Goal: Task Accomplishment & Management: Use online tool/utility

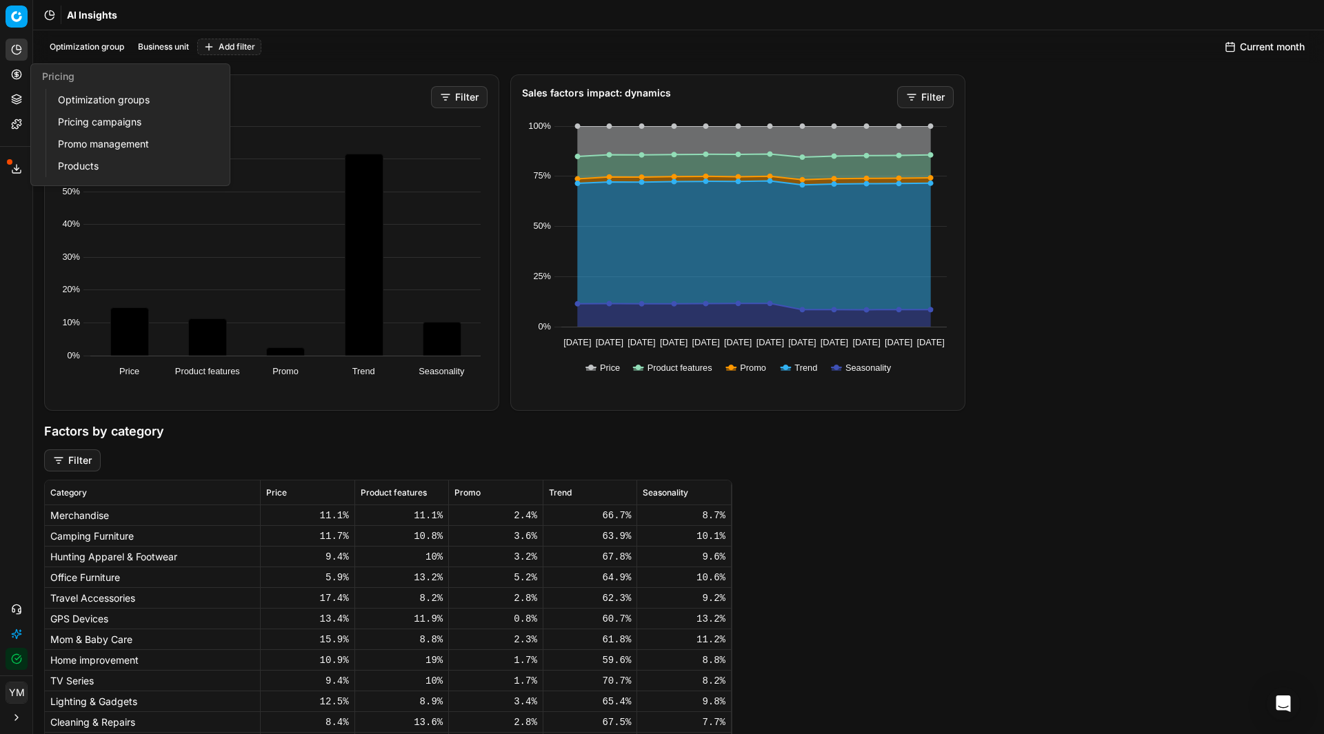
click at [99, 99] on link "Optimization groups" at bounding box center [132, 99] width 161 height 19
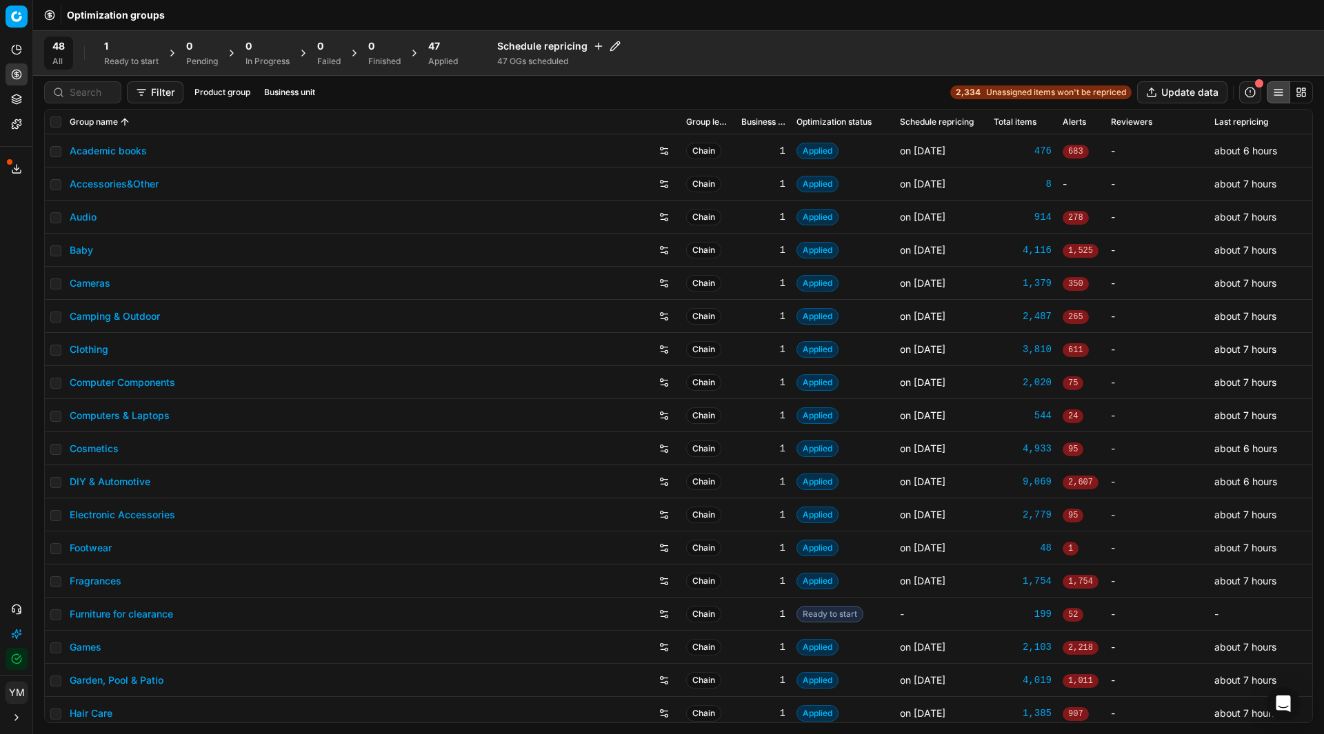
click at [116, 52] on div "1" at bounding box center [131, 46] width 54 height 14
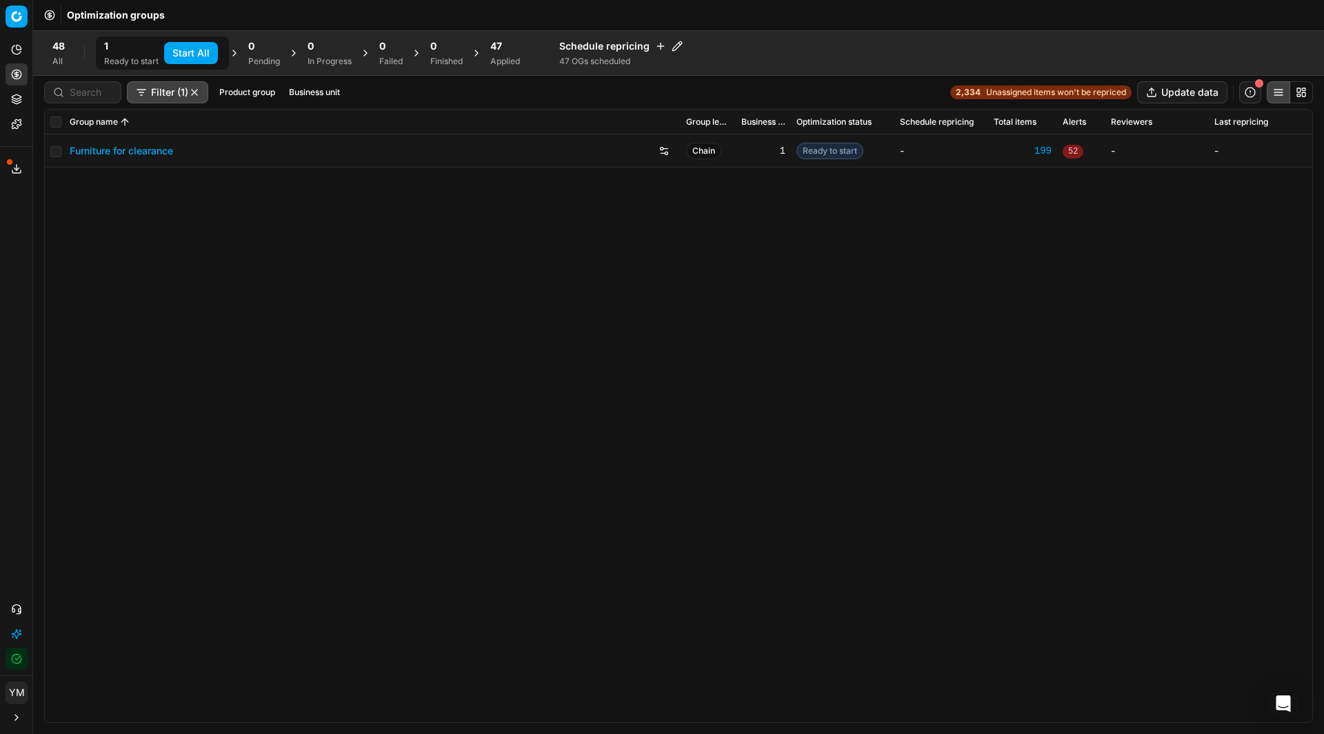
click at [175, 54] on button "Start All" at bounding box center [191, 53] width 54 height 22
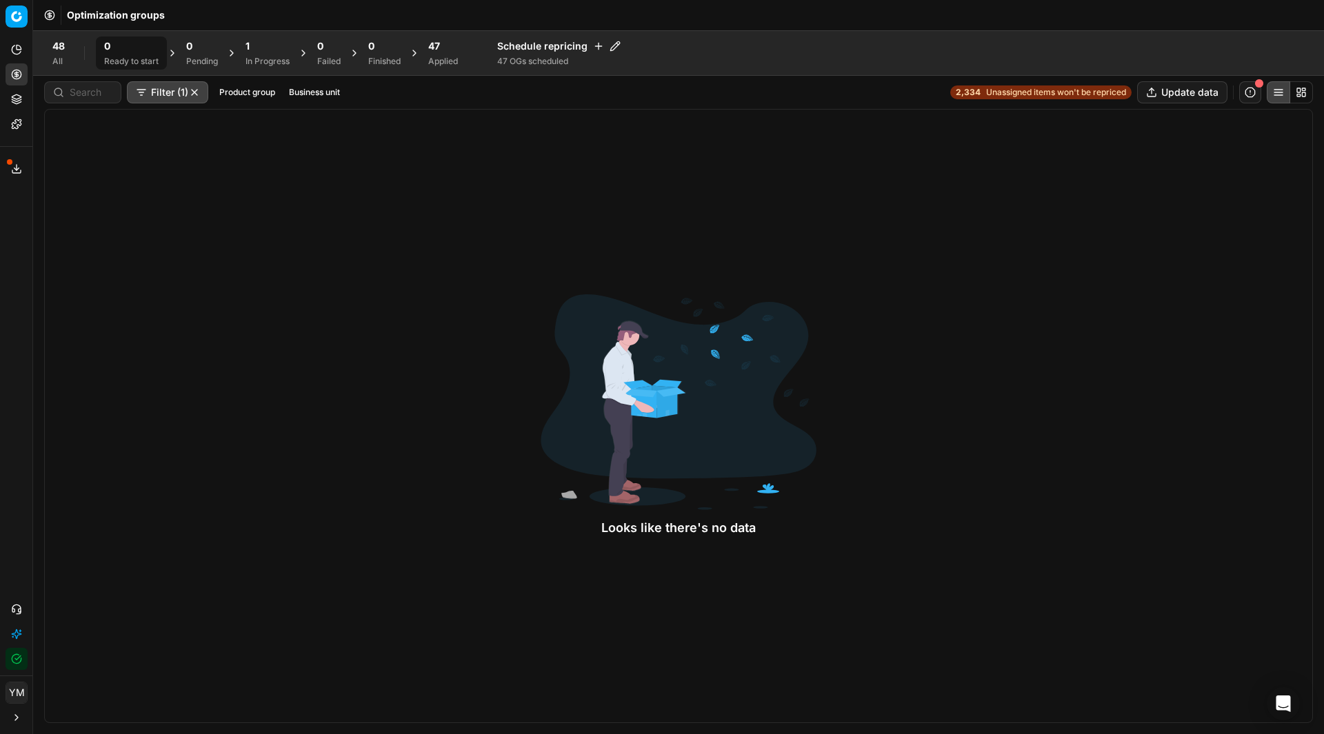
click at [253, 60] on div "In Progress" at bounding box center [267, 61] width 44 height 11
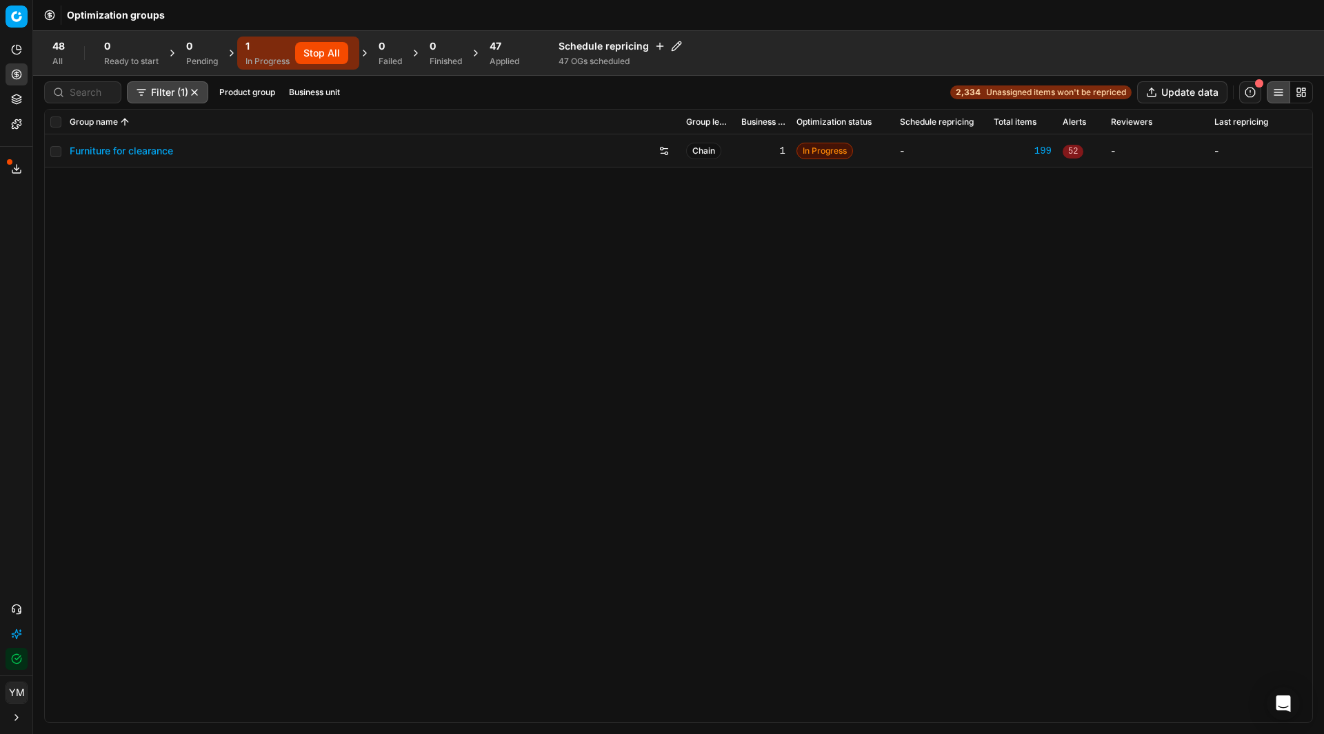
click at [125, 150] on link "Furniture for clearance" at bounding box center [121, 151] width 103 height 14
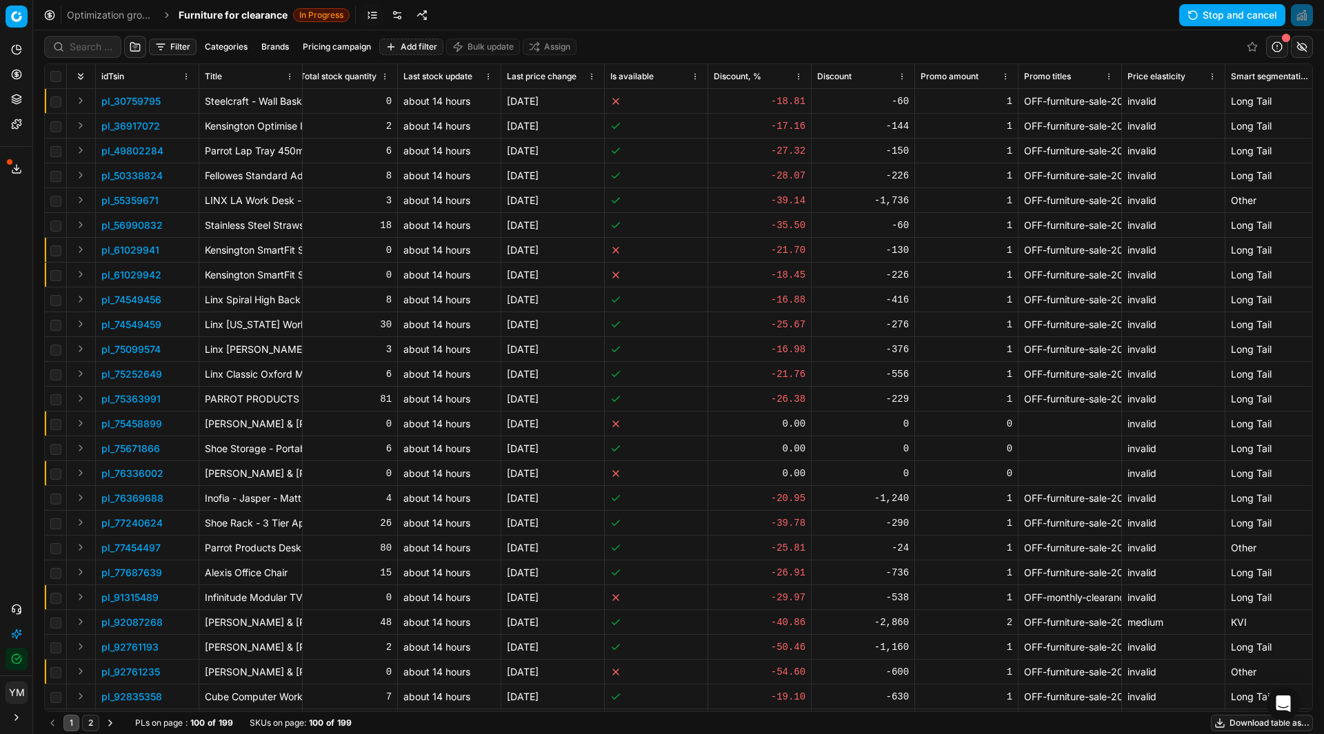
scroll to position [0, 2683]
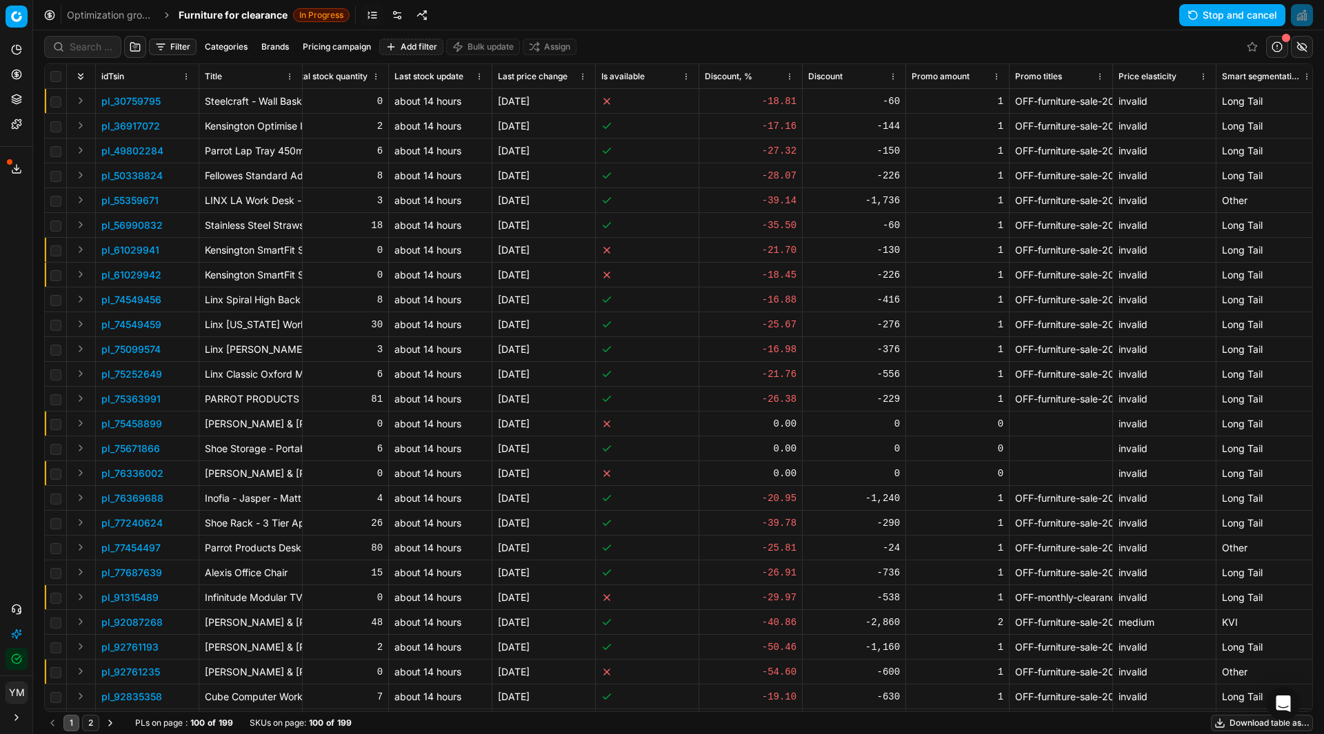
click at [794, 76] on html "Pricing platform Analytics Pricing Product portfolio Templates Export service 1…" at bounding box center [662, 367] width 1324 height 734
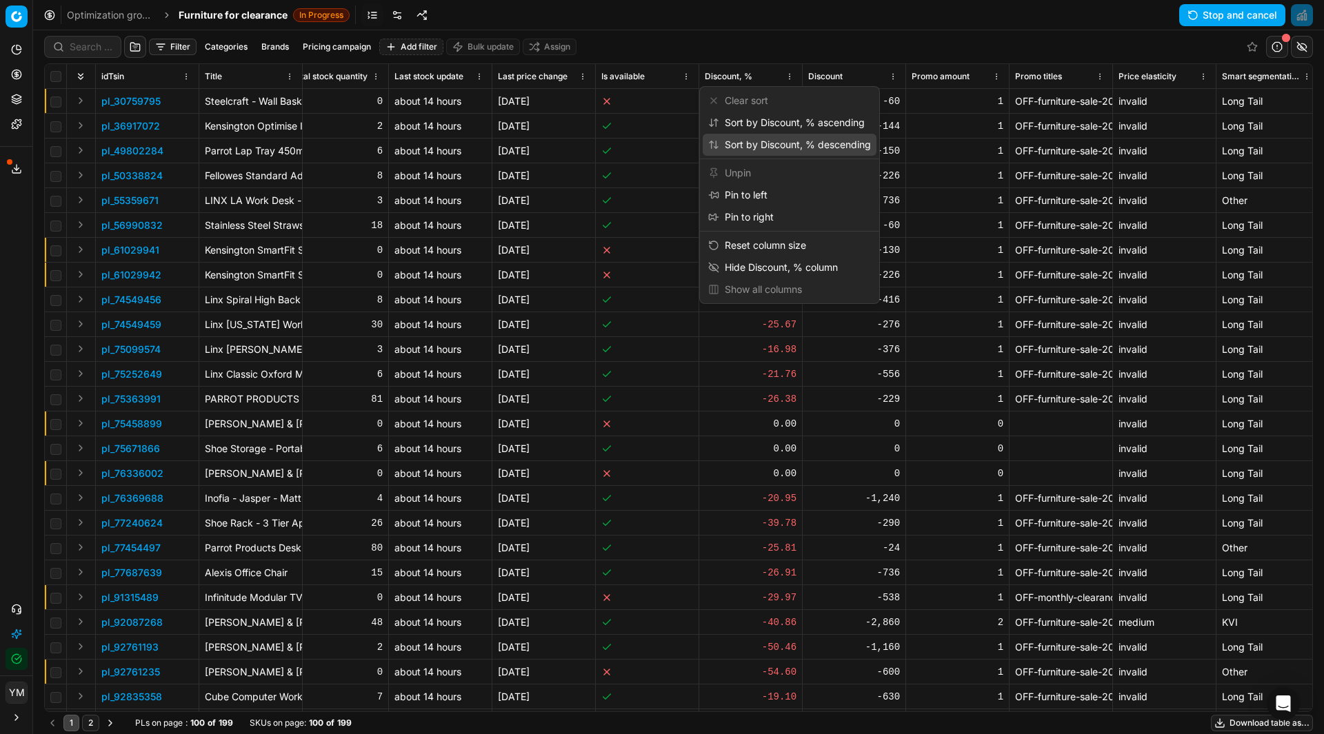
click at [797, 136] on div "Sort by Discount, % descending" at bounding box center [790, 145] width 174 height 22
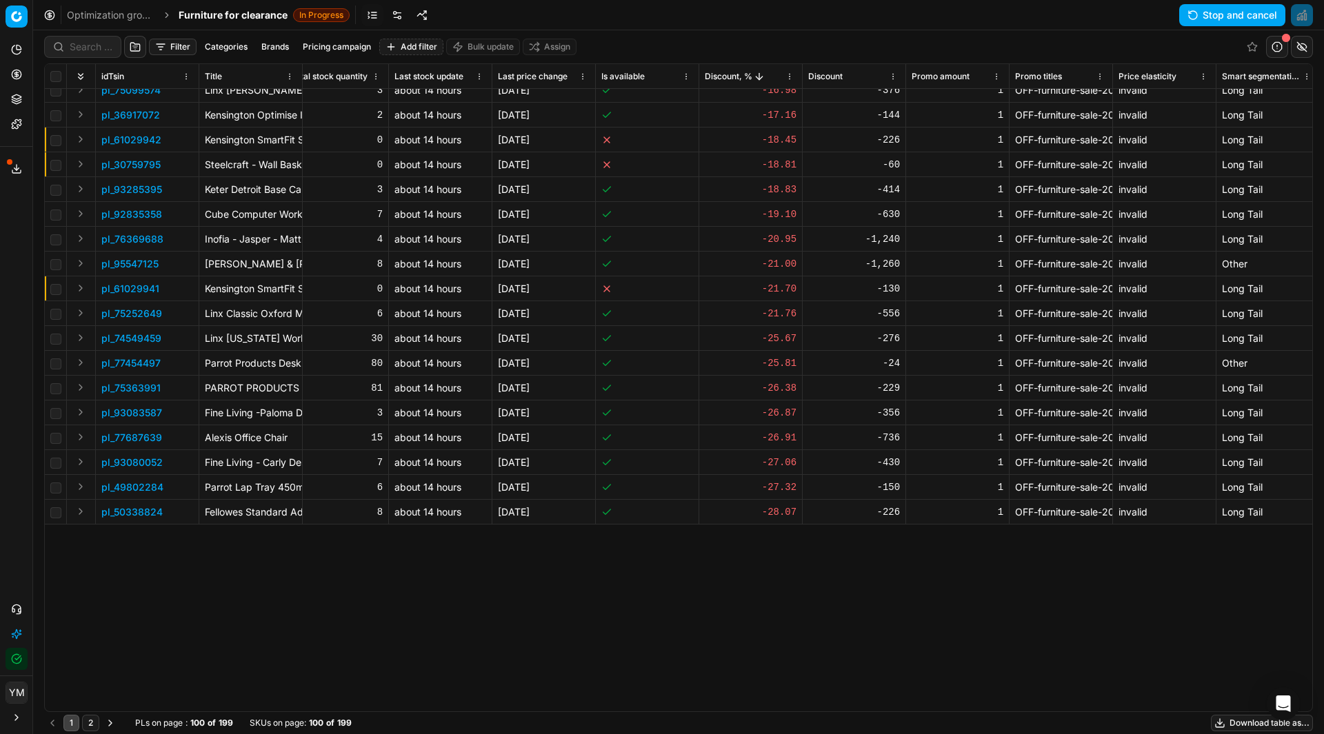
scroll to position [0, 2683]
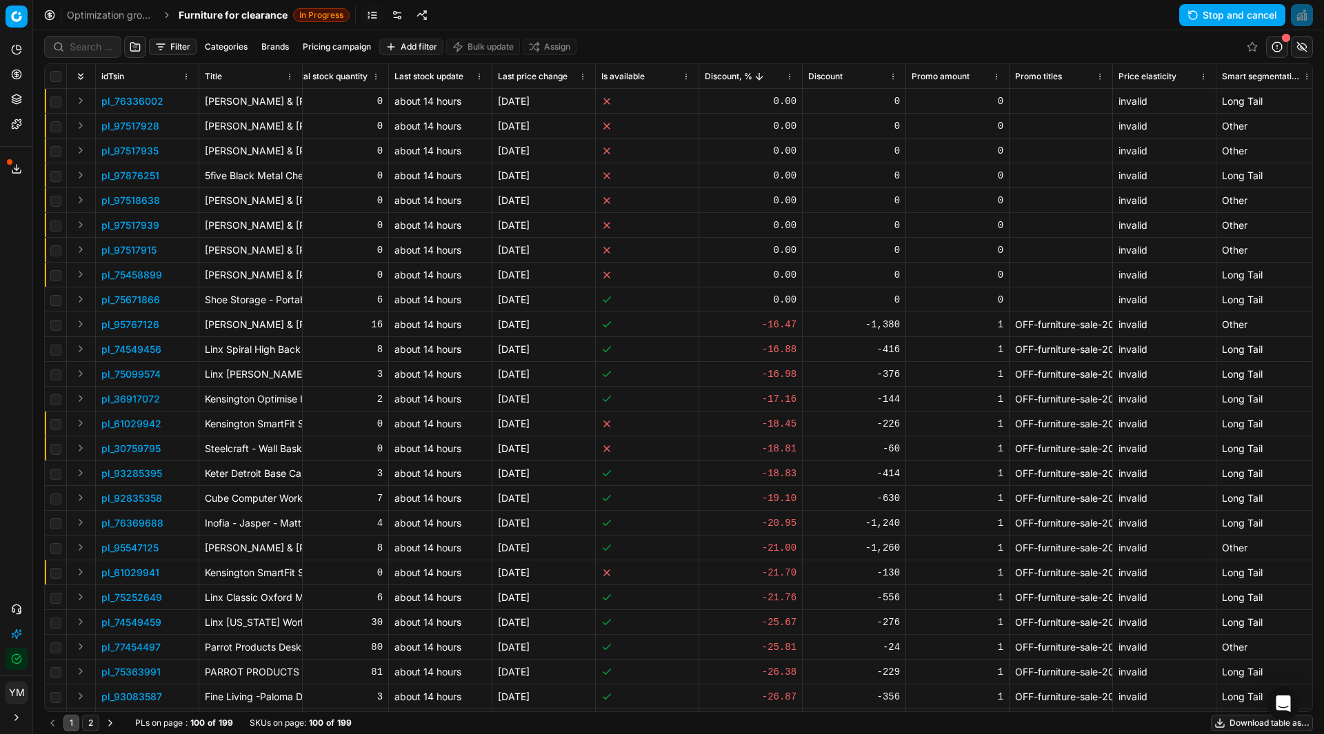
click at [792, 77] on html "Pricing platform Analytics Pricing Product portfolio Templates Export service 1…" at bounding box center [662, 367] width 1324 height 734
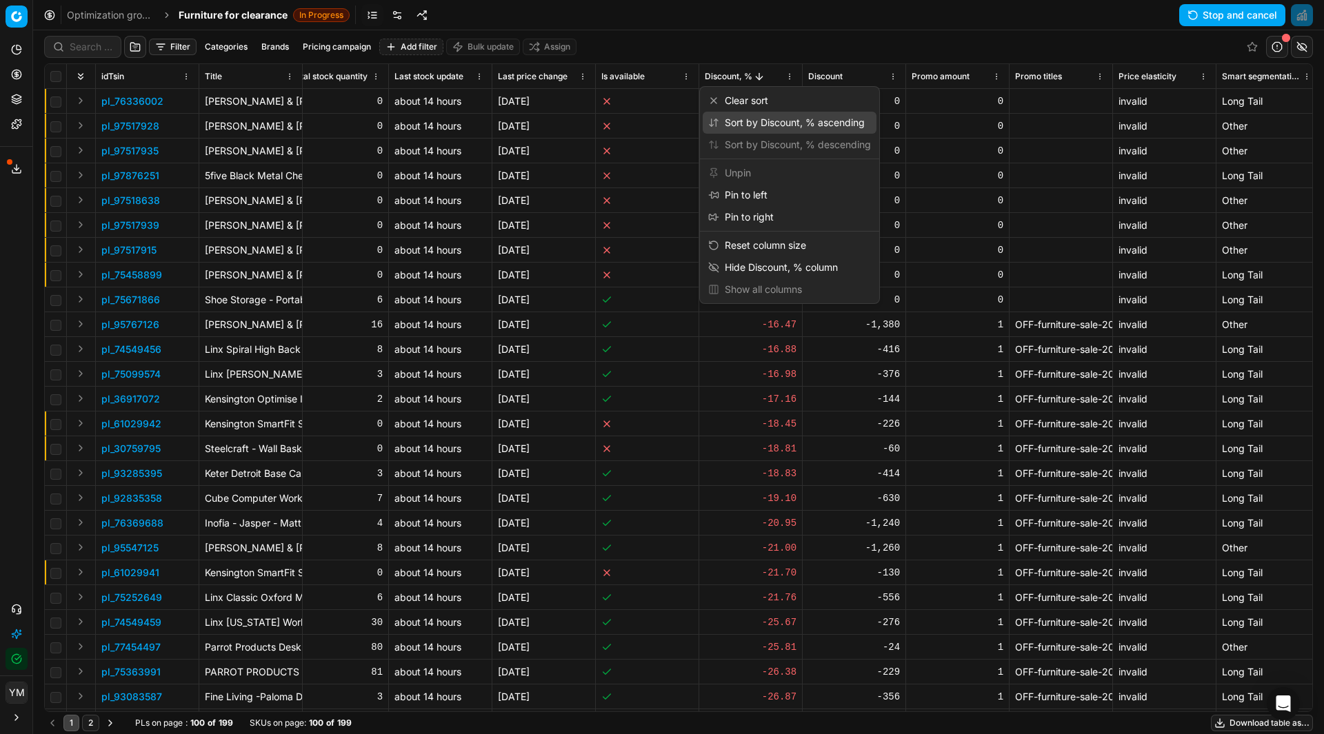
click at [767, 123] on div "Sort by Discount, % ascending" at bounding box center [786, 123] width 157 height 14
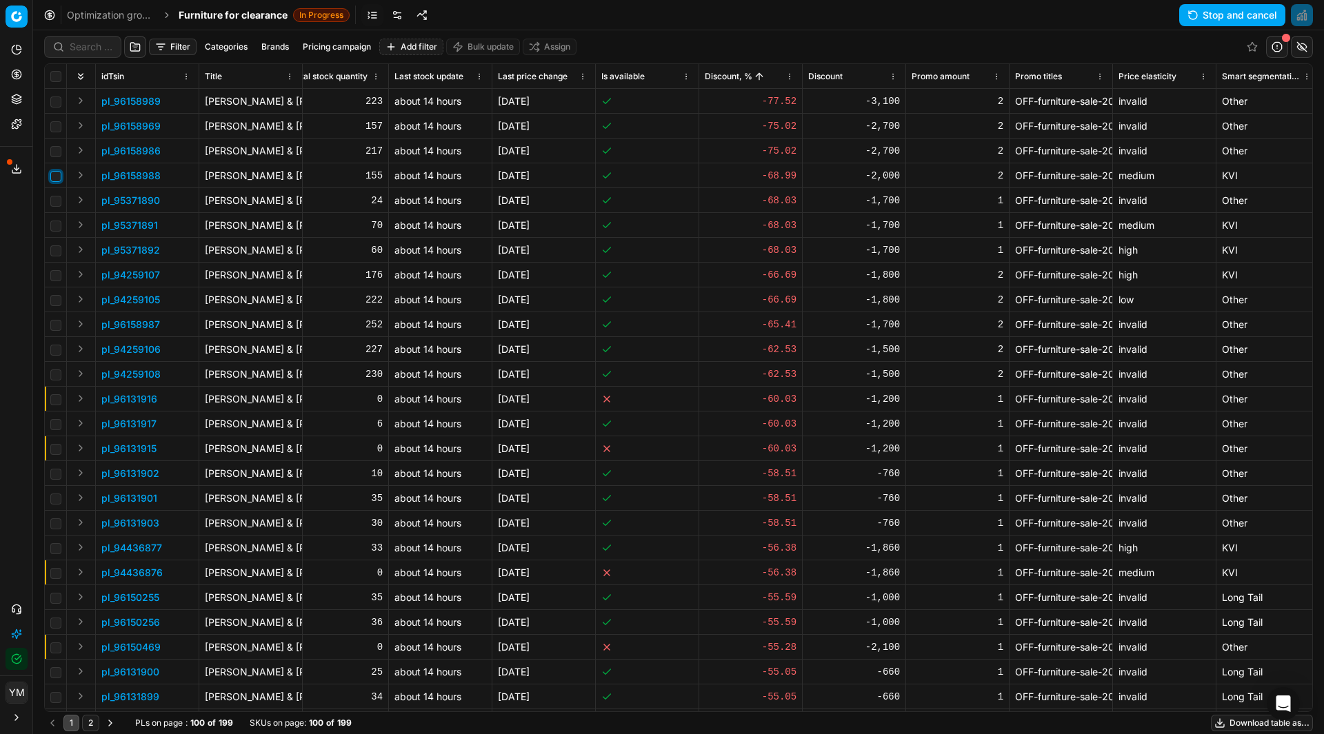
drag, startPoint x: 57, startPoint y: 178, endPoint x: 61, endPoint y: 208, distance: 30.6
click at [55, 172] on input "checkbox" at bounding box center [55, 176] width 11 height 11
checkbox input "true"
click at [58, 201] on input "checkbox" at bounding box center [55, 201] width 11 height 11
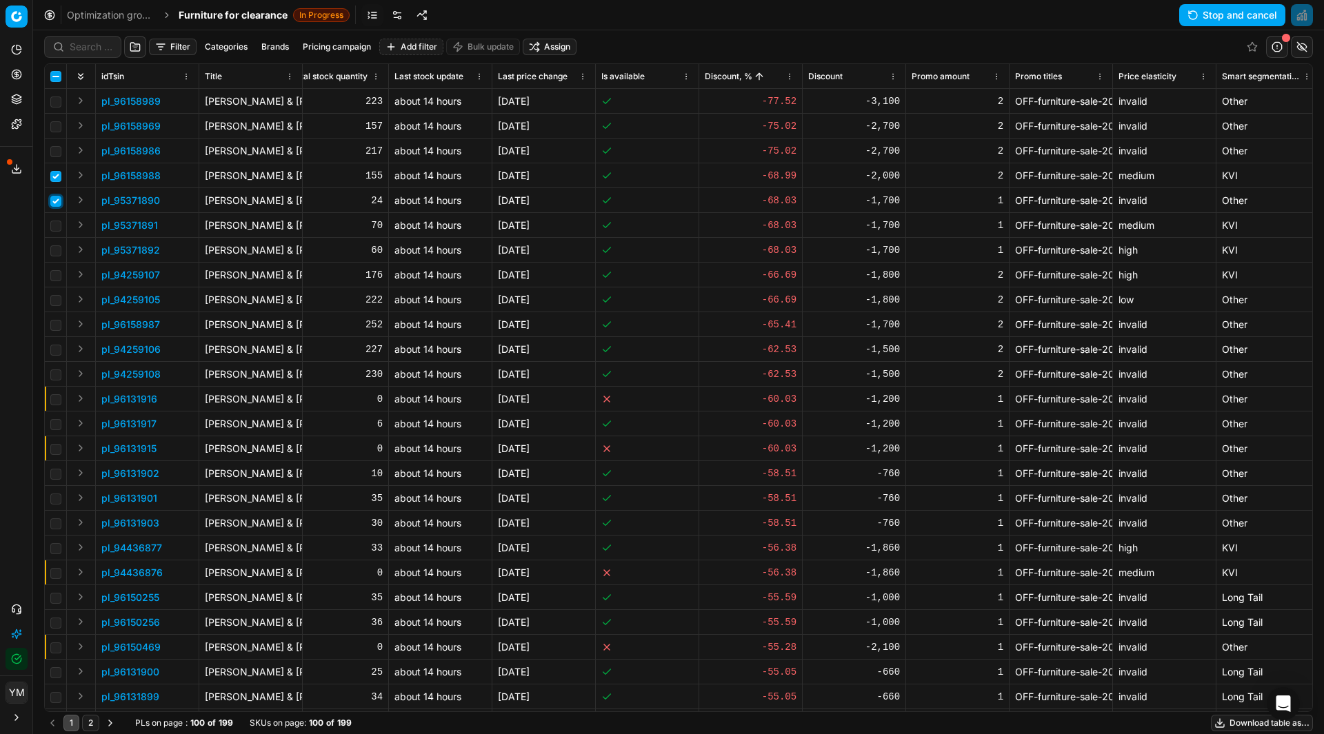
click at [58, 202] on input "checkbox" at bounding box center [55, 201] width 11 height 11
checkbox input "false"
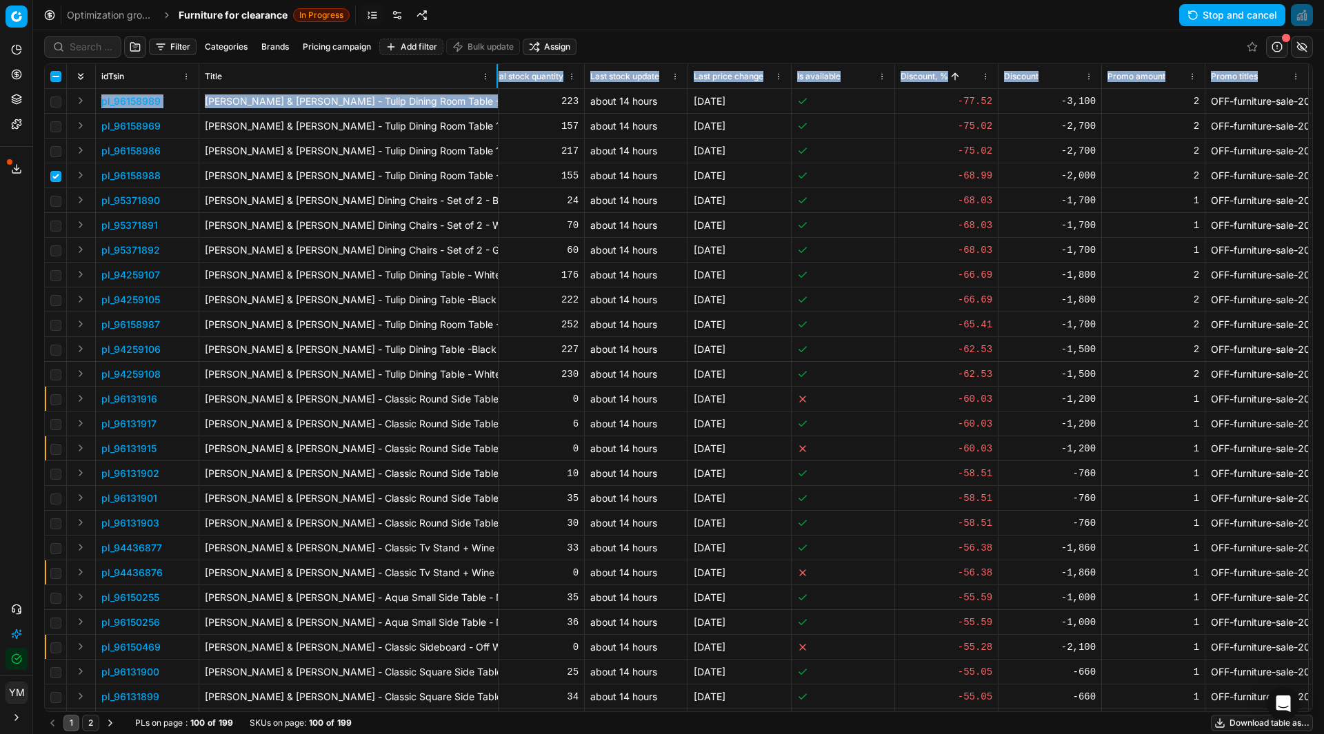
drag, startPoint x: 301, startPoint y: 72, endPoint x: 496, endPoint y: 102, distance: 198.2
click at [496, 102] on div "idTsin Title Product line name KVI Segment Rule type Pricing campaign Product l…" at bounding box center [678, 388] width 1267 height 648
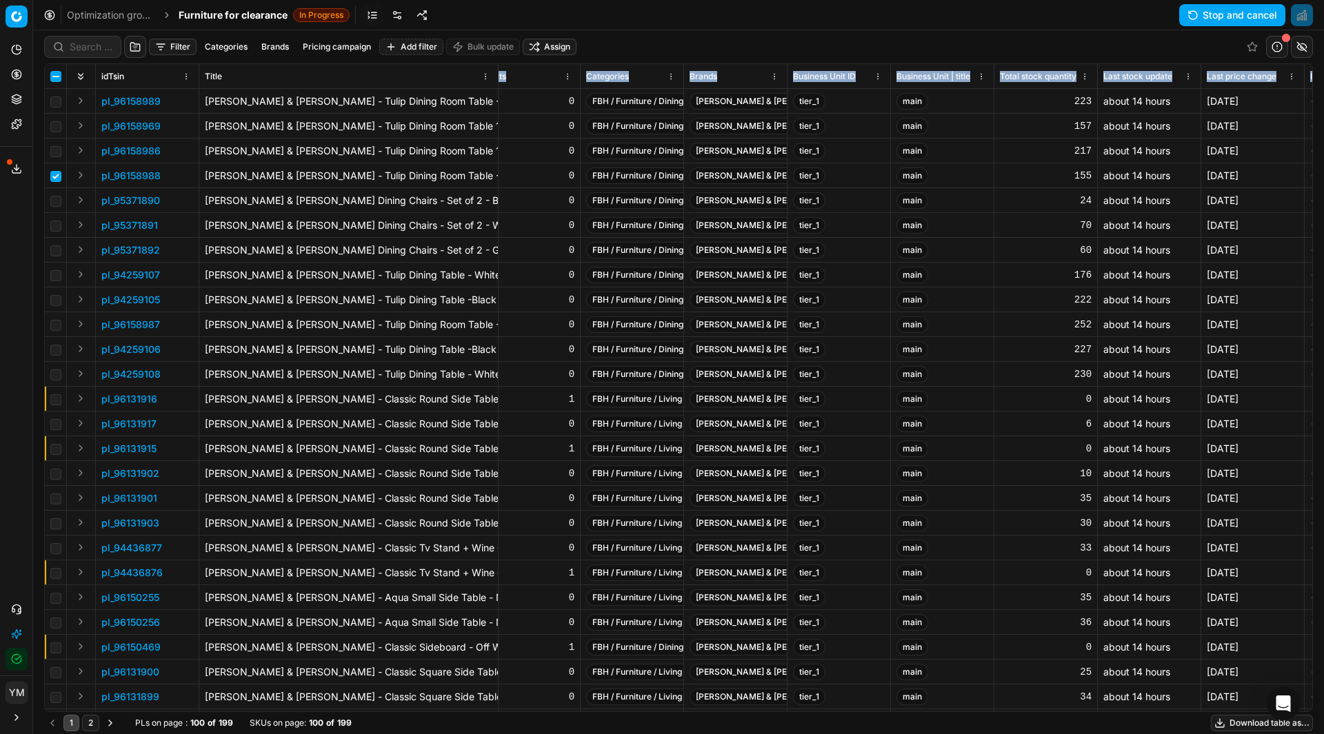
scroll to position [0, 2184]
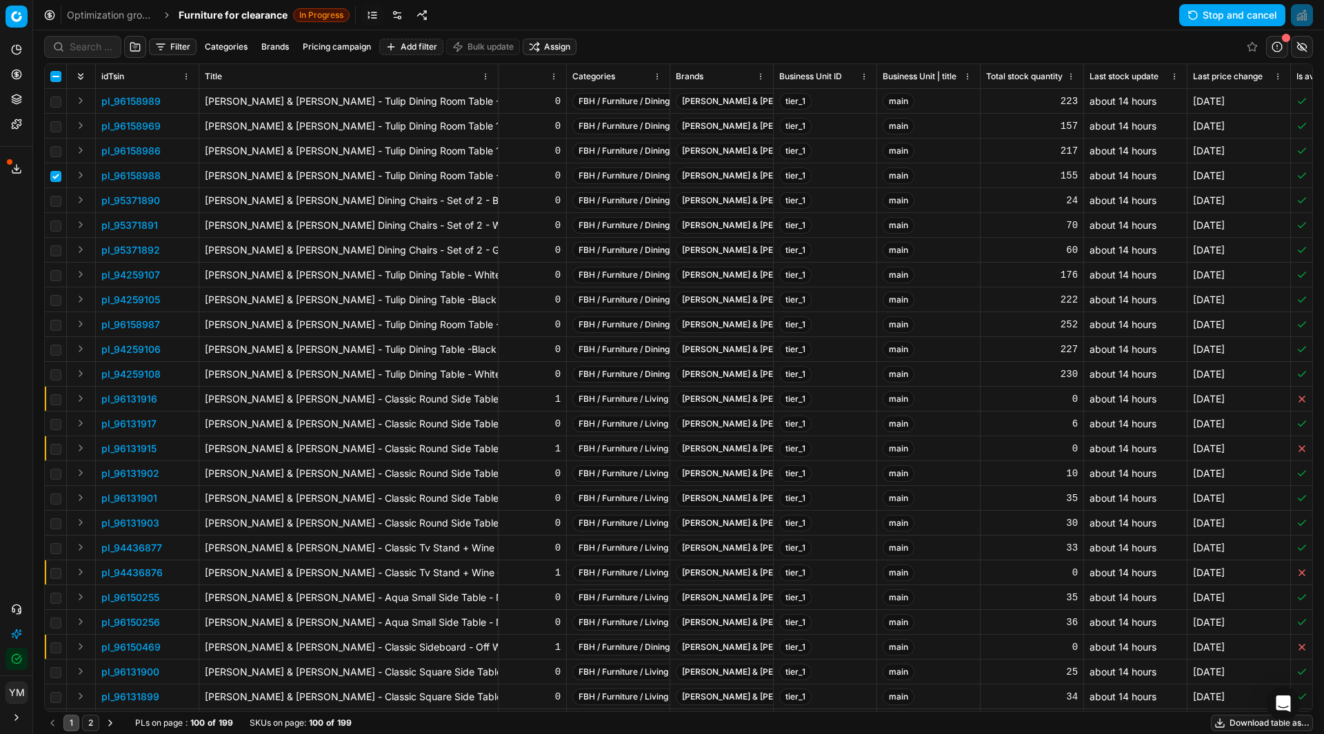
click at [10, 232] on div "Analytics Pricing Product portfolio Templates Export service 14 Contact support…" at bounding box center [16, 354] width 32 height 643
click at [58, 174] on input "checkbox" at bounding box center [55, 176] width 11 height 11
checkbox input "false"
click at [138, 12] on link "Optimization groups" at bounding box center [111, 15] width 88 height 14
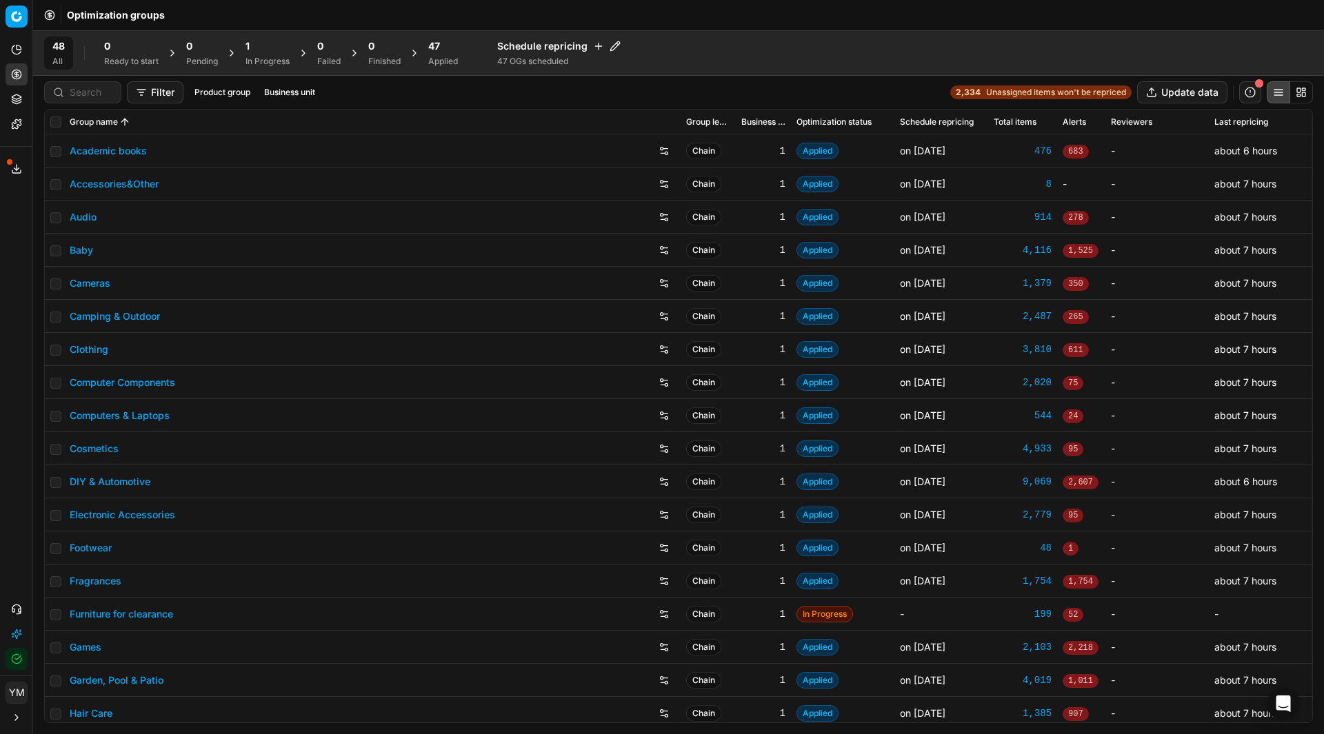
click at [253, 52] on div "1" at bounding box center [267, 46] width 44 height 14
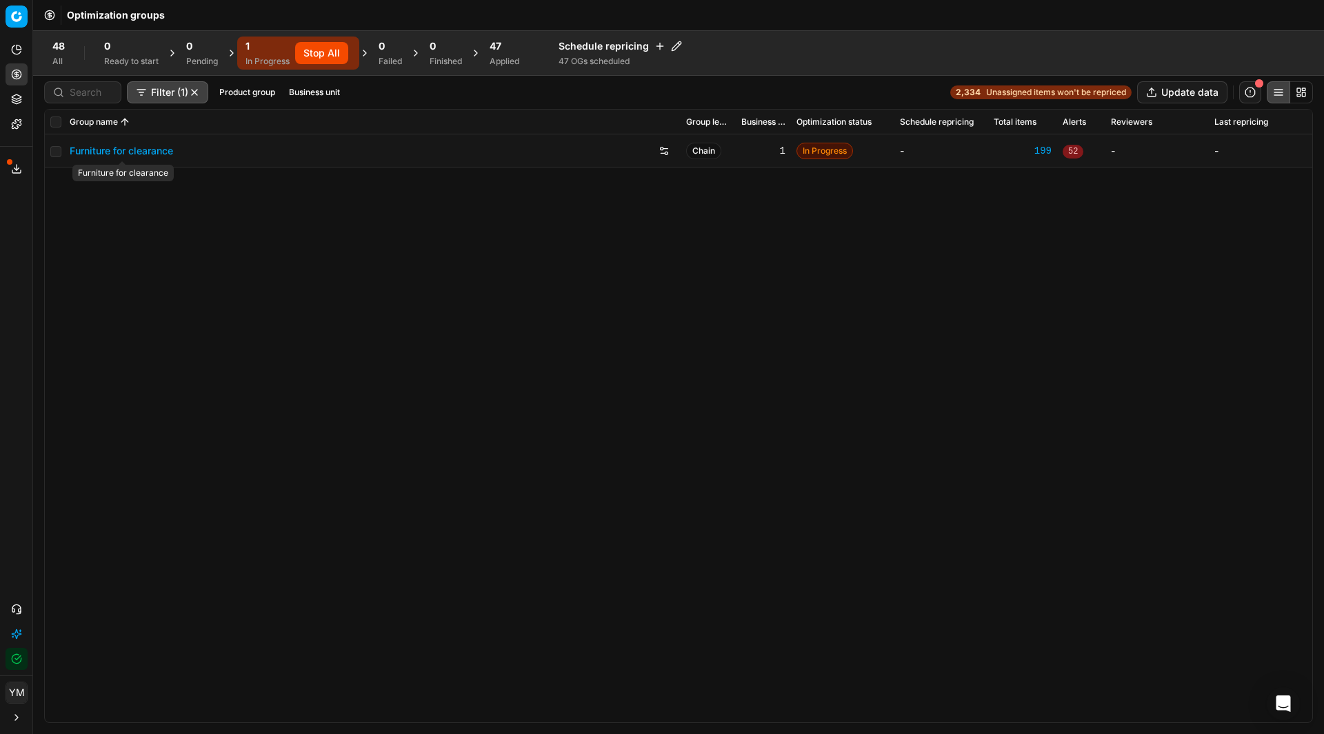
click at [142, 153] on link "Furniture for clearance" at bounding box center [121, 151] width 103 height 14
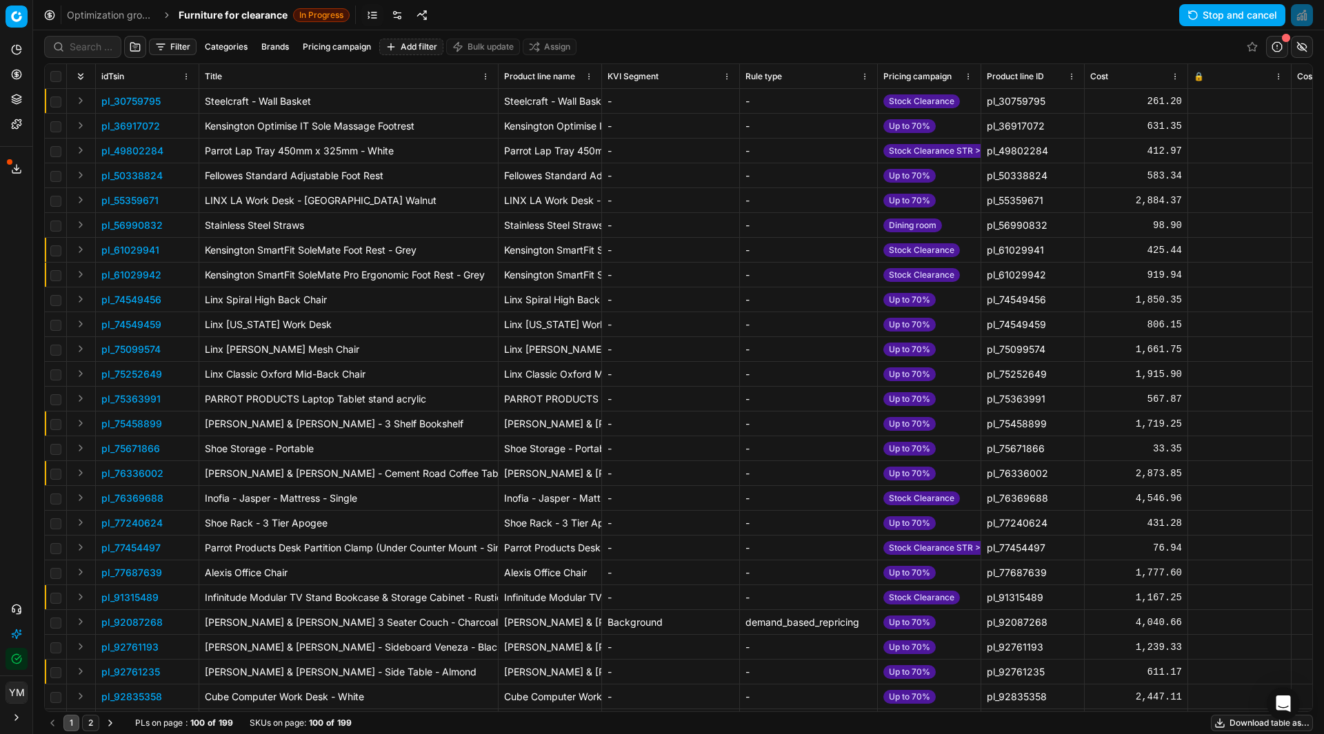
click at [963, 79] on html "Pricing platform Analytics Pricing Product portfolio Templates Export service 1…" at bounding box center [662, 367] width 1324 height 734
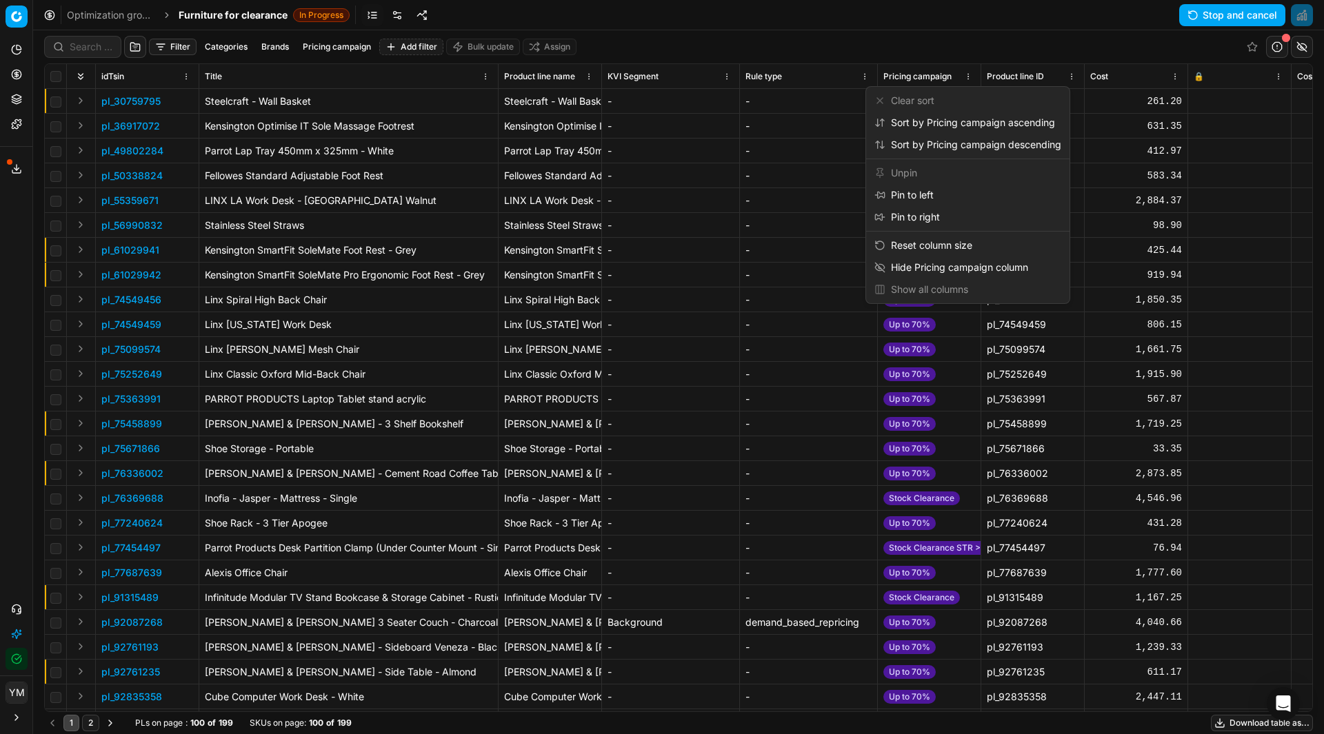
click at [495, 12] on html "Pricing platform Analytics Pricing Product portfolio Templates Export service 1…" at bounding box center [662, 367] width 1324 height 734
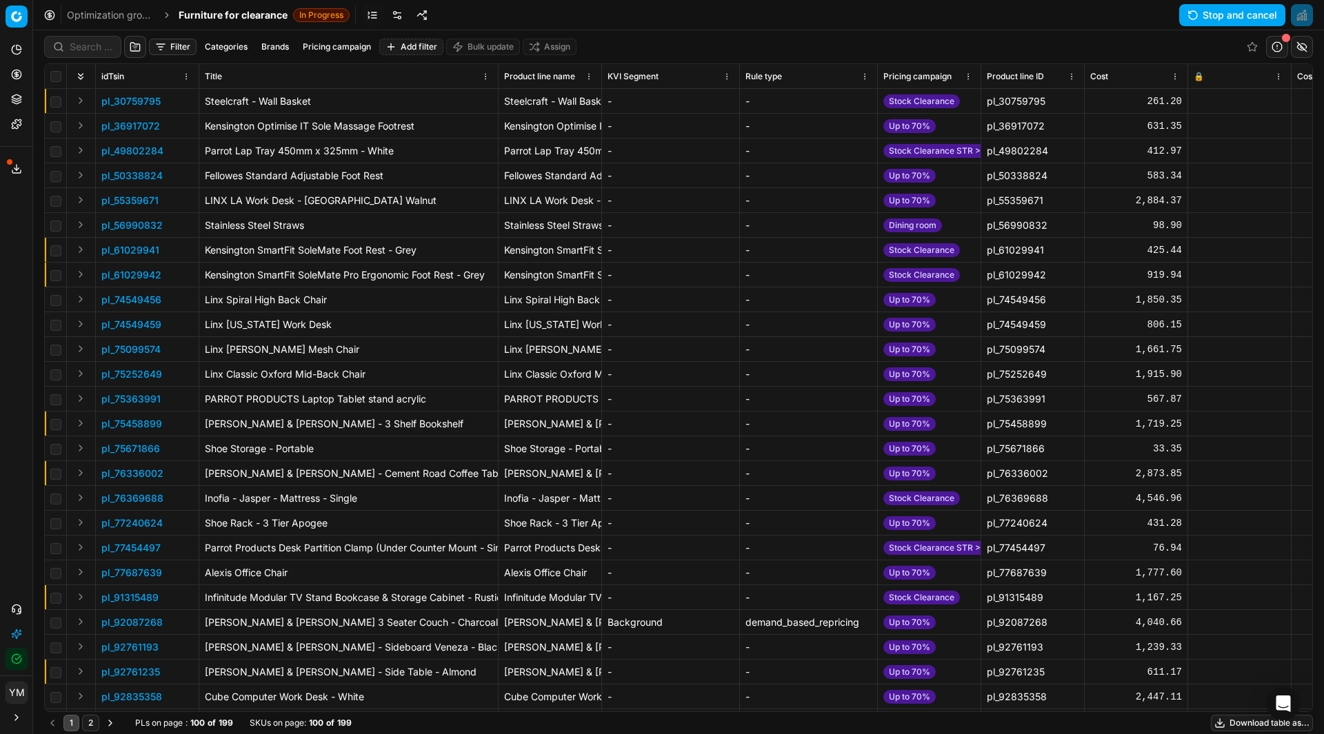
click at [166, 48] on button "Filter" at bounding box center [173, 47] width 48 height 17
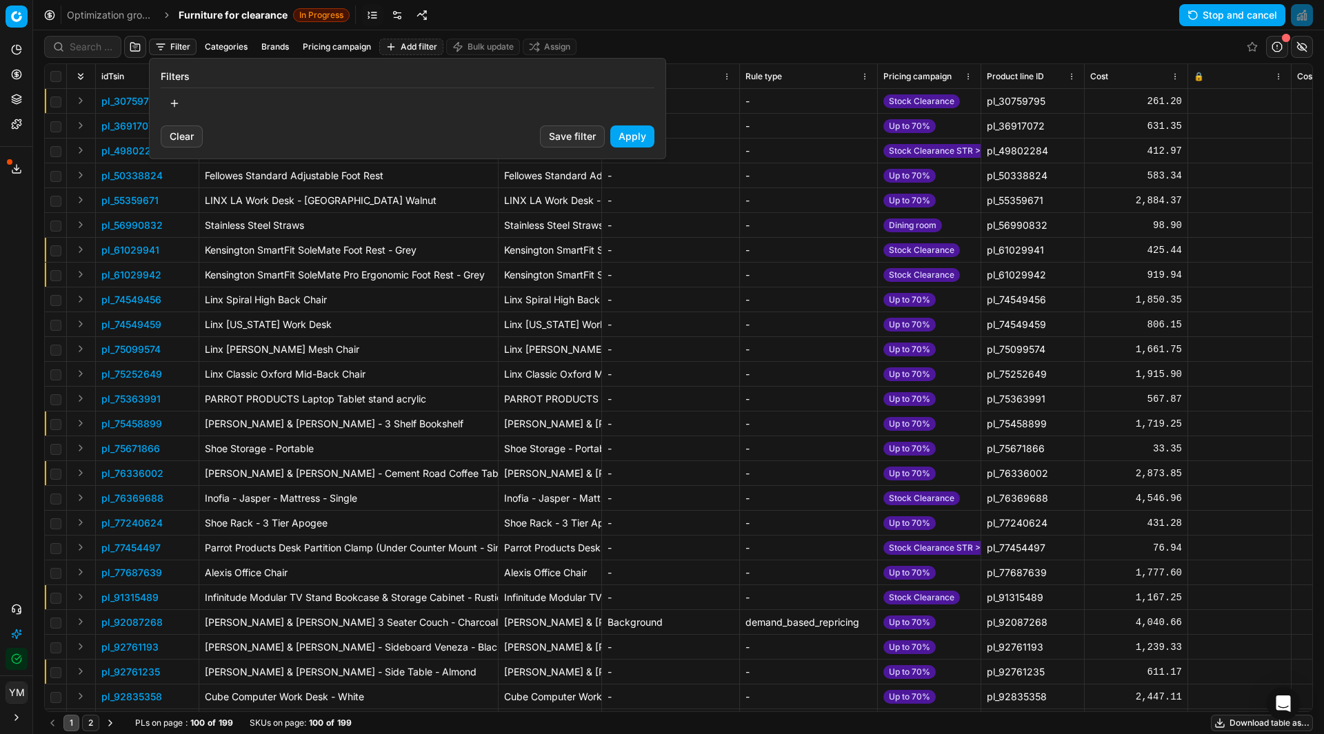
click at [177, 97] on button "button" at bounding box center [175, 103] width 28 height 22
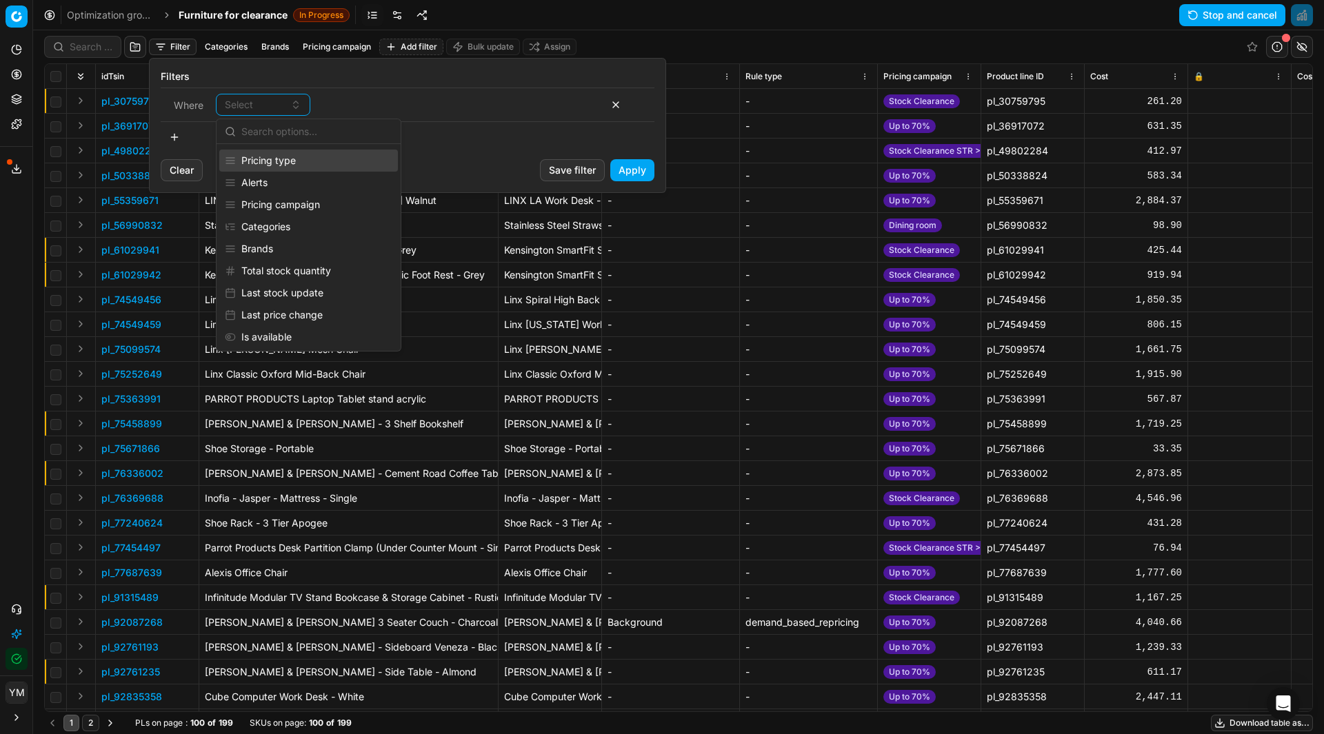
scroll to position [414, 0]
click at [259, 189] on div "Pricing campaign" at bounding box center [308, 185] width 179 height 22
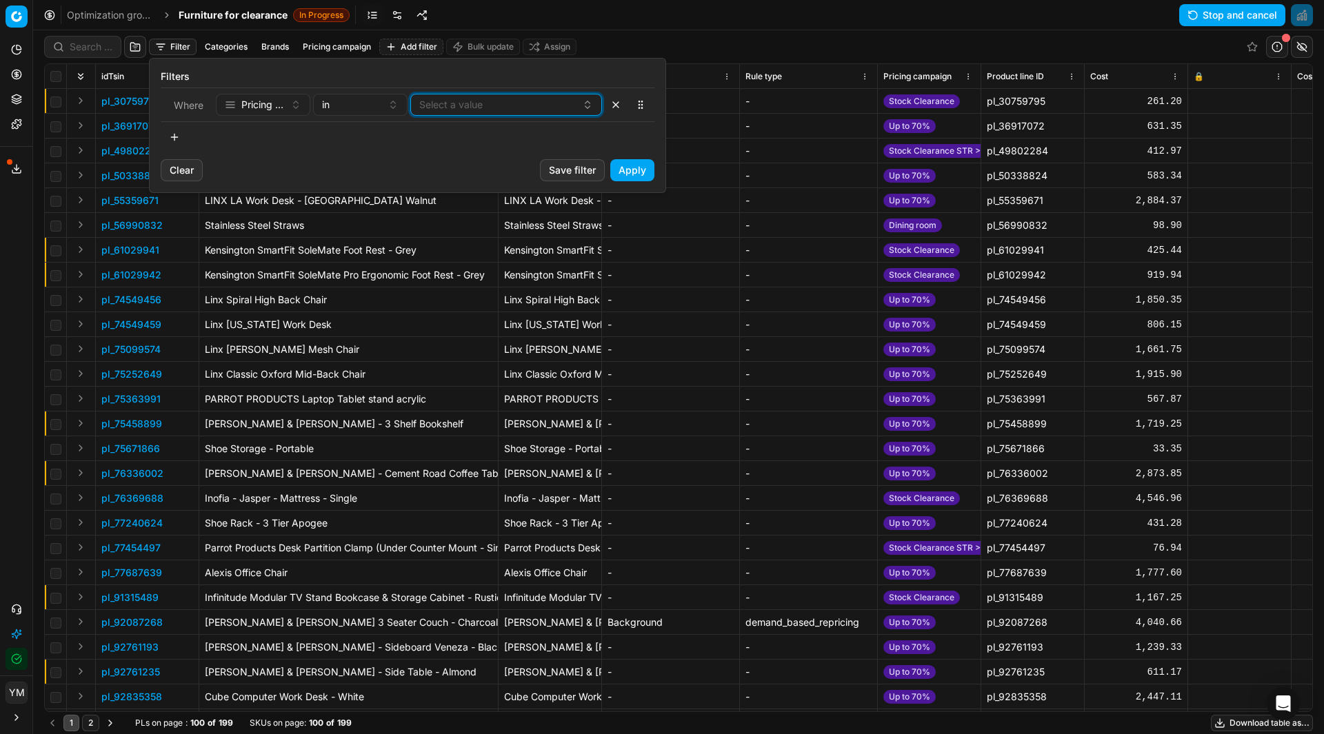
click at [588, 101] on icon "button" at bounding box center [587, 102] width 5 height 2
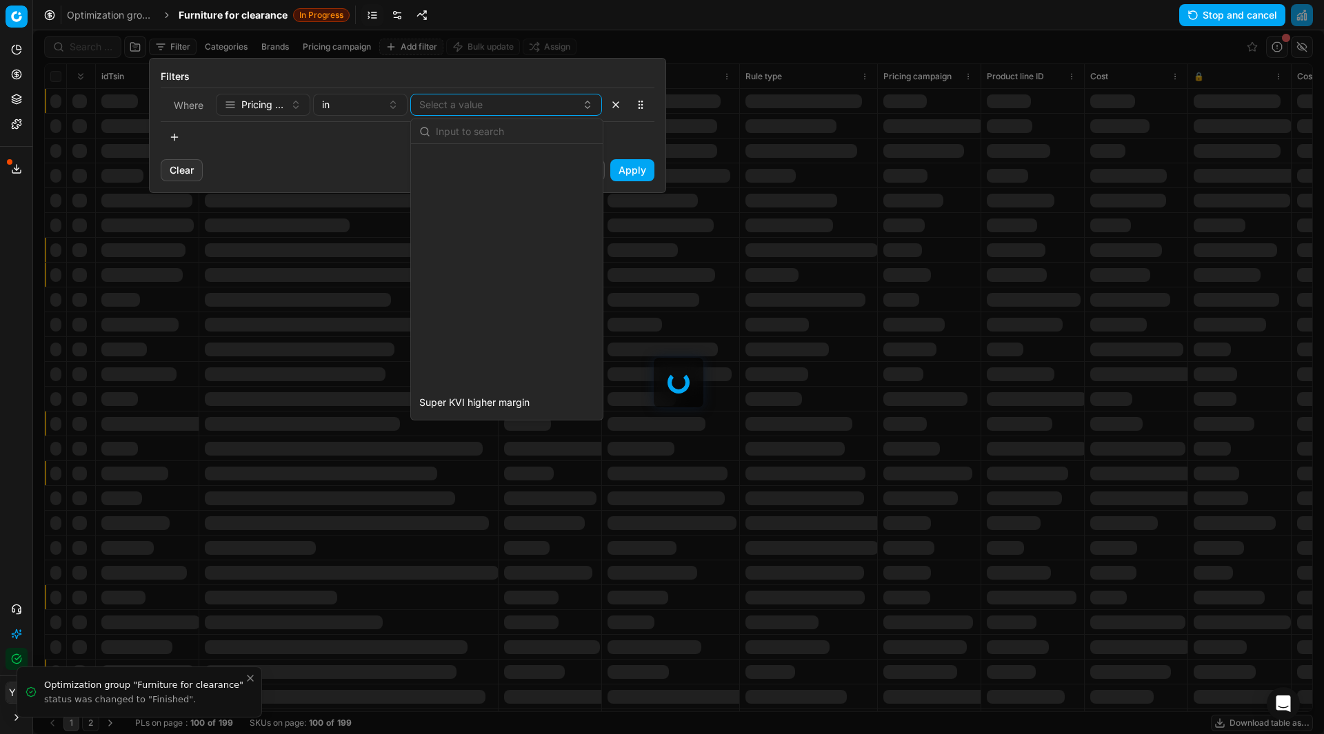
scroll to position [2827, 0]
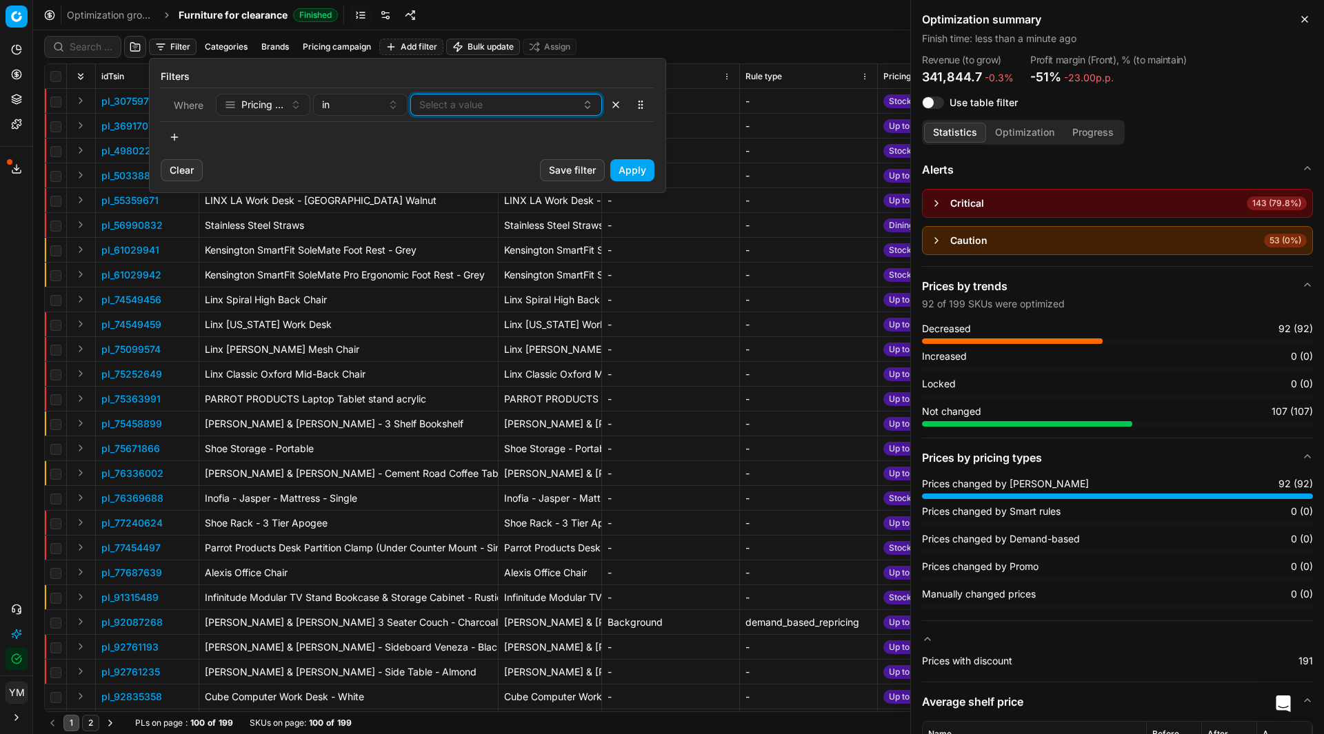
click at [590, 108] on icon "button" at bounding box center [587, 104] width 11 height 11
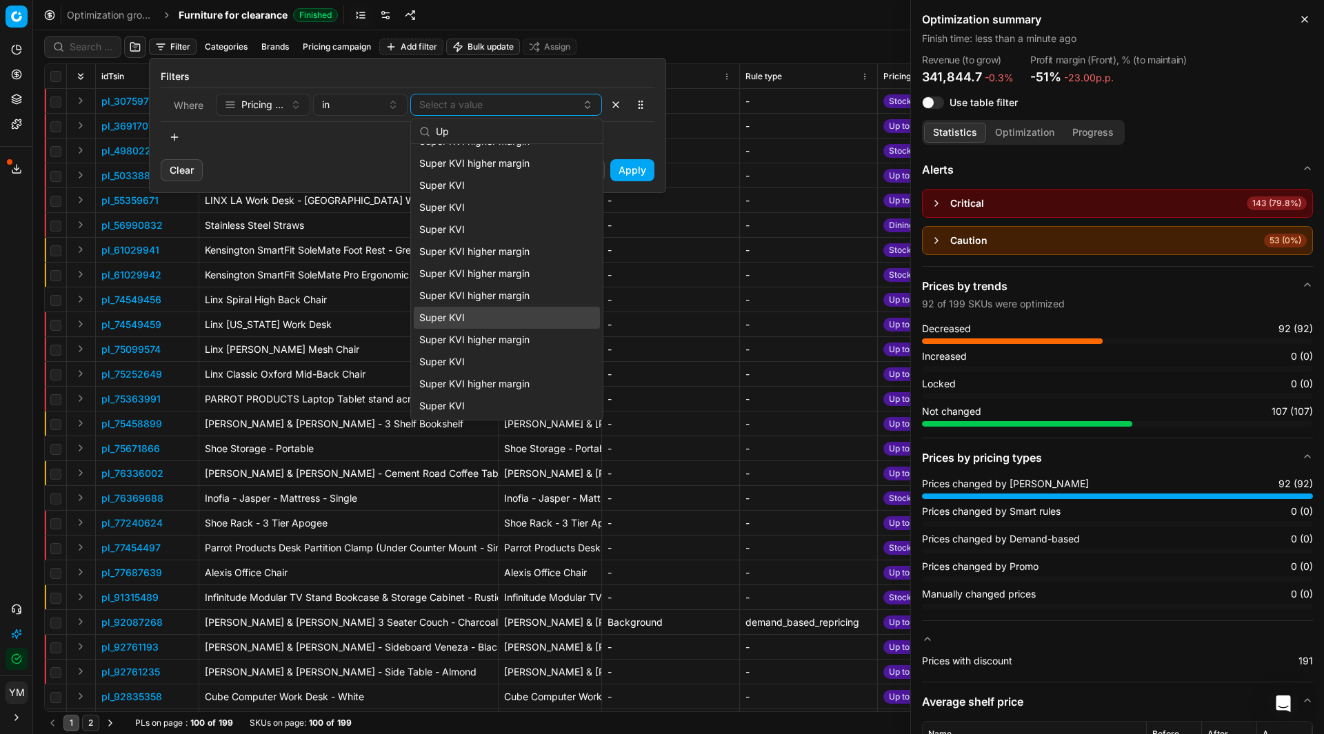
scroll to position [0, 0]
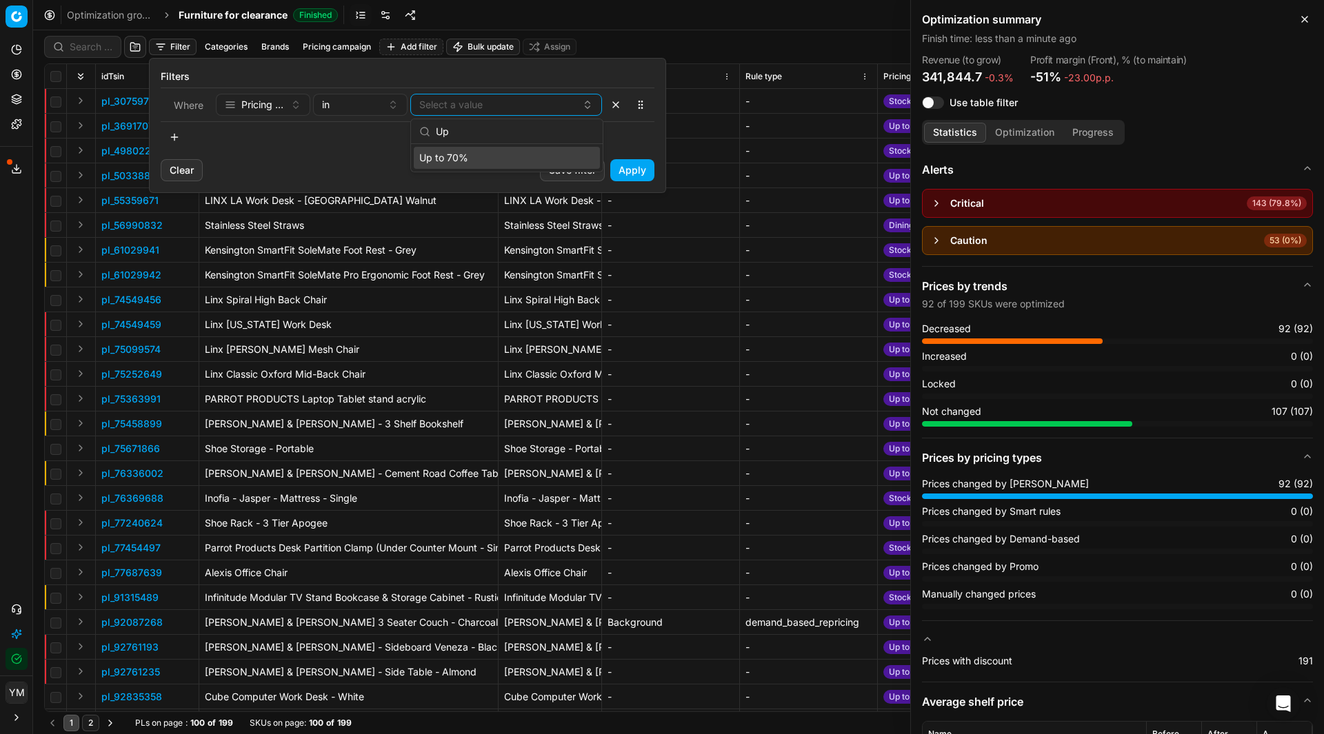
type input "Up"
click at [457, 157] on span "Up to 70%" at bounding box center [443, 158] width 49 height 14
click at [621, 170] on button "Apply" at bounding box center [632, 170] width 44 height 22
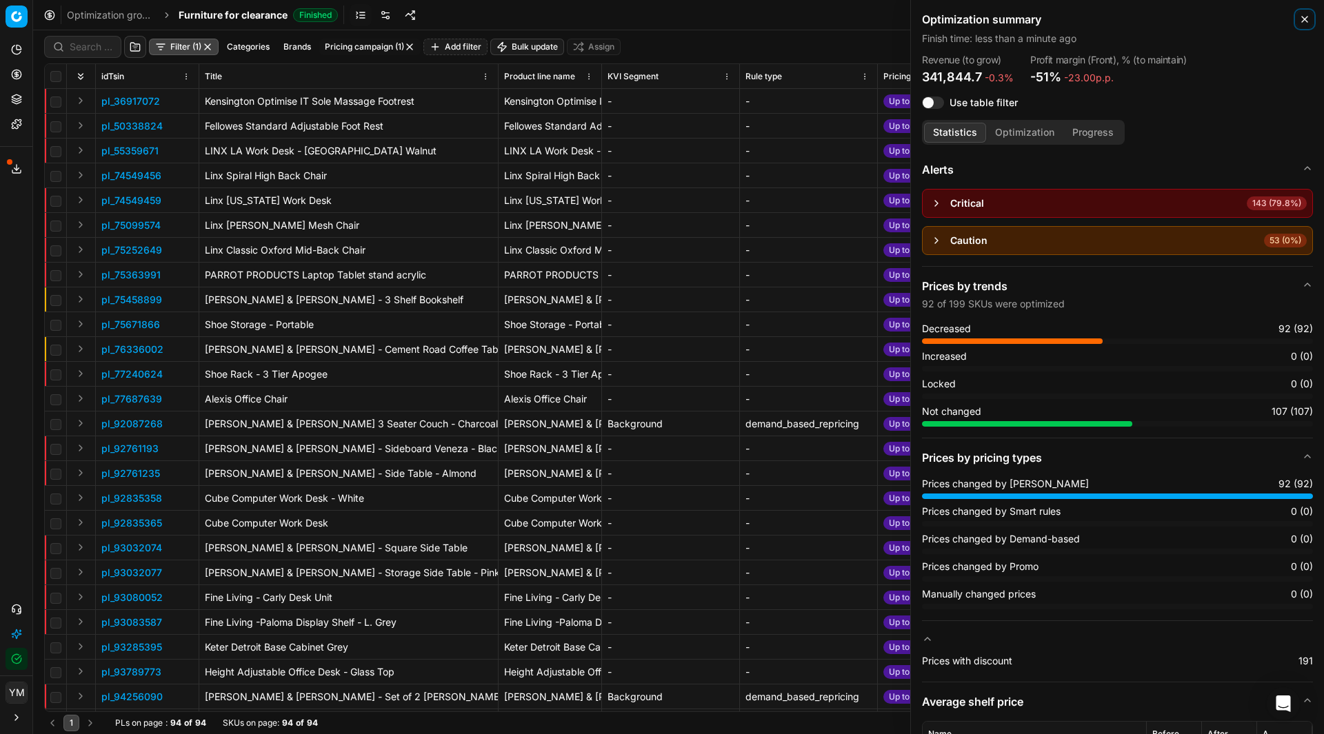
click at [1309, 26] on button "Close" at bounding box center [1304, 19] width 17 height 17
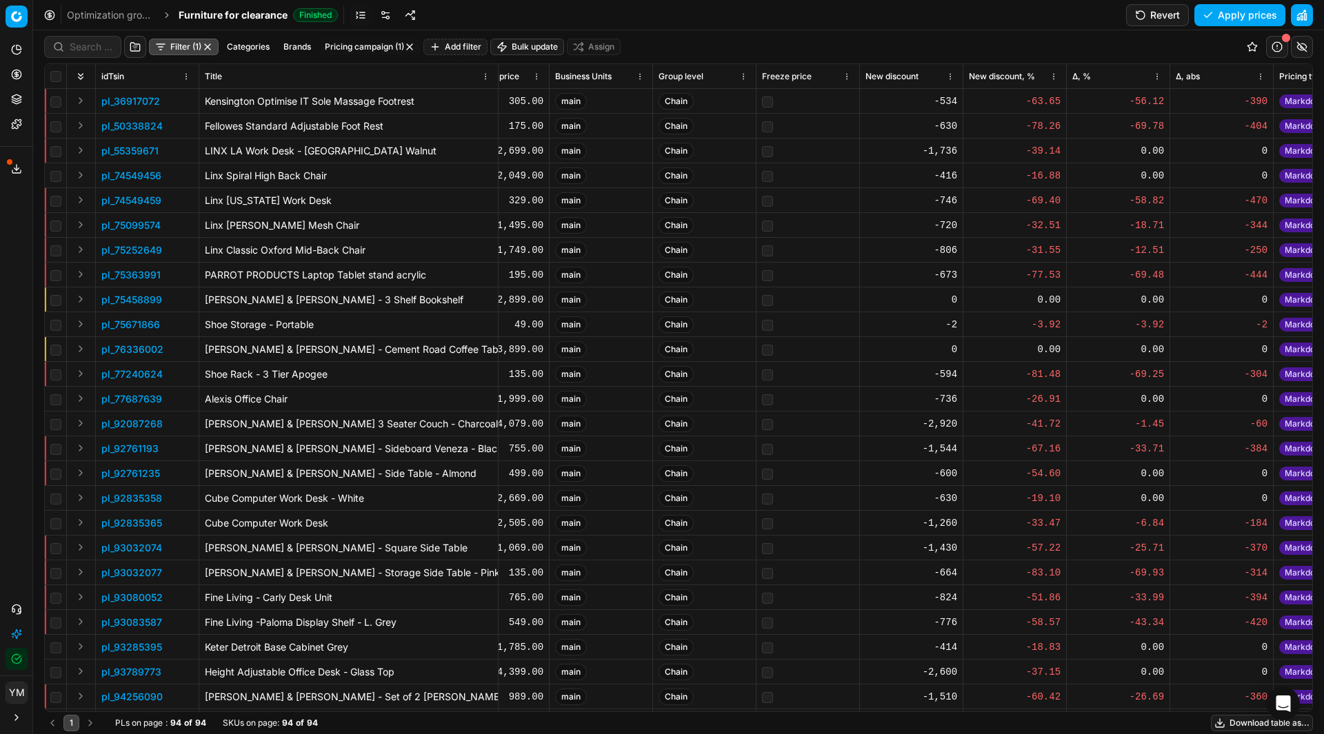
scroll to position [0, 1293]
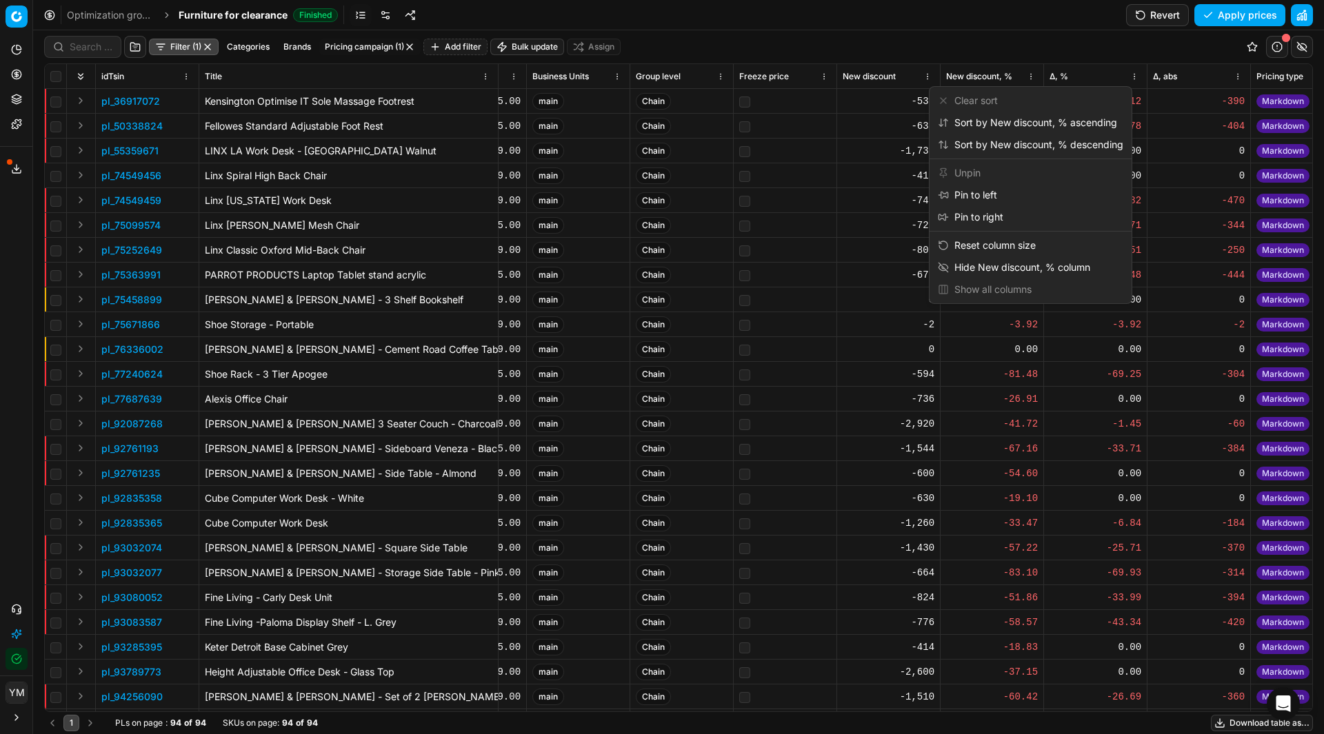
click at [1032, 79] on html "Pricing platform Analytics Pricing Product portfolio Templates Export service 1…" at bounding box center [662, 367] width 1324 height 734
click at [1033, 120] on div "Sort by New discount, % ascending" at bounding box center [1027, 123] width 179 height 14
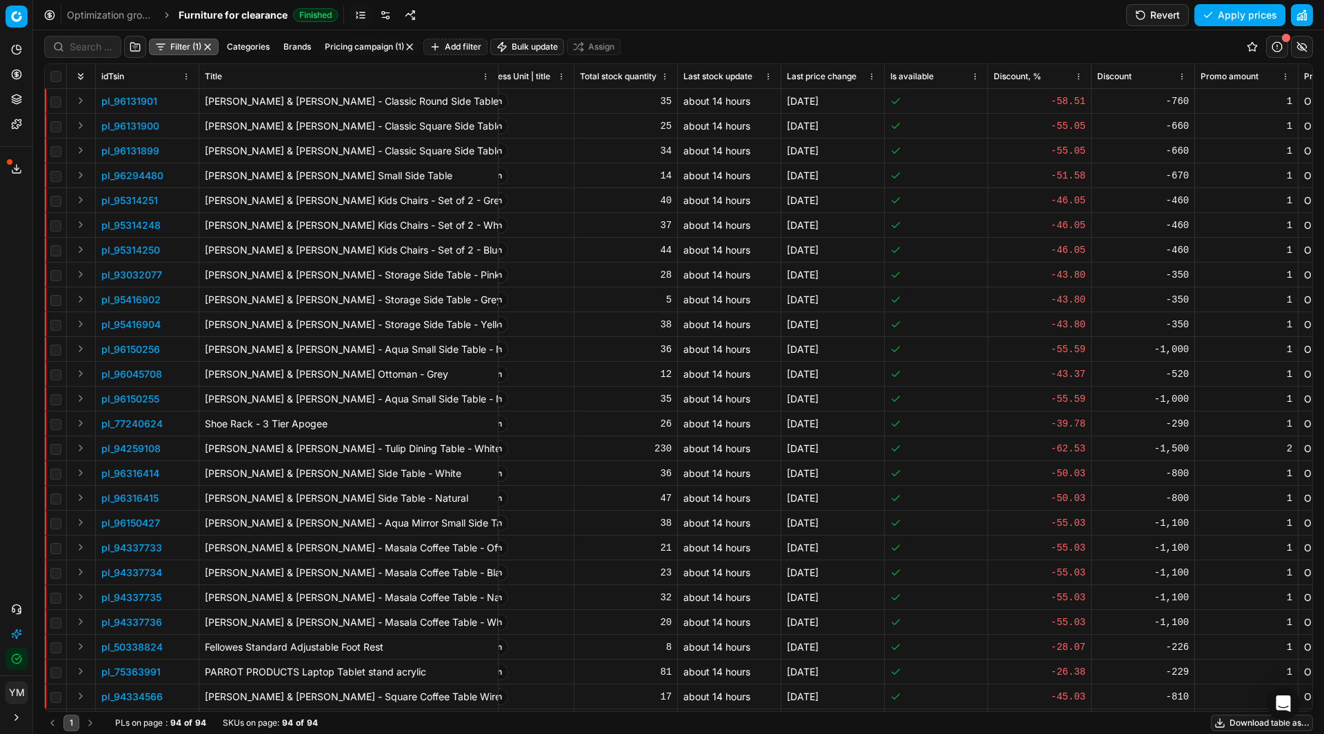
scroll to position [0, 2609]
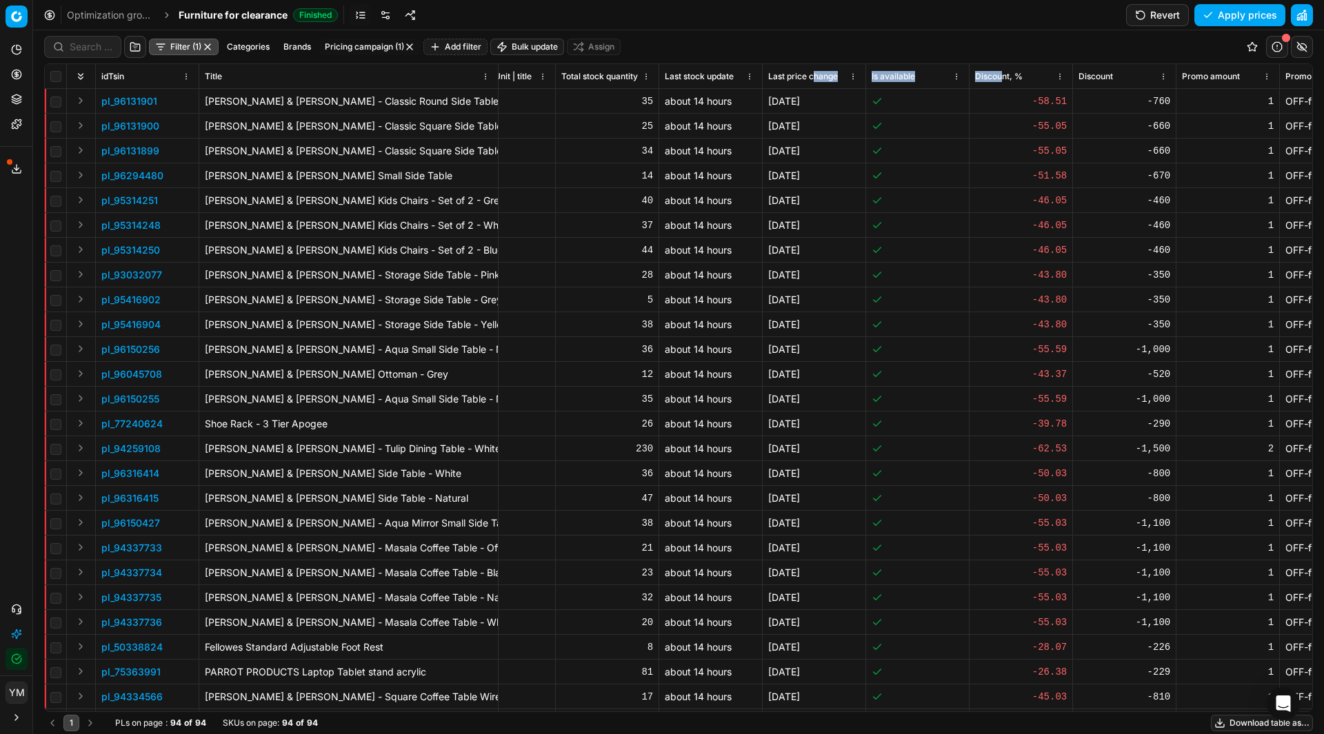
drag, startPoint x: 1003, startPoint y: 75, endPoint x: 816, endPoint y: 81, distance: 187.0
click at [1027, 76] on div "Discount, %" at bounding box center [1021, 77] width 92 height 14
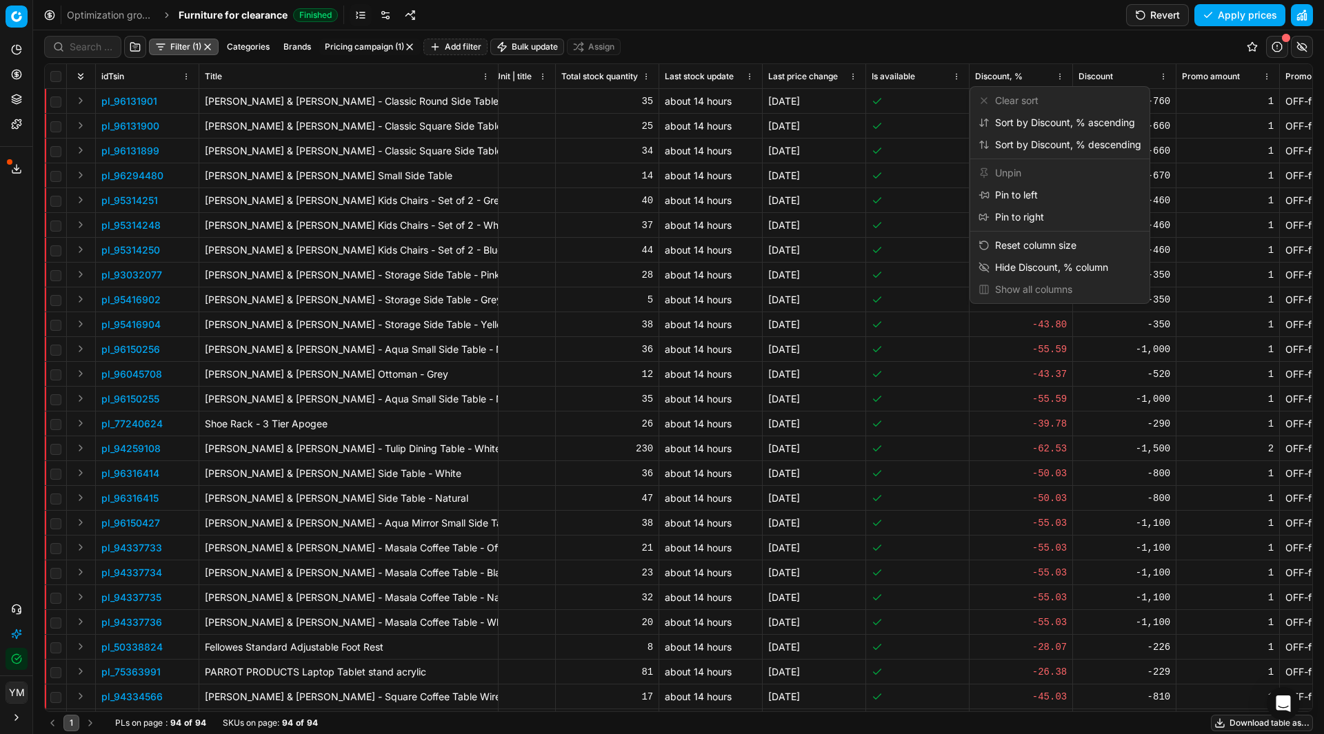
click at [987, 95] on body "Pricing platform Analytics Pricing Product portfolio Templates Export service 1…" at bounding box center [662, 367] width 1324 height 734
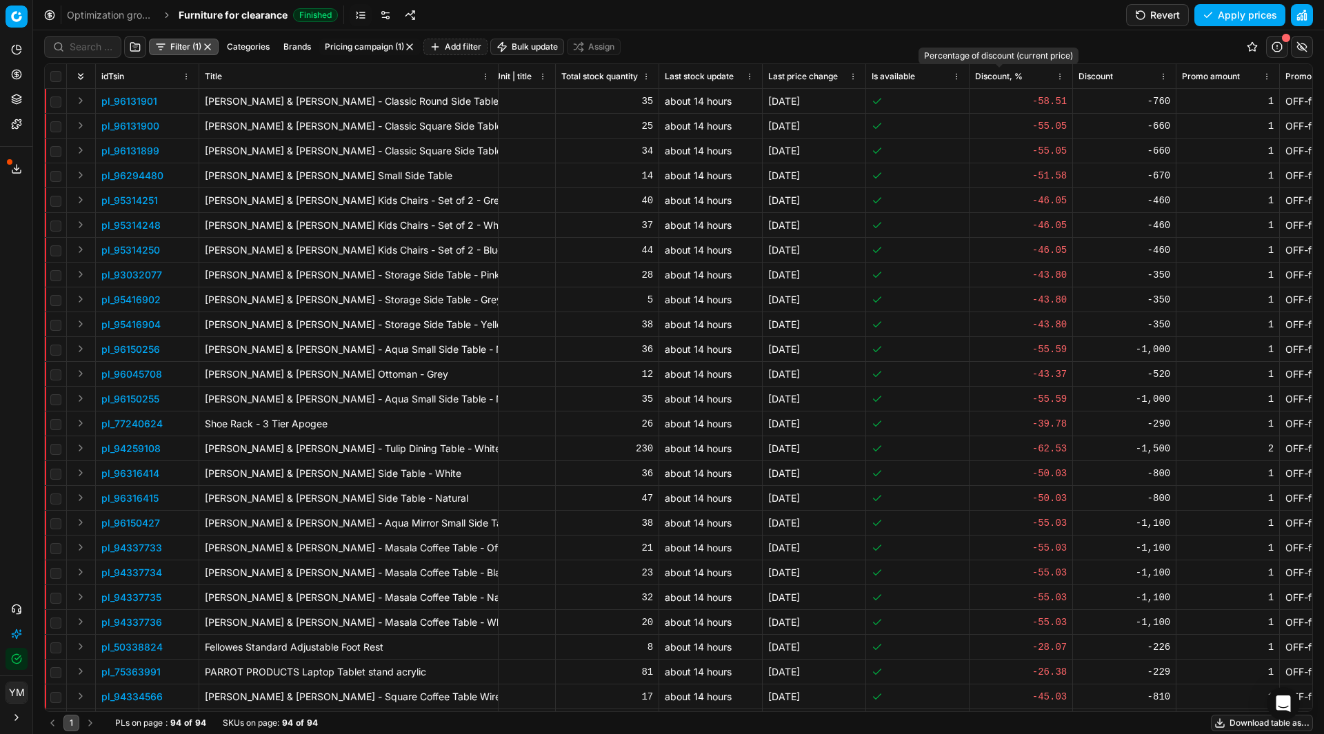
click at [1023, 77] on span "Discount, %" at bounding box center [999, 76] width 48 height 11
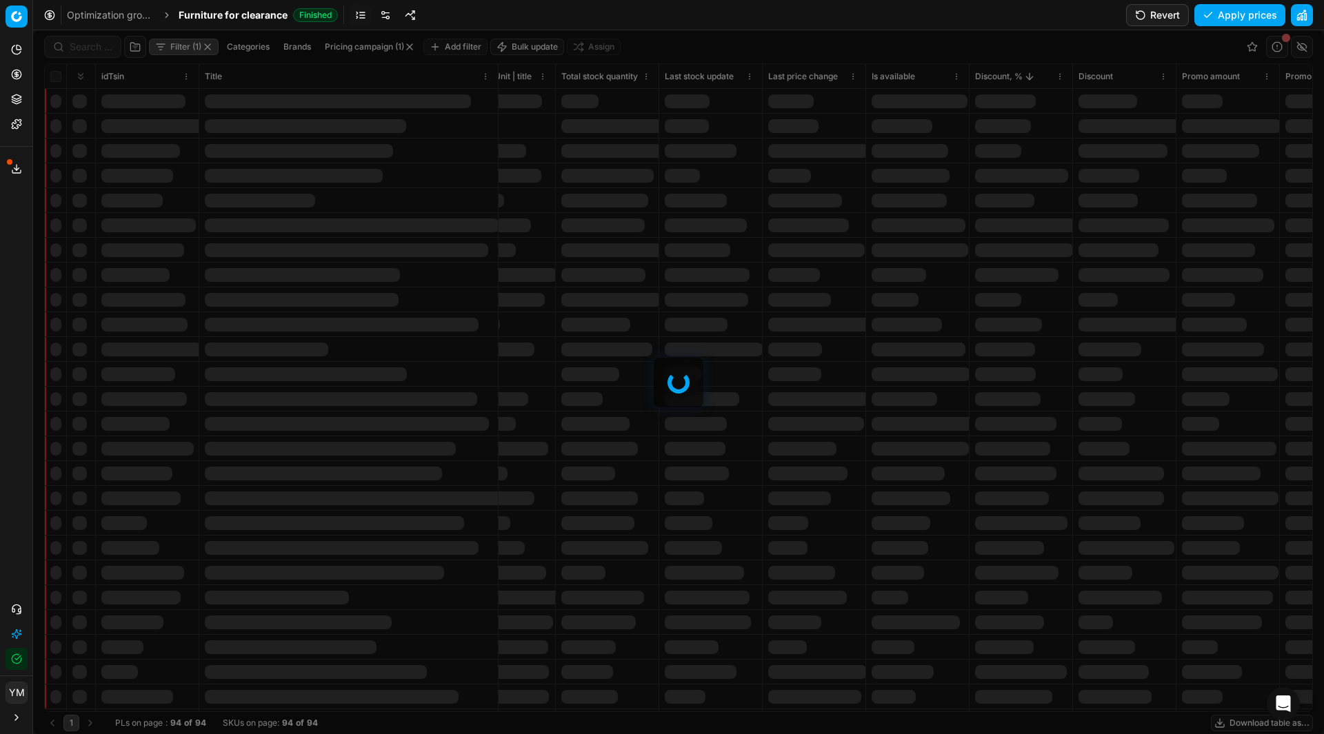
click at [1022, 76] on div at bounding box center [678, 382] width 1291 height 704
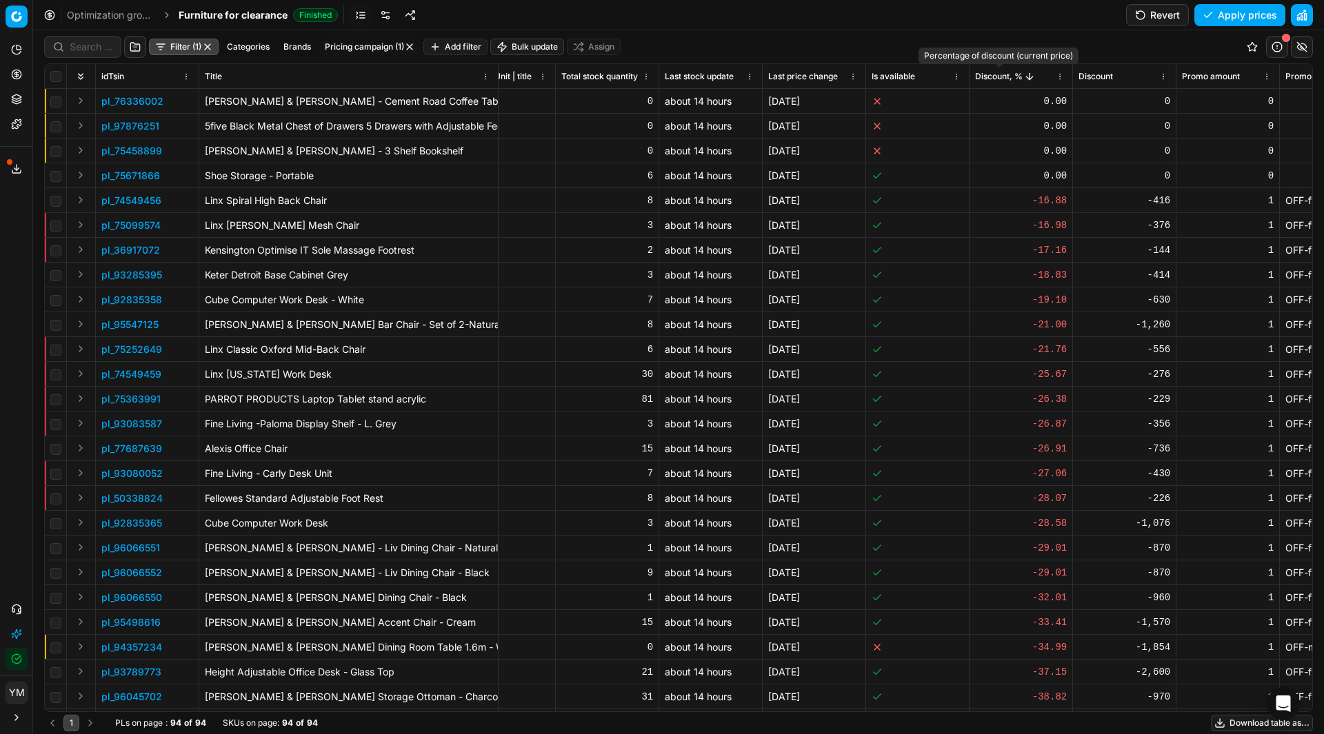
click at [1020, 75] on span "Discount, %" at bounding box center [999, 76] width 48 height 11
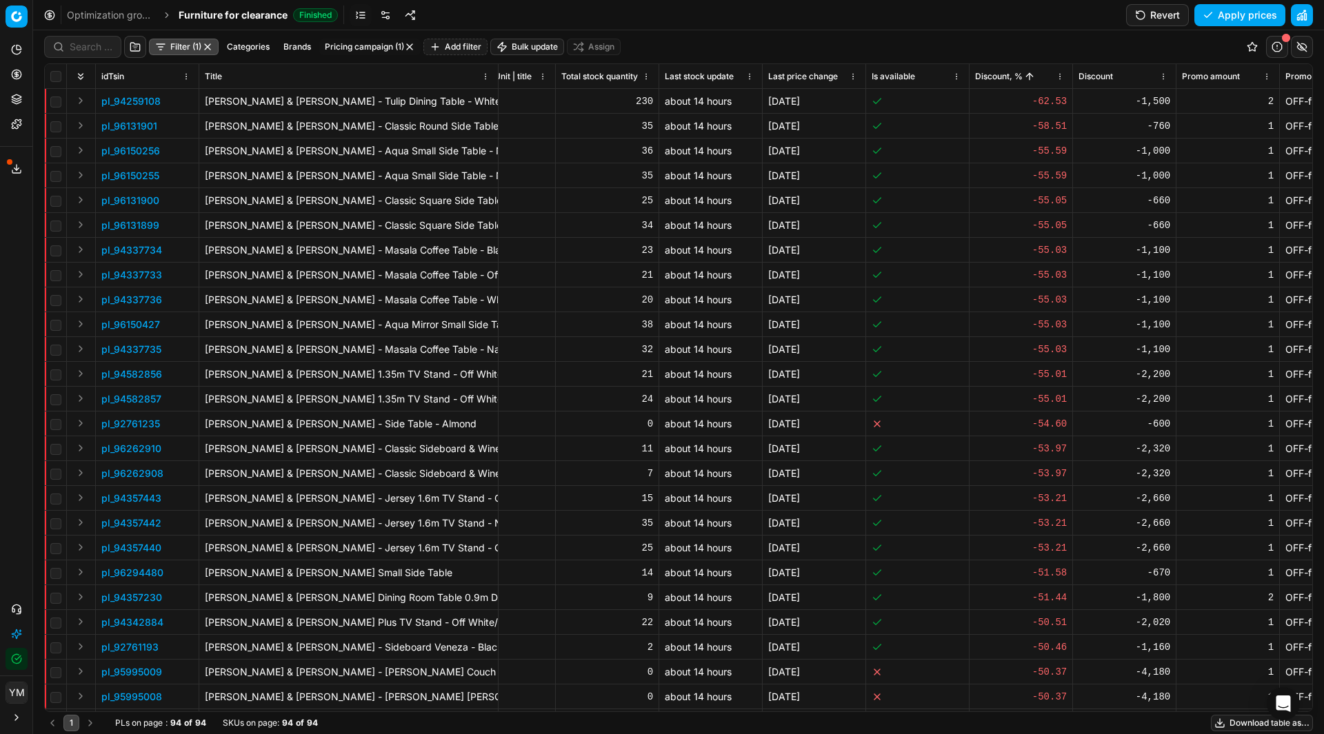
click at [1057, 75] on html "Pricing platform Analytics Pricing Product portfolio Templates Export service 1…" at bounding box center [662, 367] width 1324 height 734
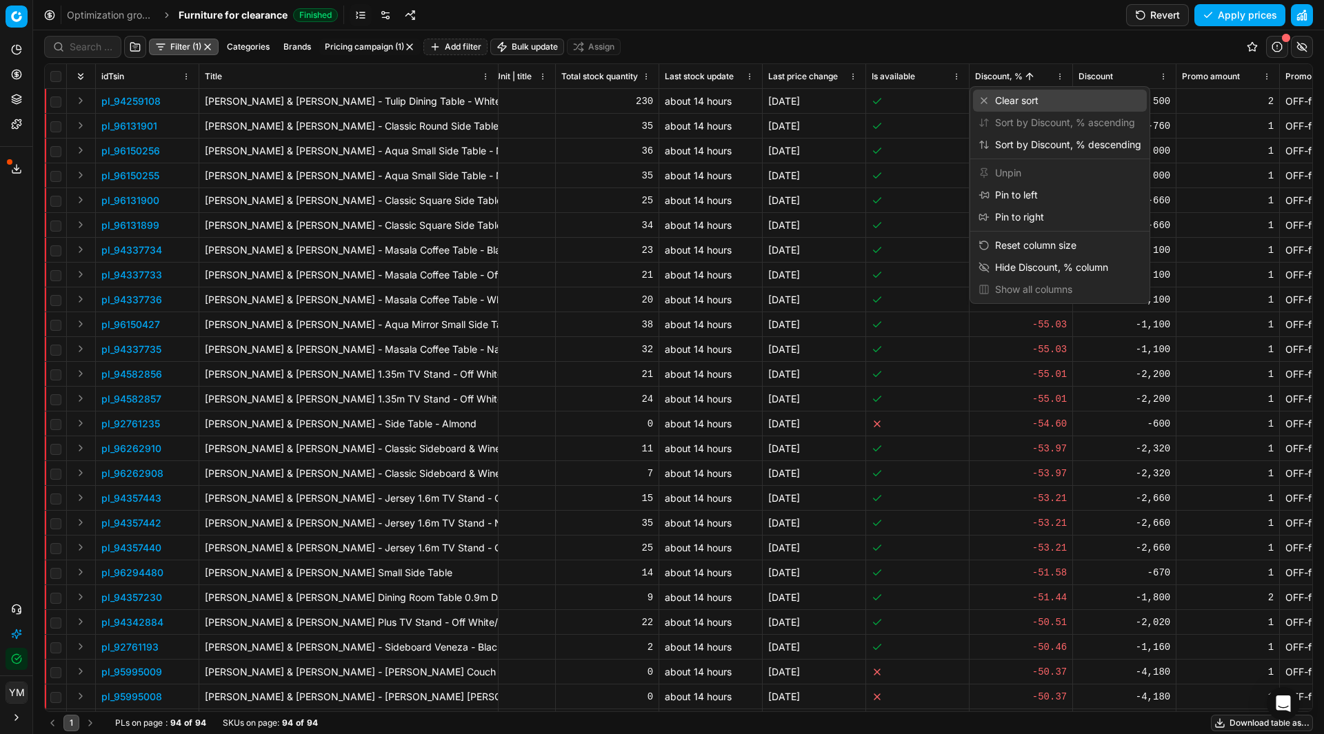
click at [1049, 95] on div "Clear sort" at bounding box center [1060, 101] width 174 height 22
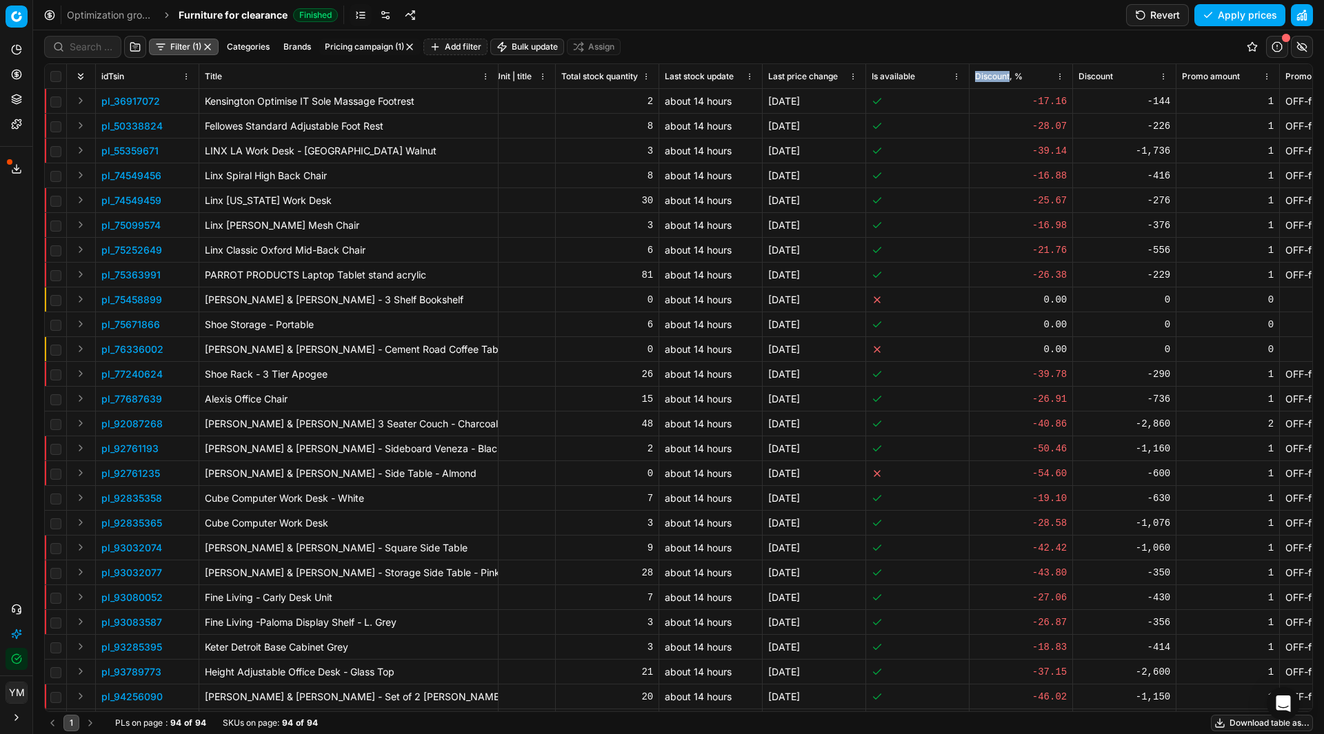
drag, startPoint x: 1010, startPoint y: 76, endPoint x: 927, endPoint y: 85, distance: 83.9
click at [1040, 73] on div "Discount, %" at bounding box center [1021, 77] width 92 height 14
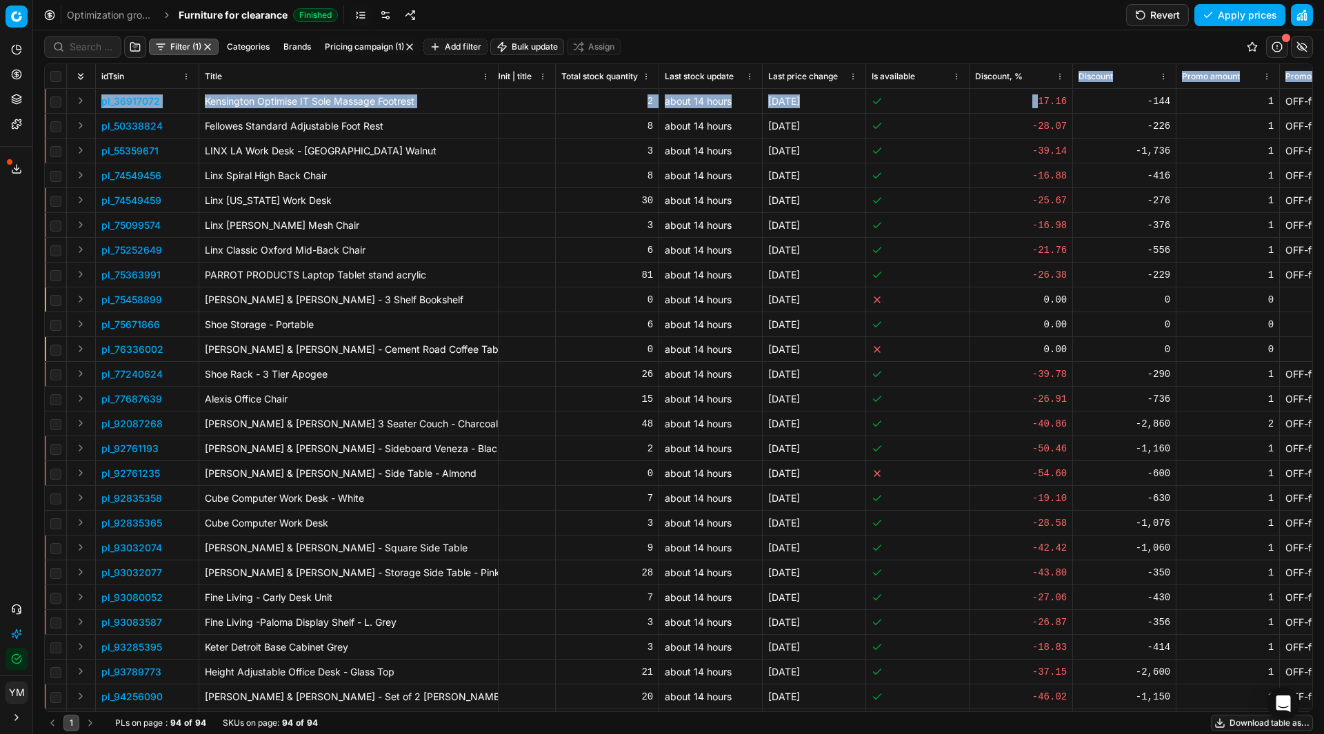
drag, startPoint x: 1041, startPoint y: 73, endPoint x: 1041, endPoint y: 88, distance: 15.2
click at [1040, 89] on div "idTsin Title Product line name KVI Segment Rule type Pricing campaign Product l…" at bounding box center [678, 388] width 1267 height 648
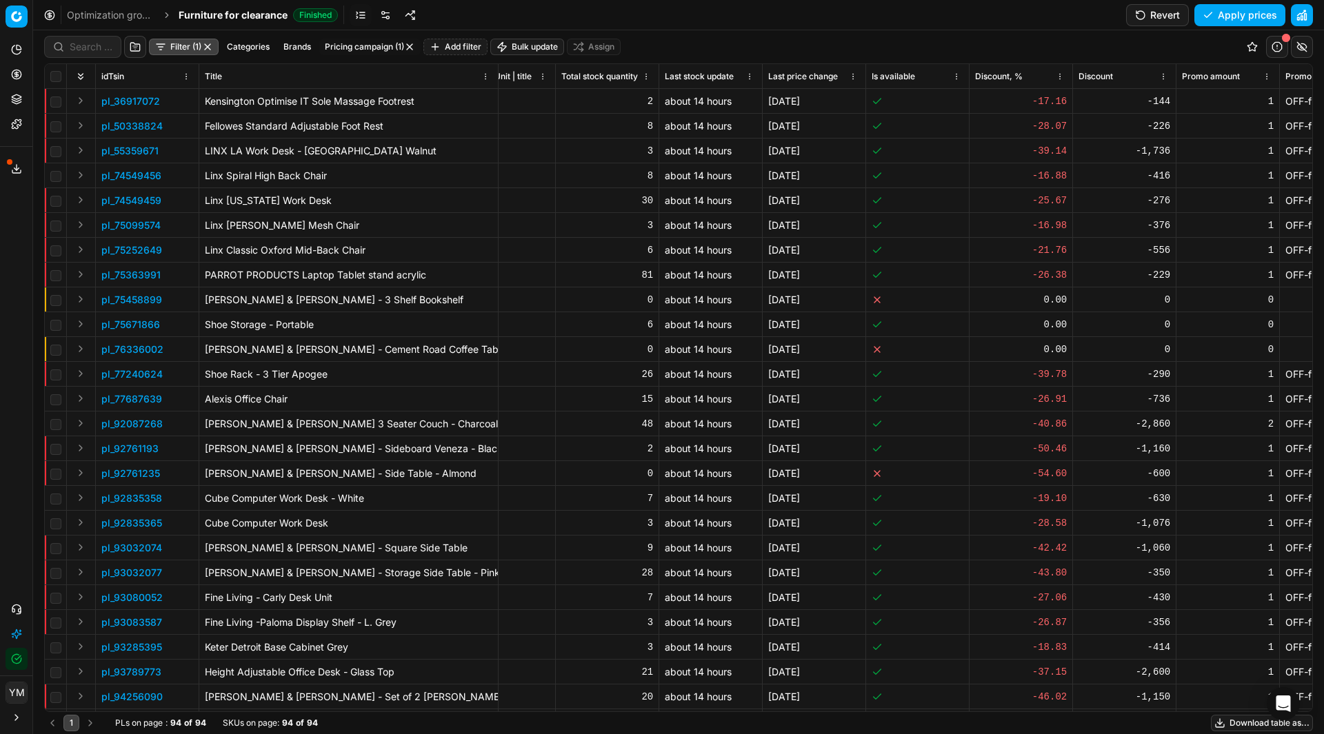
click at [1041, 81] on div "Discount, %" at bounding box center [1021, 77] width 92 height 14
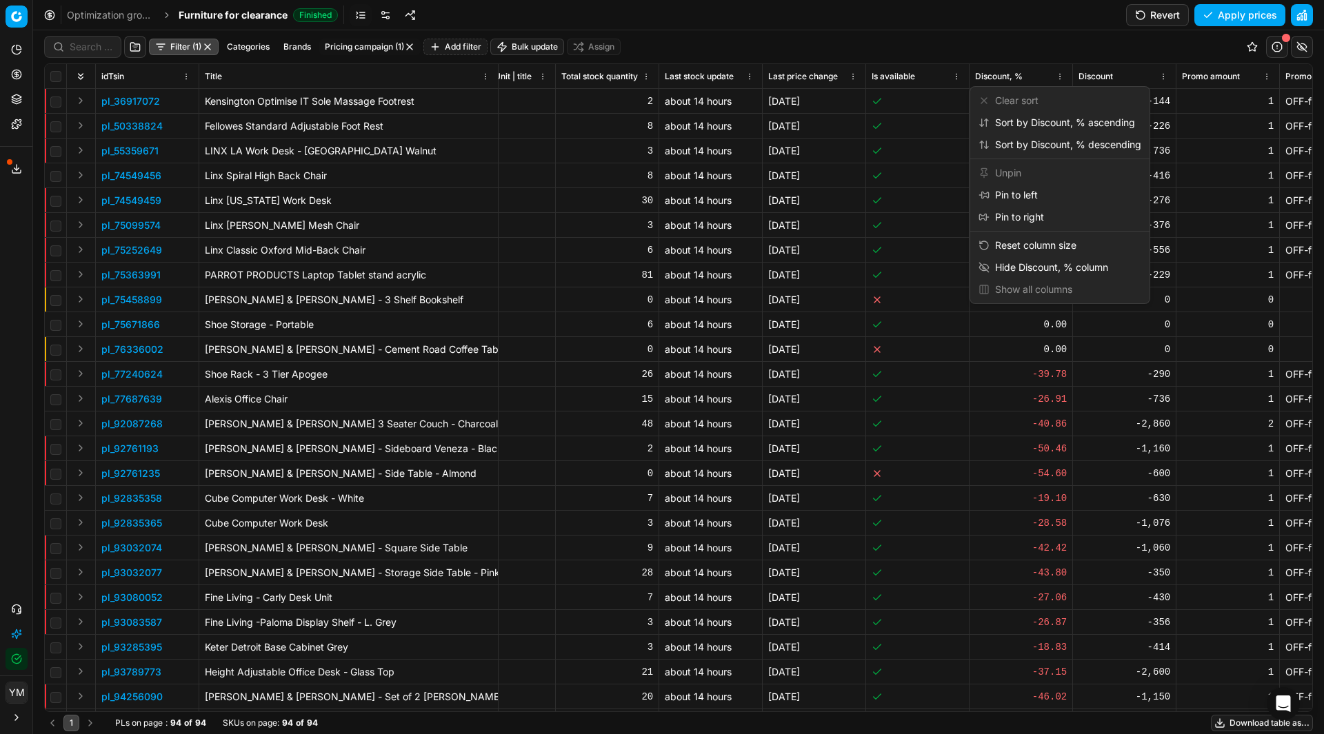
click at [1060, 73] on html "Pricing platform Analytics Pricing Product portfolio Templates Export service 1…" at bounding box center [662, 367] width 1324 height 734
click at [1020, 196] on div "Pin to left" at bounding box center [1007, 195] width 59 height 14
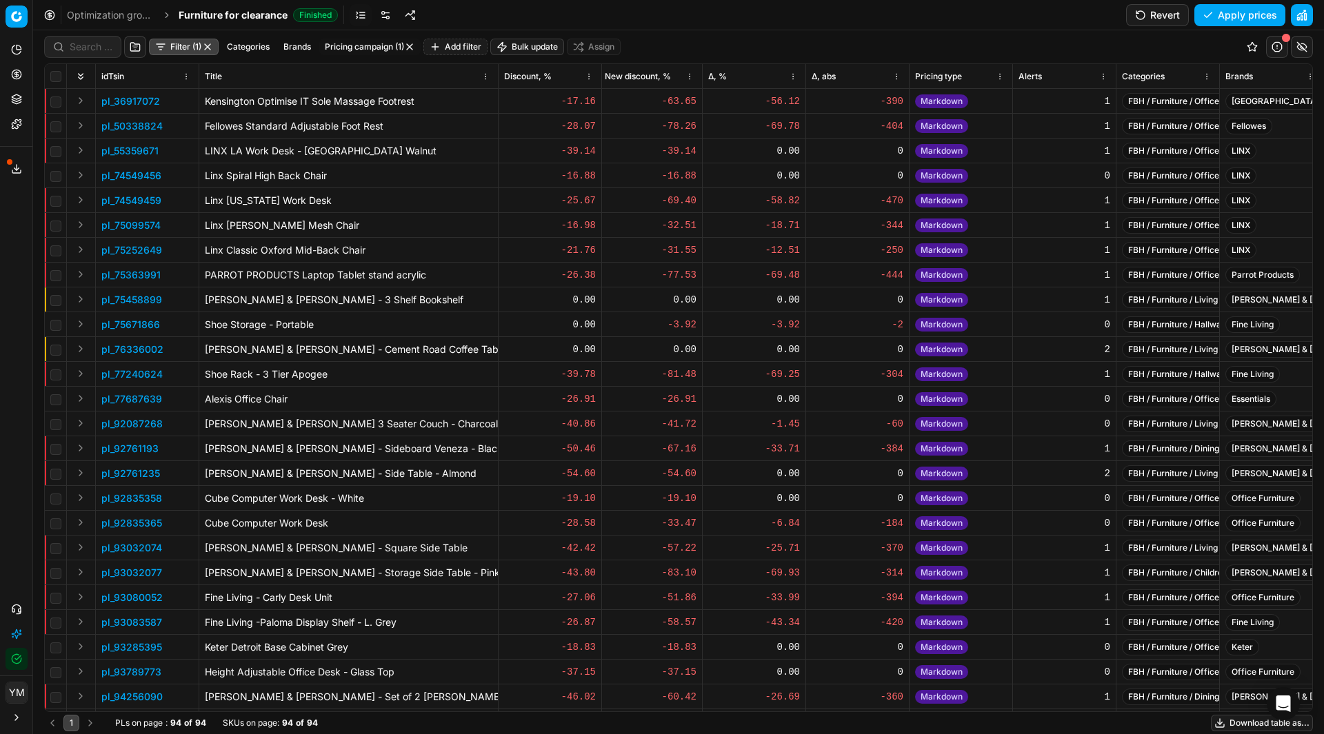
scroll to position [0, 1719]
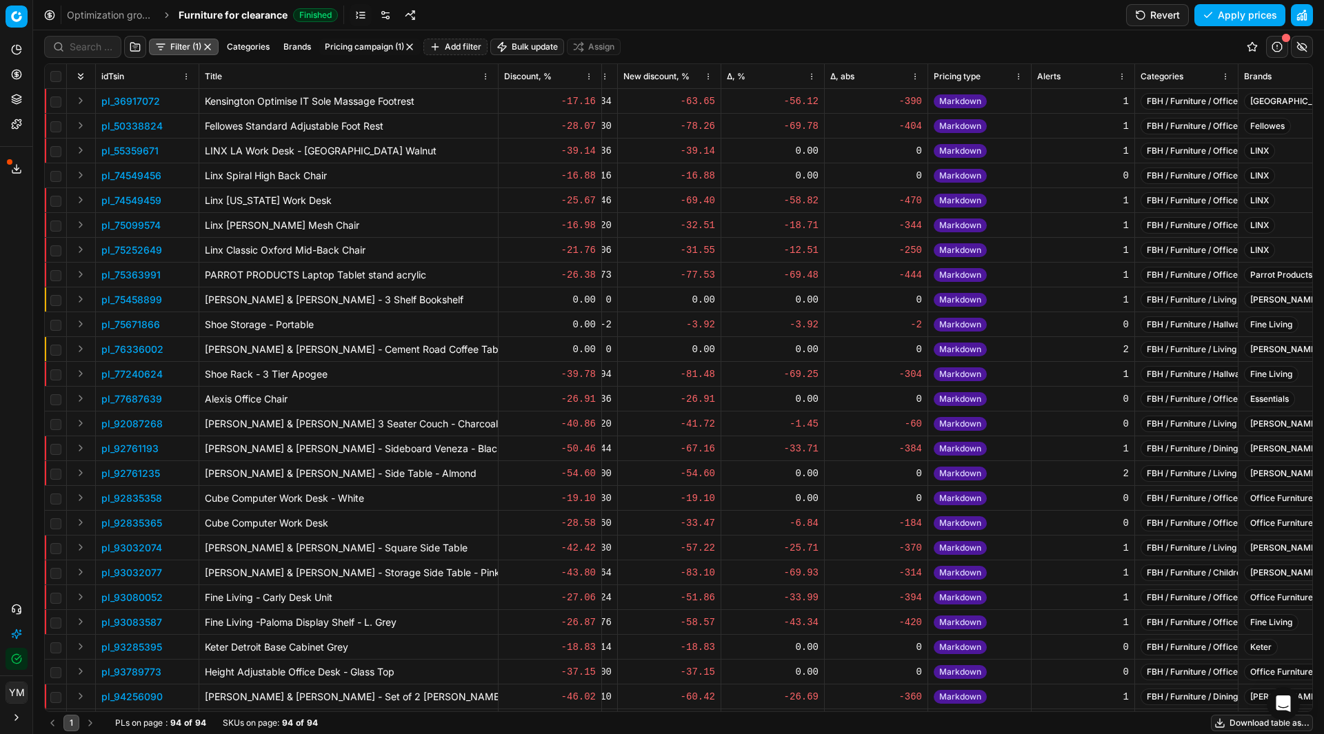
click at [704, 77] on html "Pricing platform Analytics Pricing Product portfolio Templates Export service 1…" at bounding box center [662, 367] width 1324 height 734
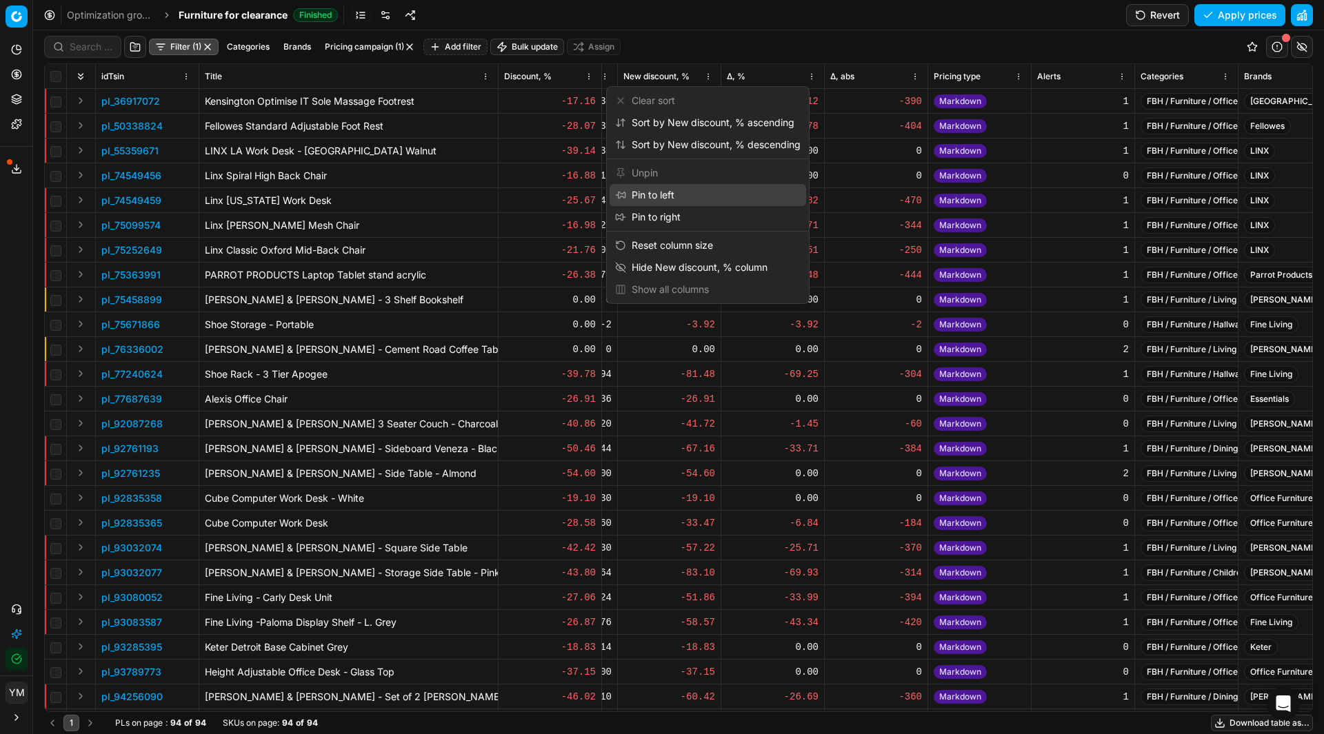
click at [682, 194] on div "Pin to left" at bounding box center [708, 195] width 197 height 22
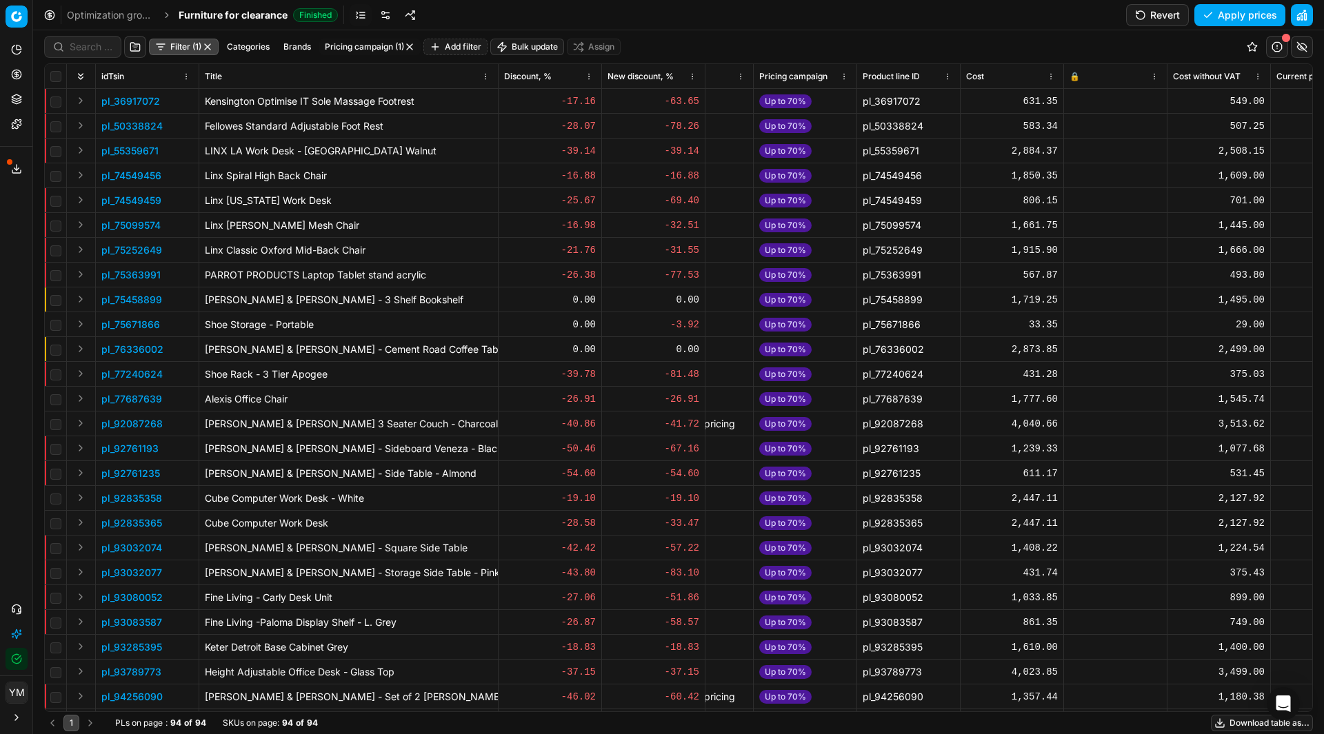
scroll to position [0, 318]
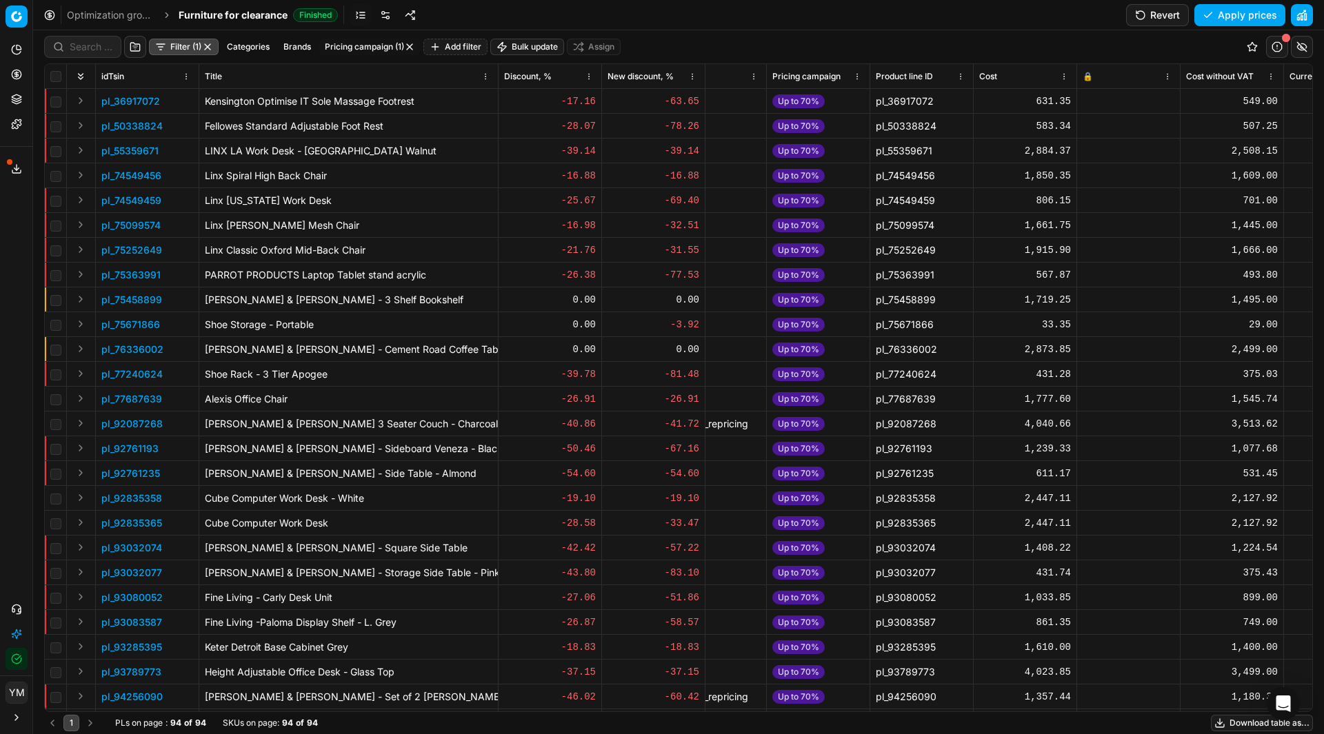
click at [856, 81] on html "Pricing platform Analytics Pricing Product portfolio Templates Export service 1…" at bounding box center [662, 367] width 1324 height 734
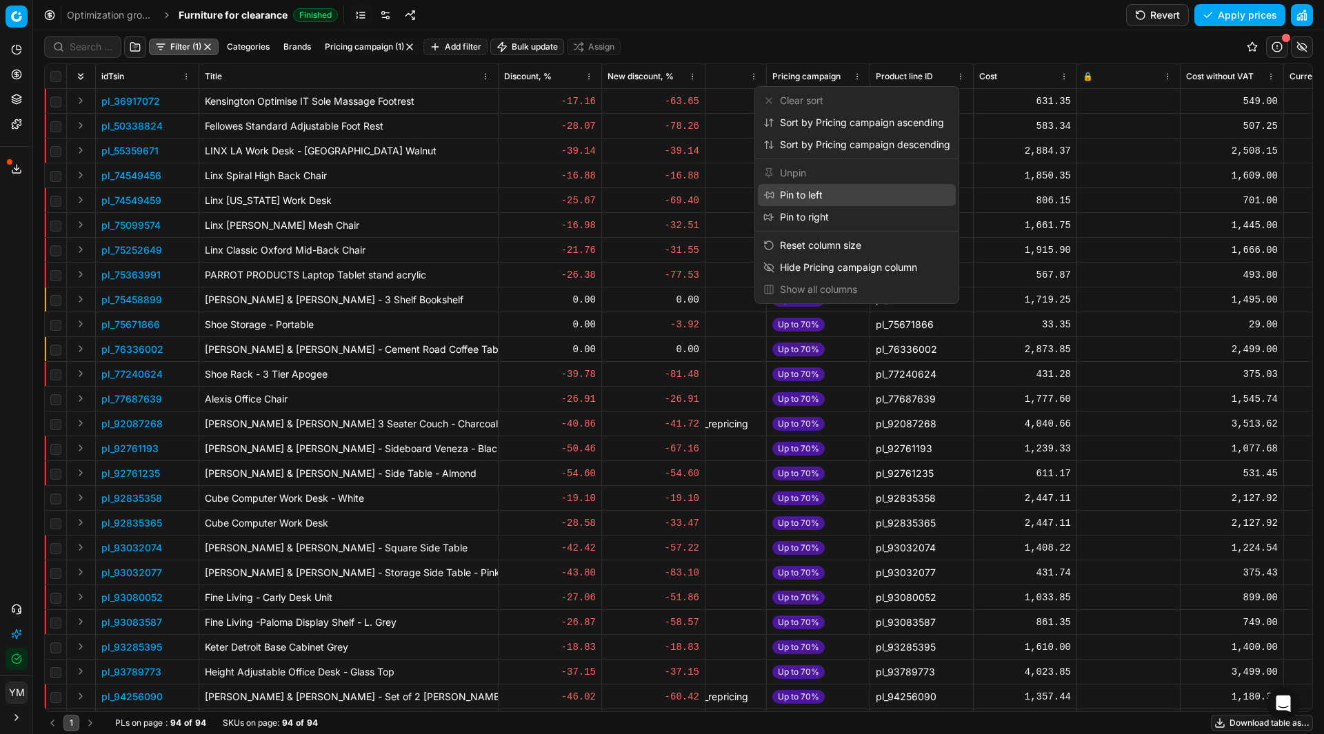
click at [811, 192] on div "Pin to left" at bounding box center [792, 195] width 59 height 14
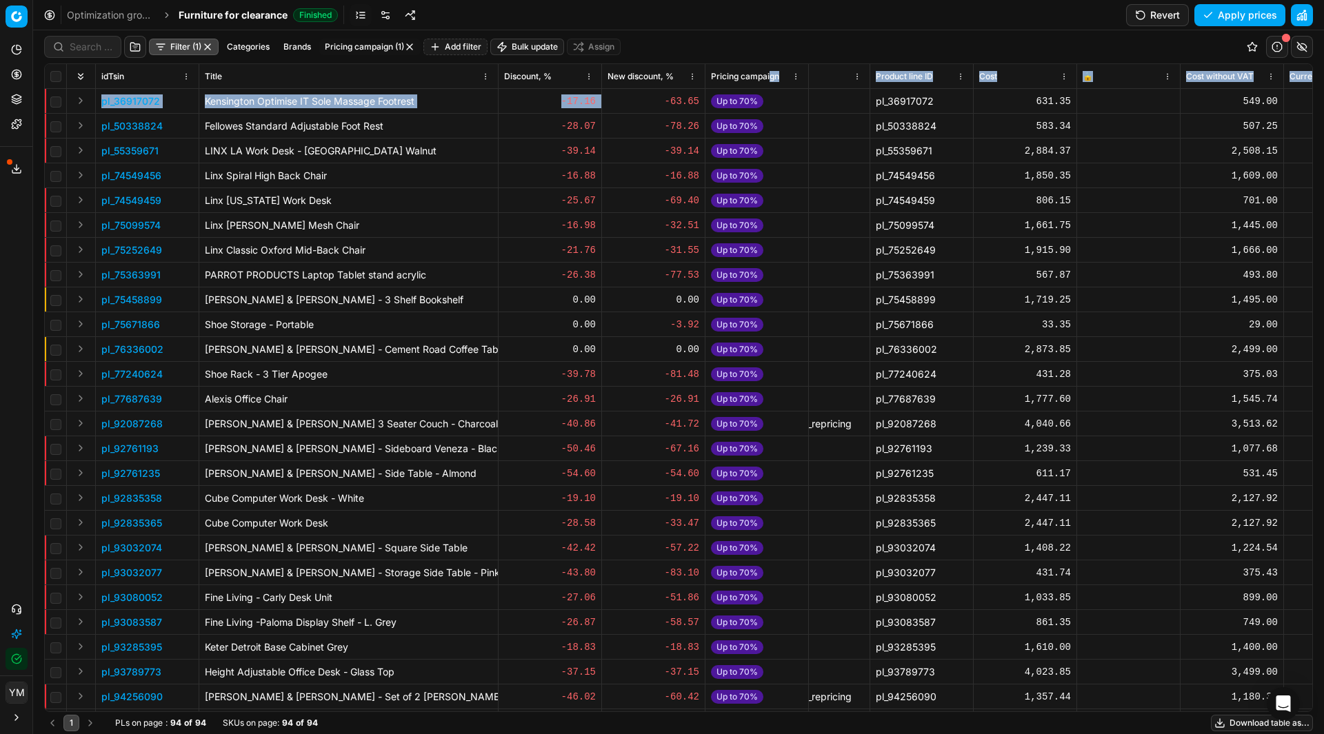
drag, startPoint x: 772, startPoint y: 73, endPoint x: 678, endPoint y: 92, distance: 95.7
click at [667, 95] on div "idTsin Title Discount, % New discount, % Pricing campaign Product line name KVI…" at bounding box center [678, 388] width 1267 height 648
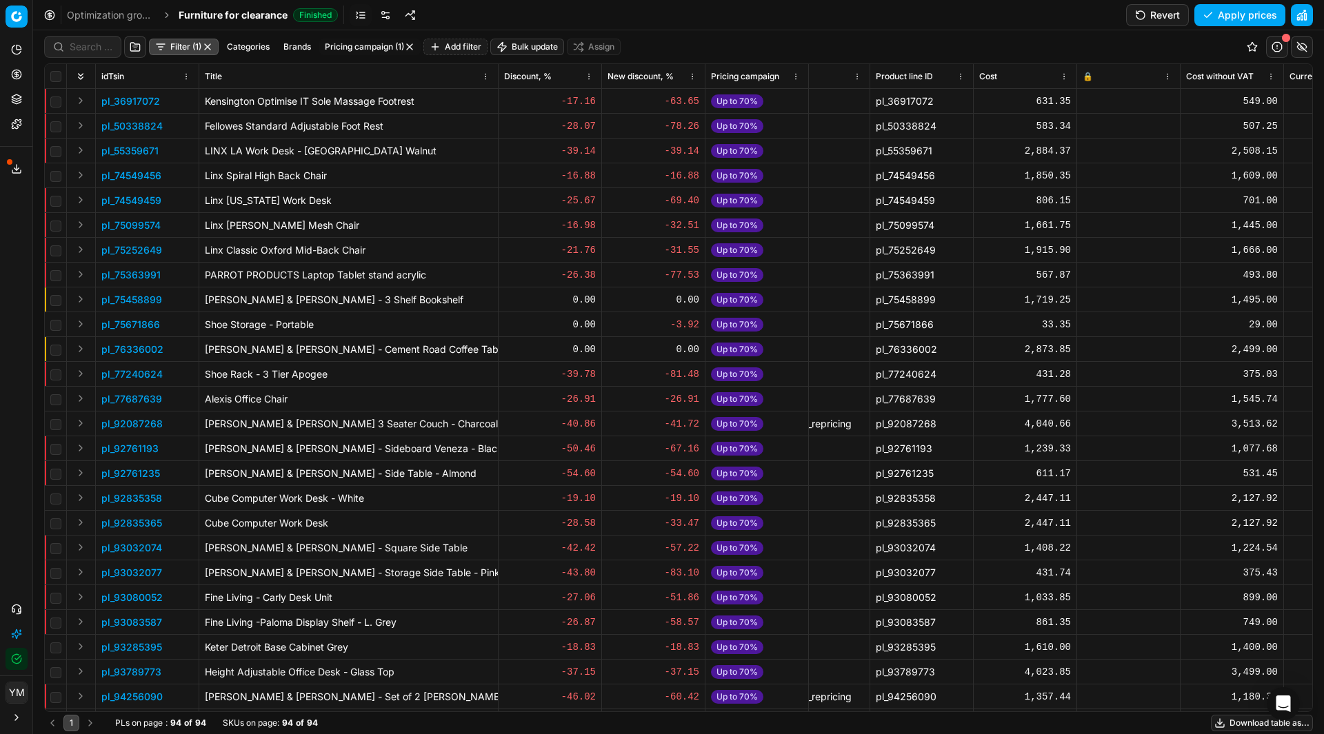
click at [759, 38] on div "Filter (1) Categories Brands Pricing campaign (1) Add filter Bulk update Assign" at bounding box center [678, 46] width 1269 height 33
click at [796, 81] on html "Pricing platform Analytics Pricing Product portfolio Templates Export service 1…" at bounding box center [662, 367] width 1324 height 734
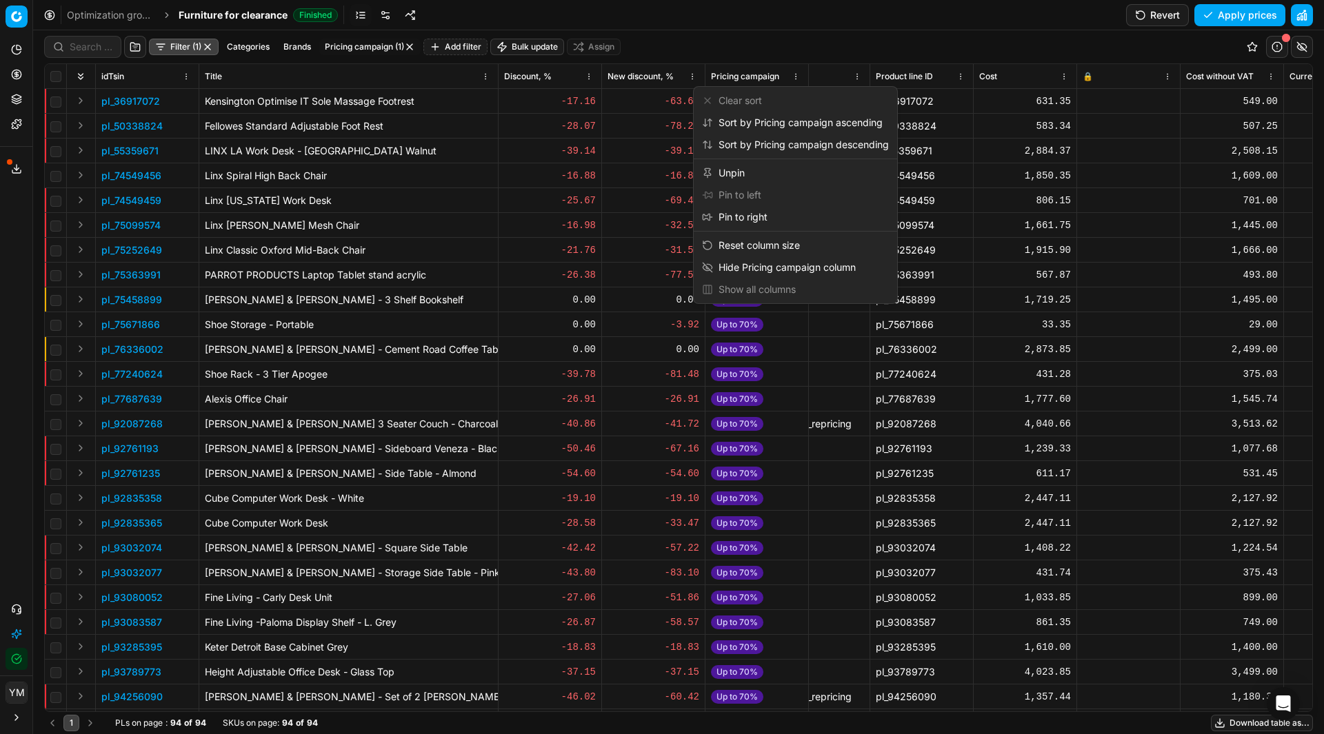
click at [799, 43] on html "Pricing platform Analytics Pricing Product portfolio Templates Export service 1…" at bounding box center [662, 367] width 1324 height 734
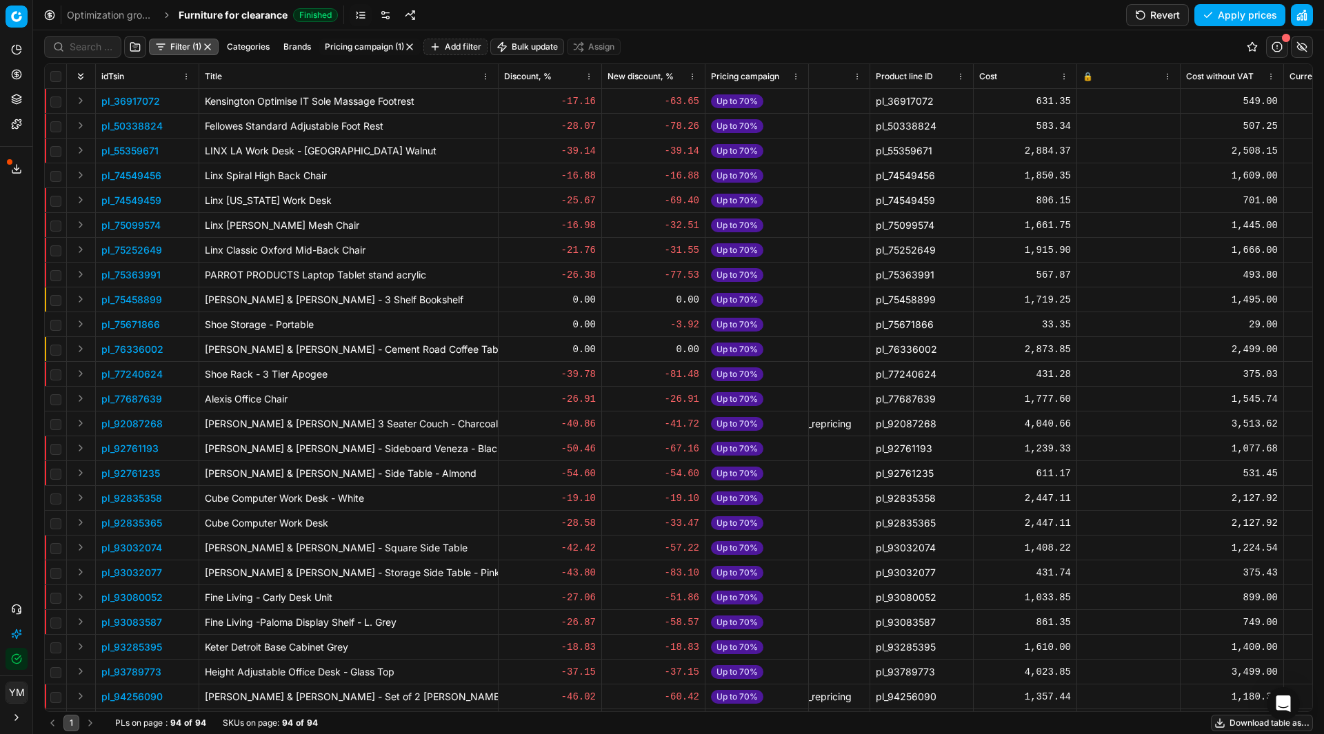
click at [693, 74] on html "Pricing platform Analytics Pricing Product portfolio Templates Export service 1…" at bounding box center [662, 367] width 1324 height 734
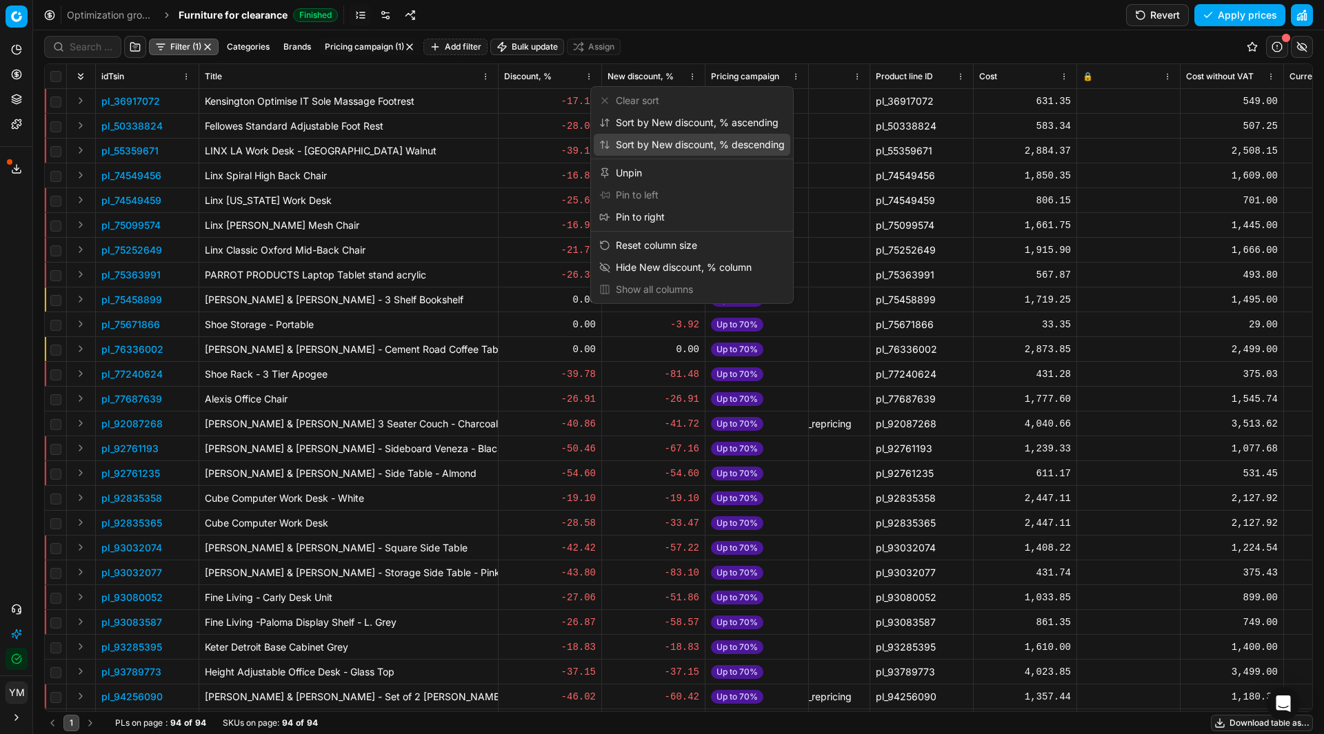
click at [710, 147] on div "Sort by New discount, % descending" at bounding box center [691, 145] width 185 height 14
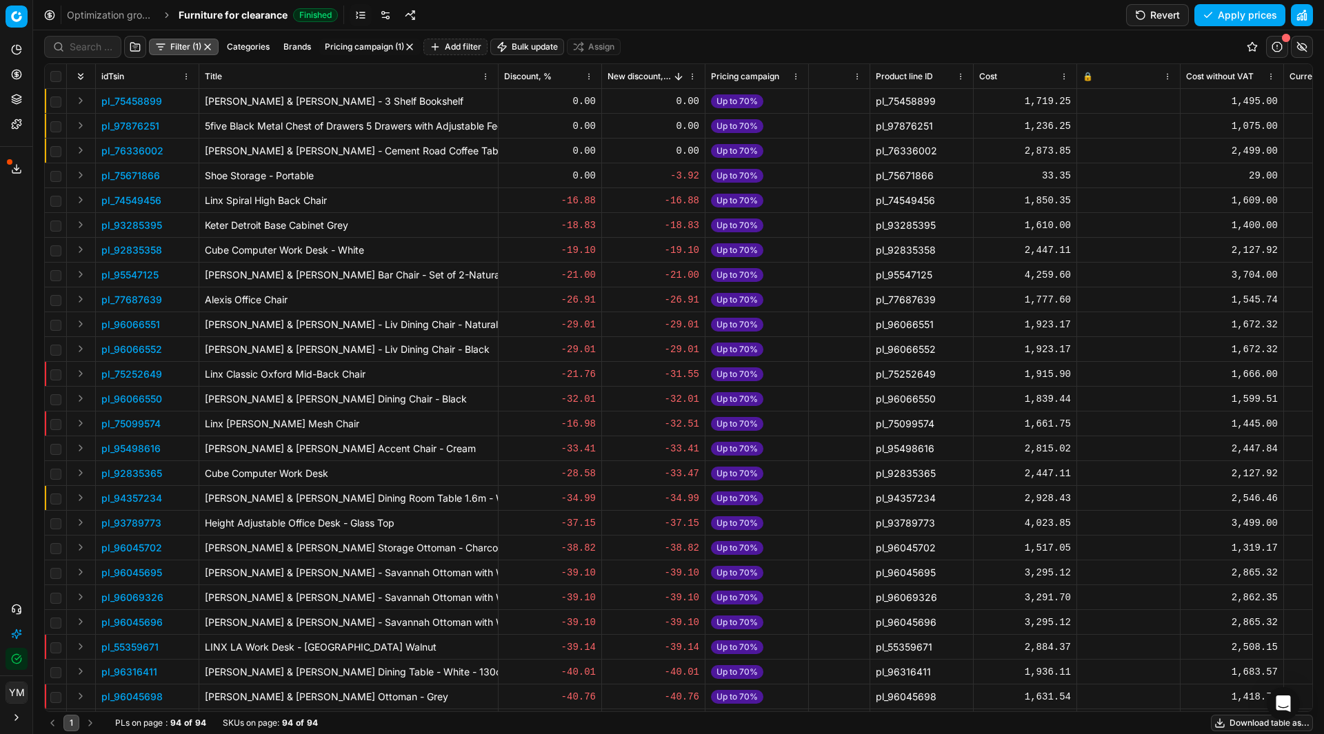
click at [694, 81] on html "Pricing platform Analytics Pricing Product portfolio Templates Export service 1…" at bounding box center [662, 367] width 1324 height 734
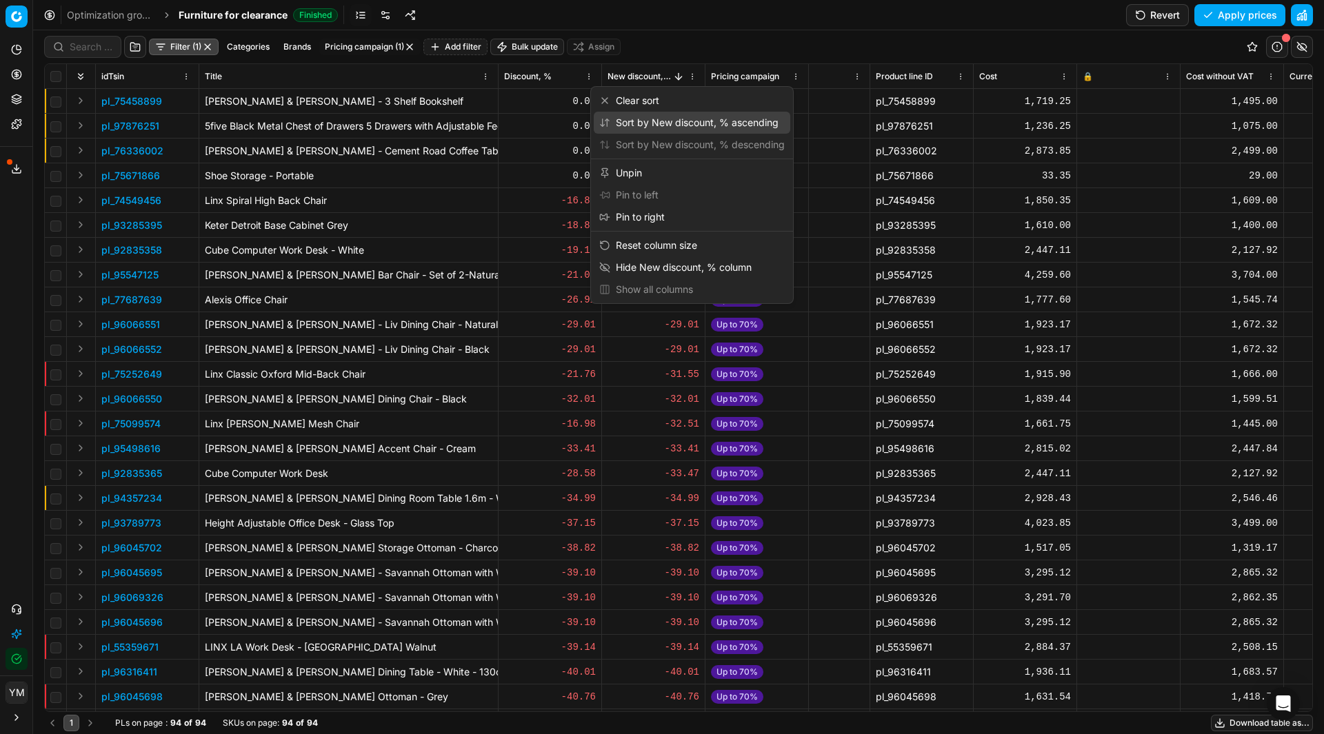
click at [681, 120] on div "Sort by New discount, % ascending" at bounding box center [688, 123] width 179 height 14
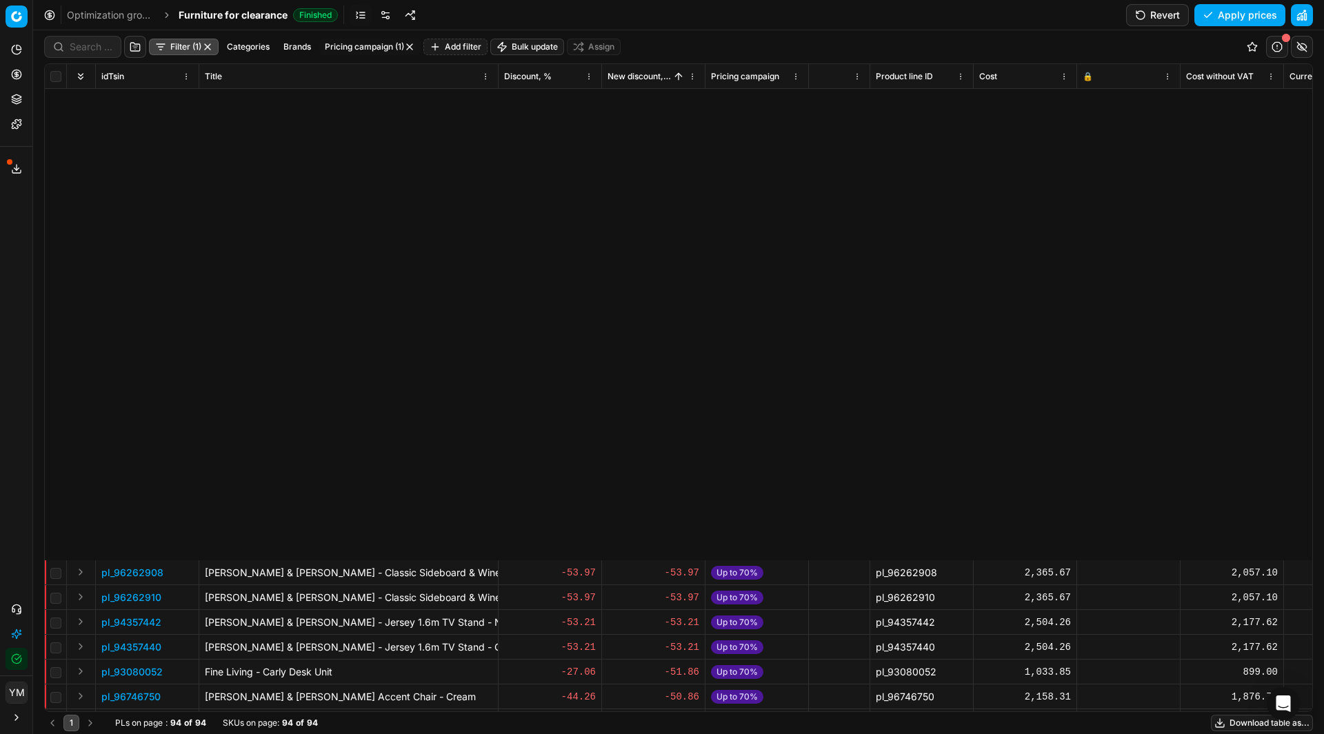
scroll to position [1172, 318]
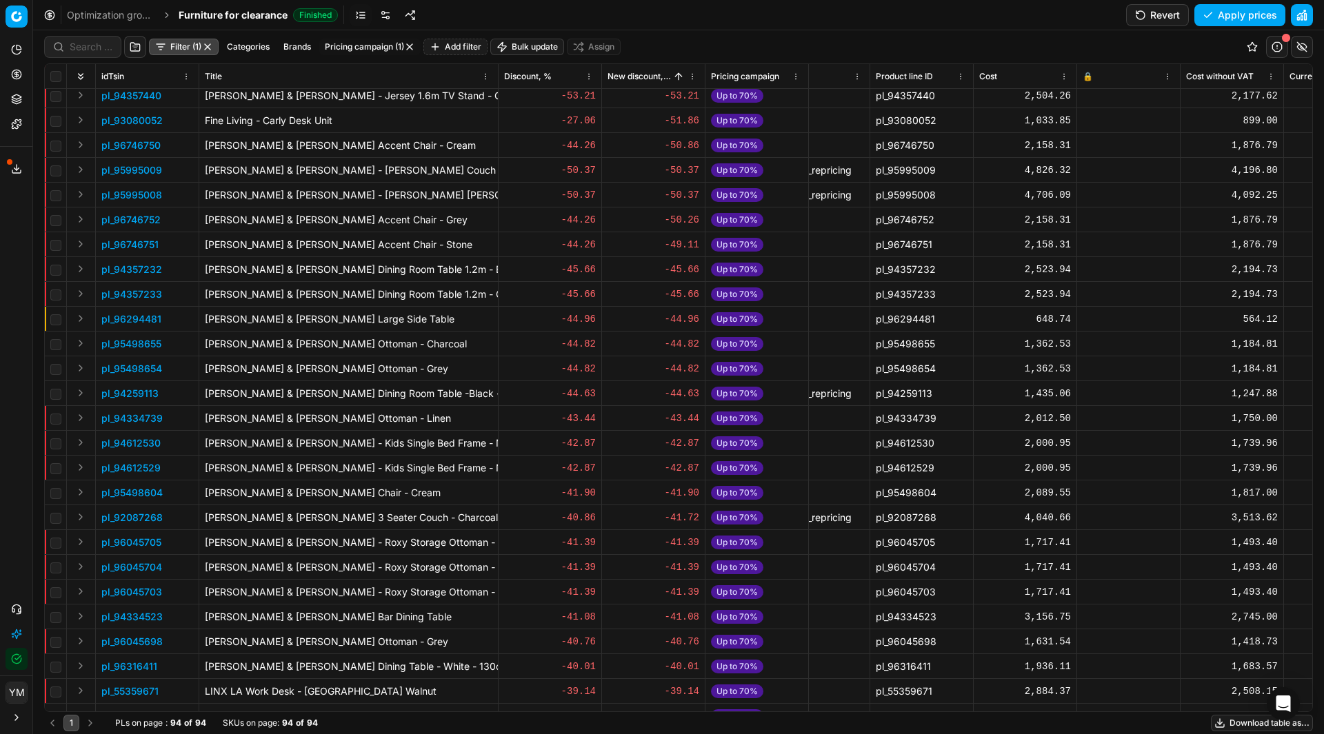
click at [45, 290] on td at bounding box center [56, 294] width 22 height 25
click at [43, 293] on div "Filter (1) Categories Brands Pricing campaign (1) Add filter Bulk update Assign…" at bounding box center [678, 382] width 1291 height 704
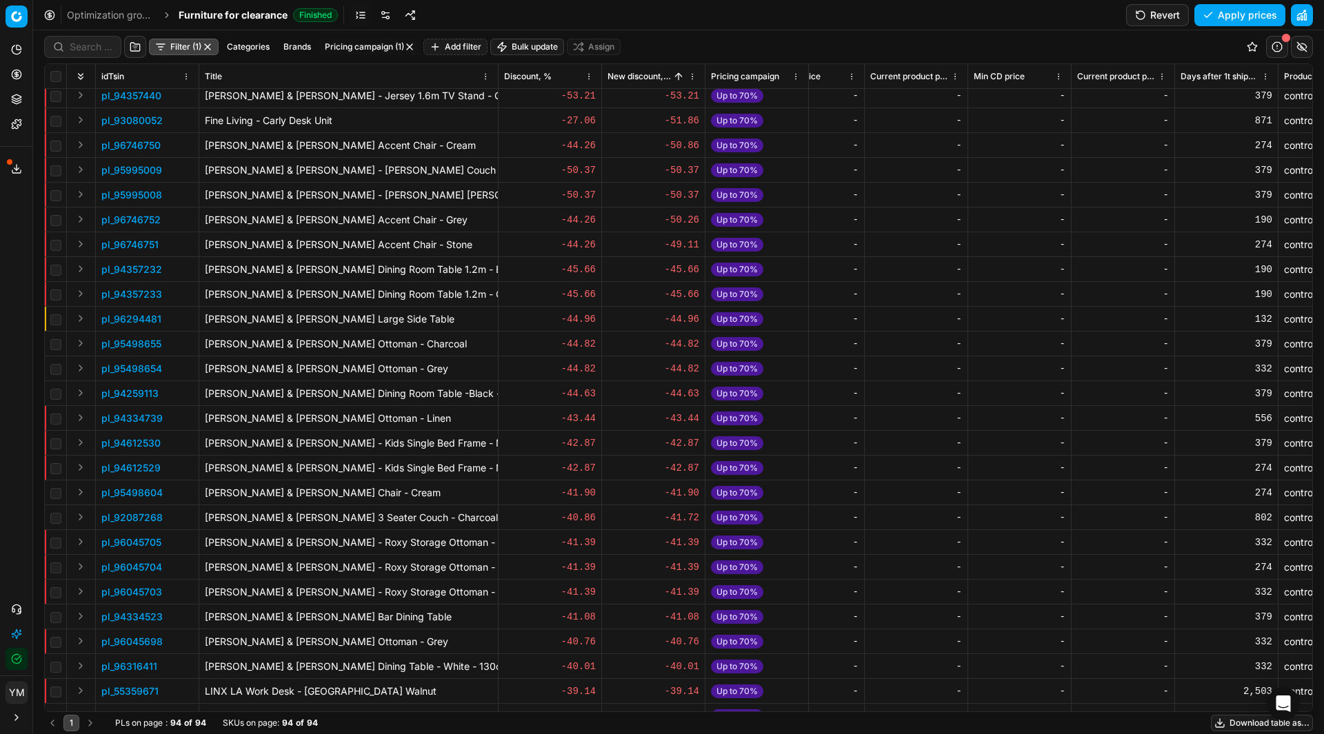
scroll to position [1172, 6165]
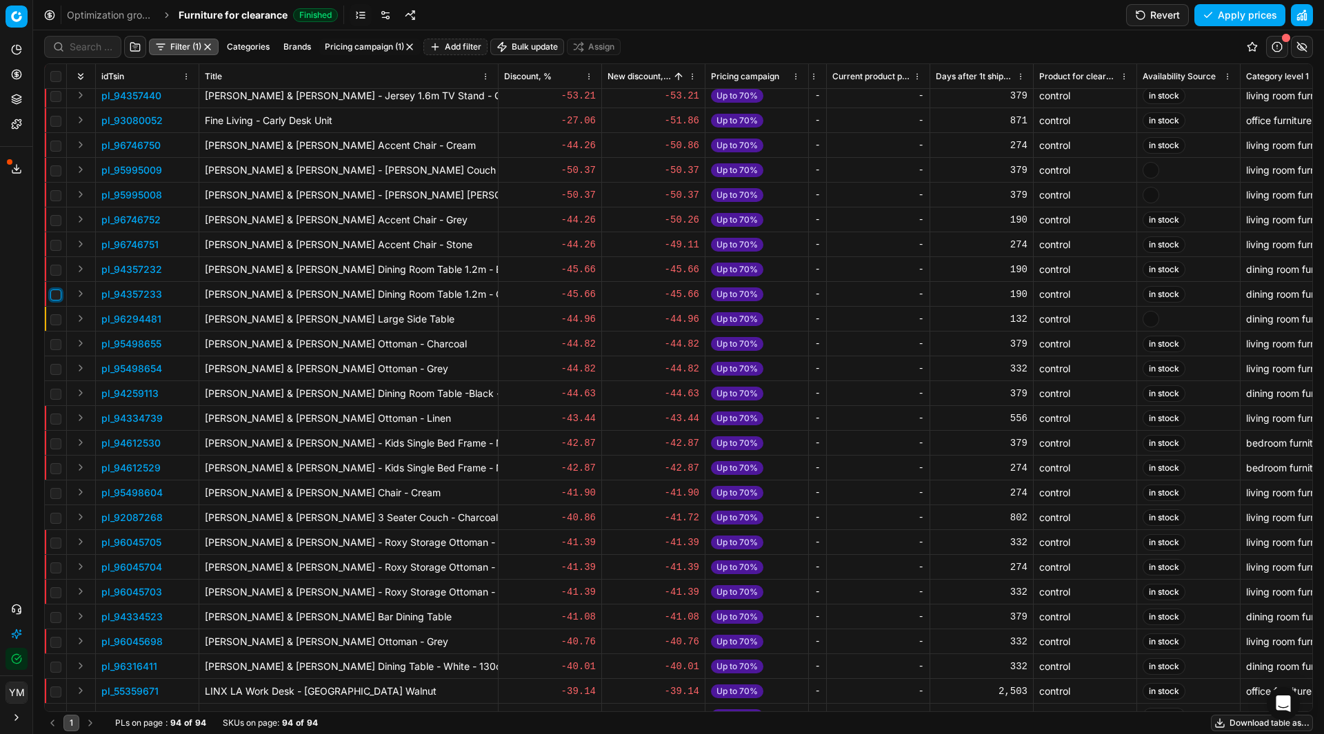
click at [59, 294] on input "checkbox" at bounding box center [55, 295] width 11 height 11
click at [1273, 50] on button "button" at bounding box center [1277, 47] width 22 height 22
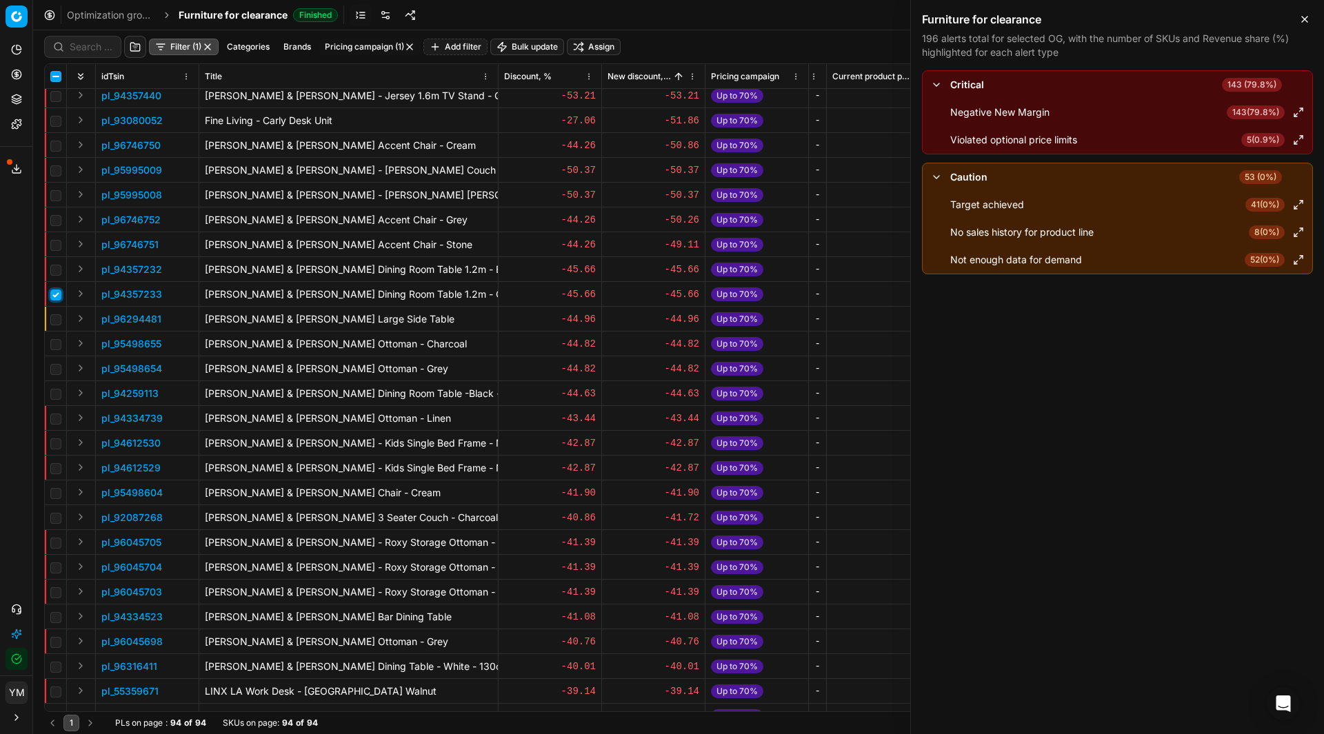
click at [60, 297] on input "checkbox" at bounding box center [55, 295] width 11 height 11
checkbox input "false"
click at [1298, 16] on button "Close" at bounding box center [1304, 19] width 17 height 17
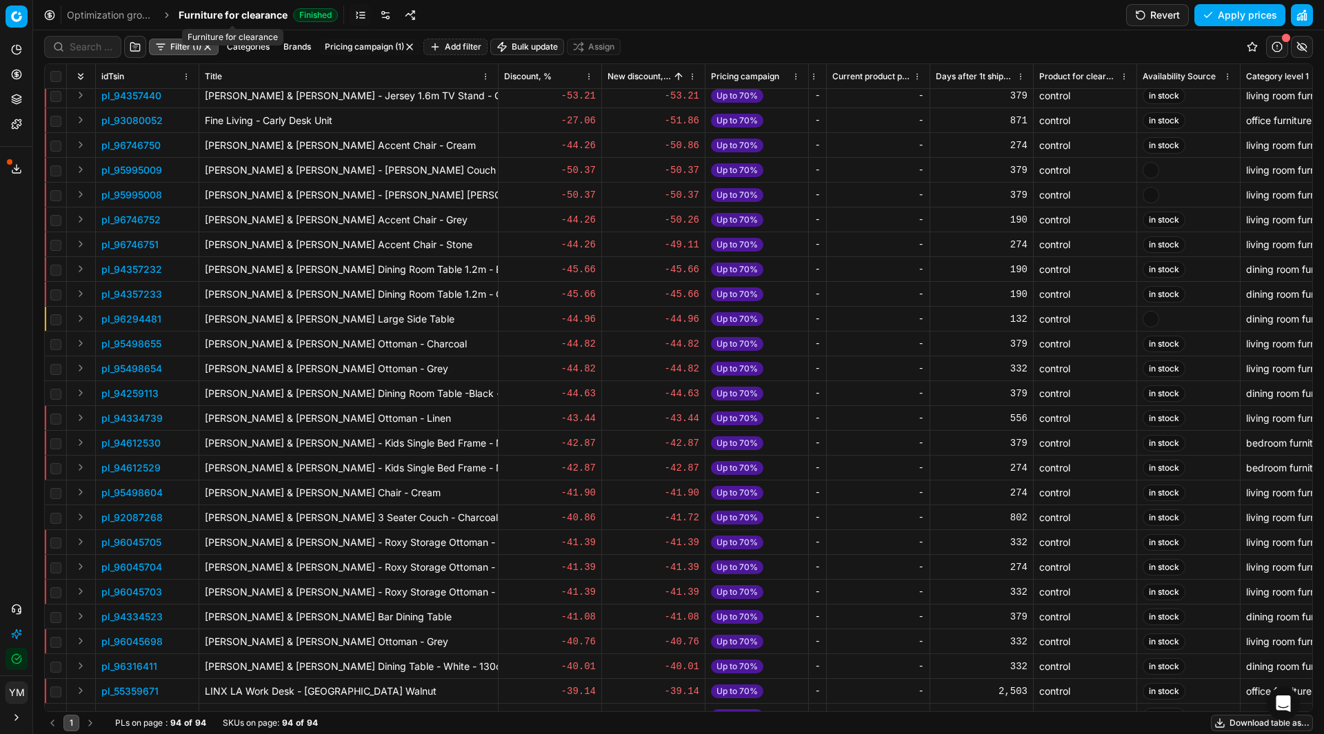
click at [197, 12] on span "Furniture for clearance" at bounding box center [233, 15] width 109 height 14
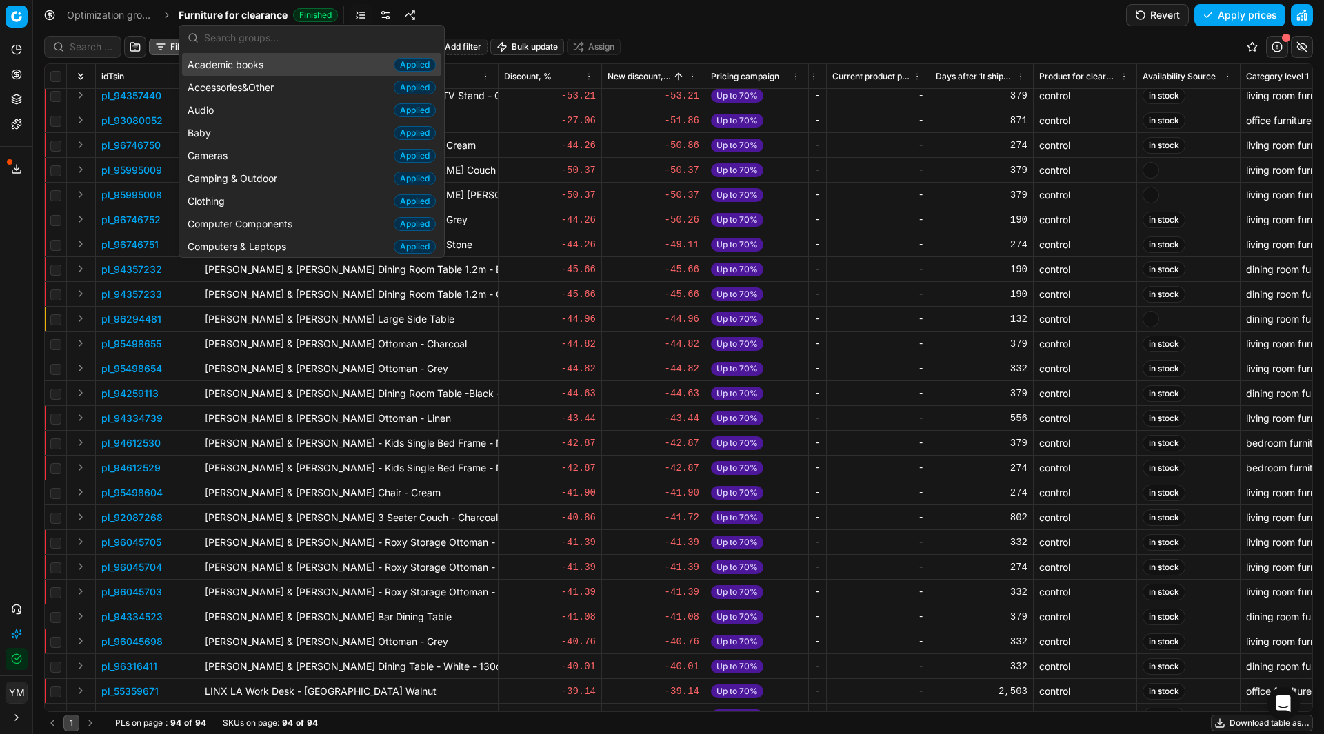
click at [145, 12] on link "Optimization groups" at bounding box center [111, 15] width 88 height 14
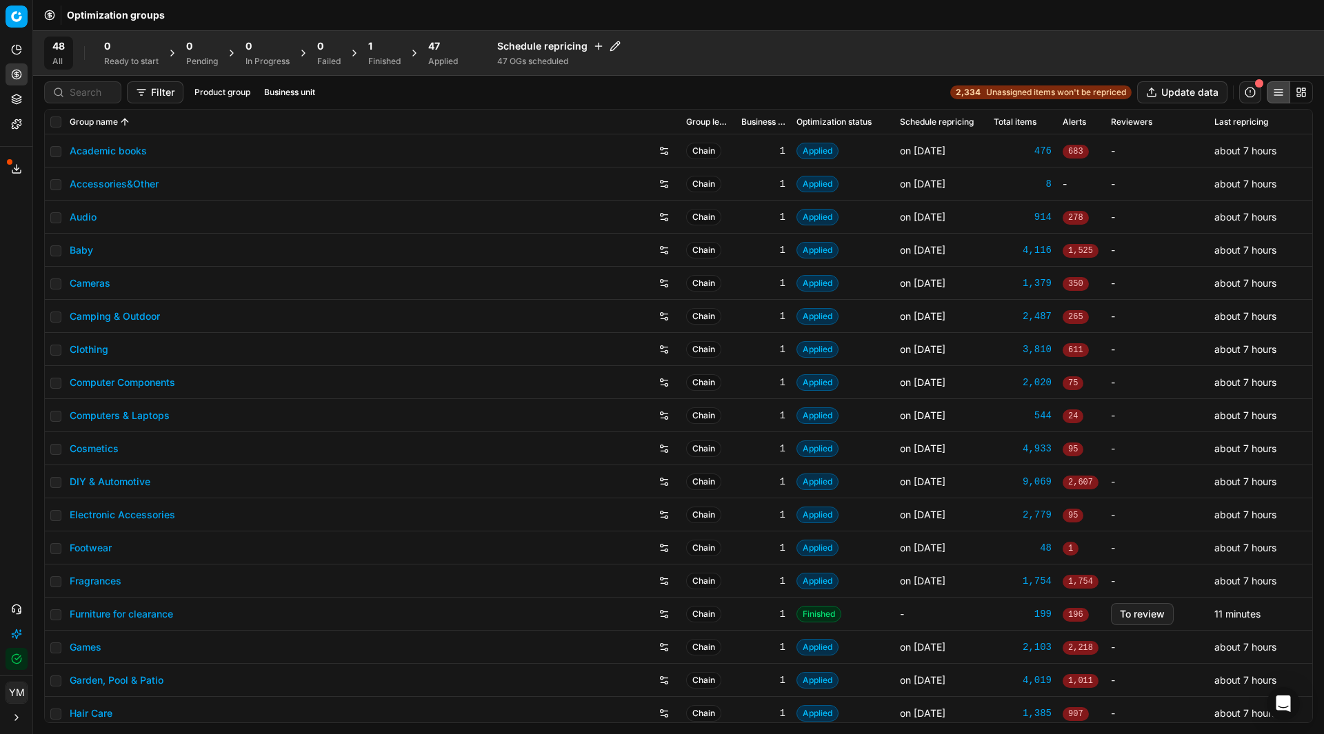
click at [385, 56] on div "Finished" at bounding box center [384, 61] width 32 height 11
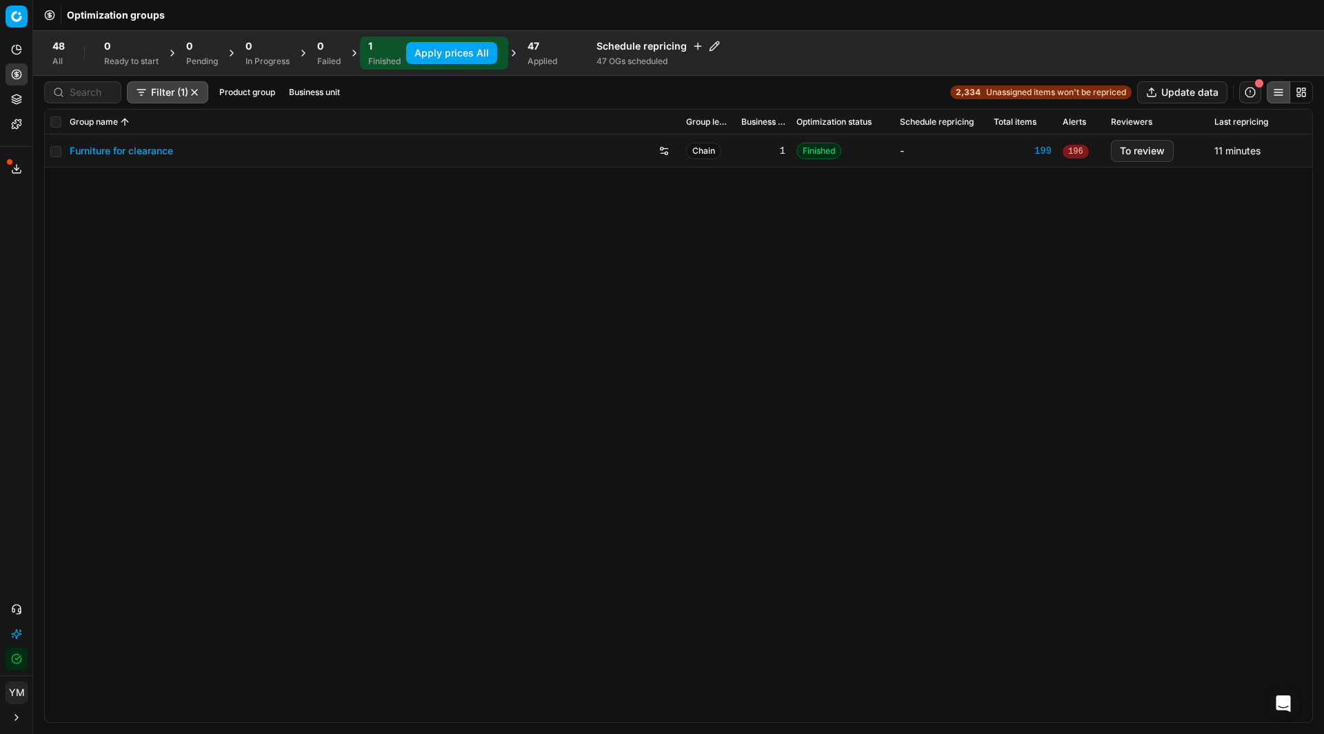
click at [1067, 149] on span "196" at bounding box center [1076, 152] width 26 height 14
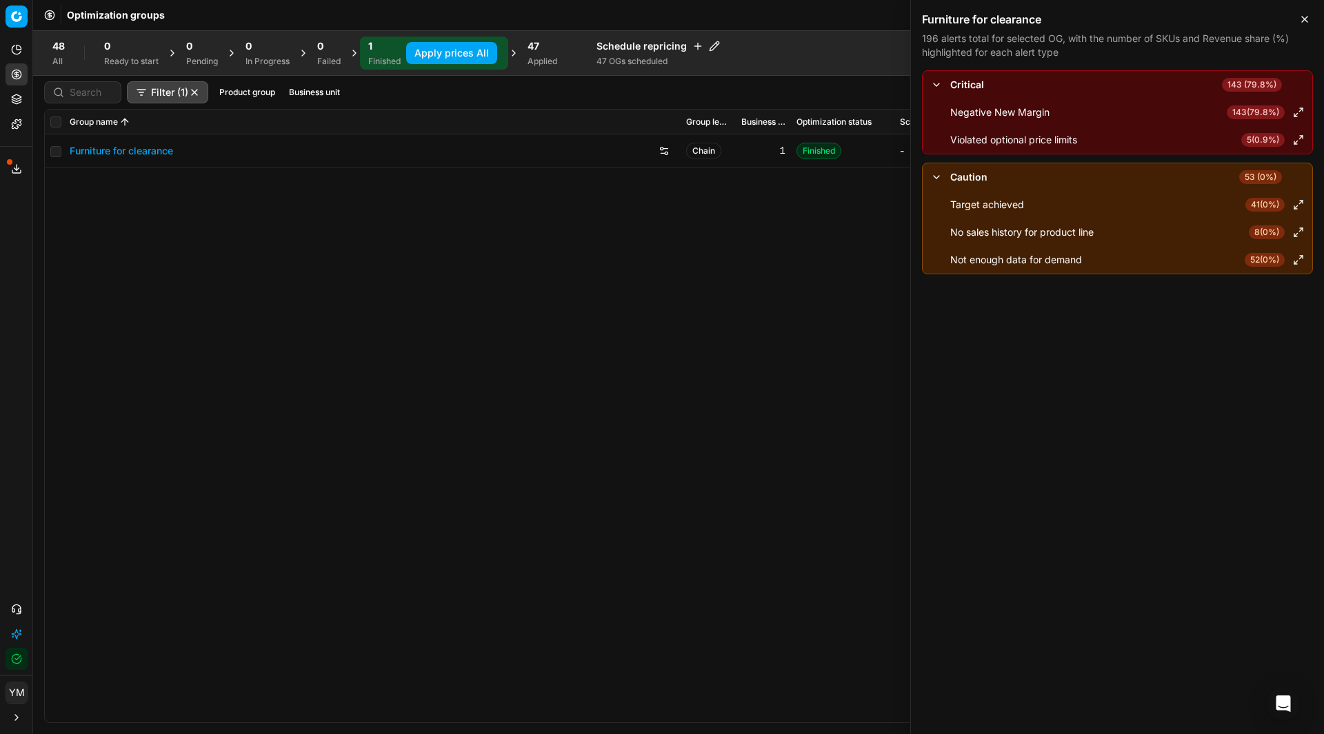
click at [792, 299] on div "Furniture for clearance Chain 1 Finished - 199 196 To review 11 minutes" at bounding box center [678, 428] width 1267 height 588
click at [1304, 18] on icon "button" at bounding box center [1304, 19] width 11 height 11
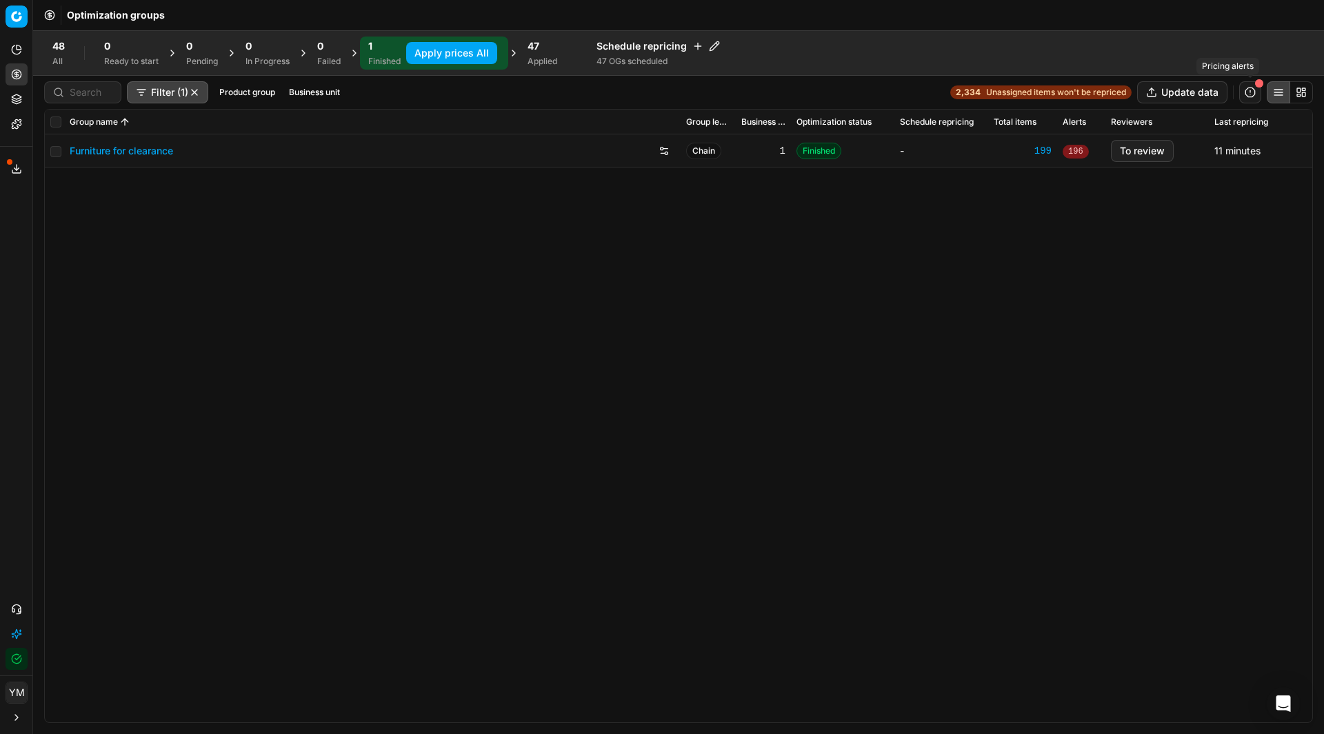
click at [1245, 92] on button "button" at bounding box center [1250, 92] width 22 height 22
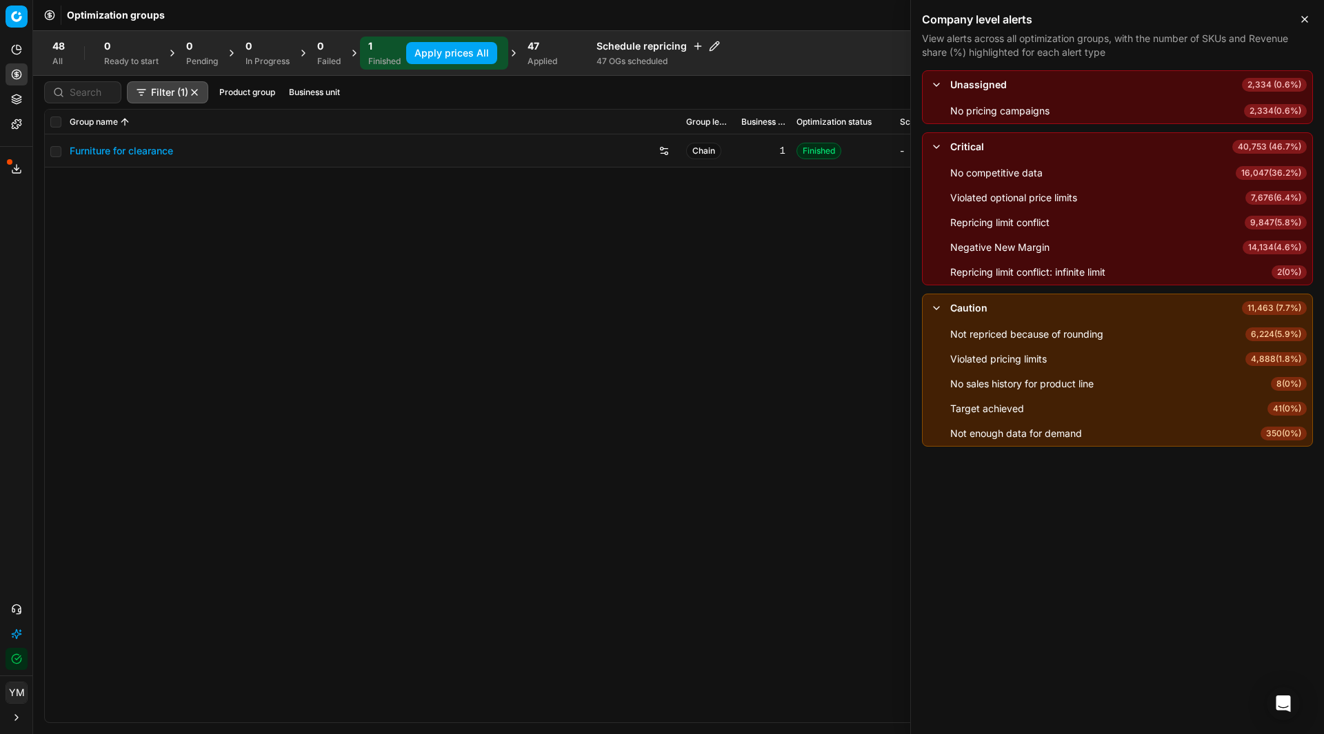
click at [936, 145] on button "button" at bounding box center [936, 147] width 17 height 17
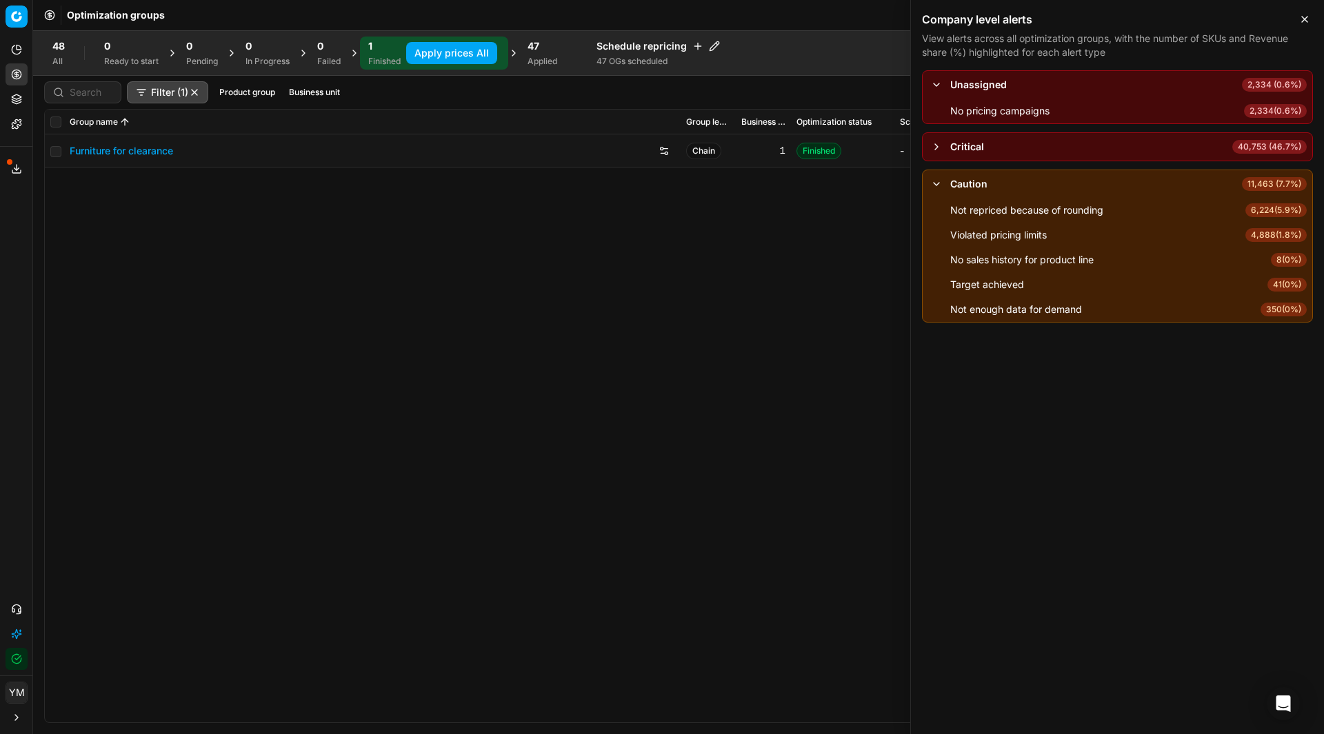
click at [936, 145] on button "button" at bounding box center [936, 147] width 17 height 17
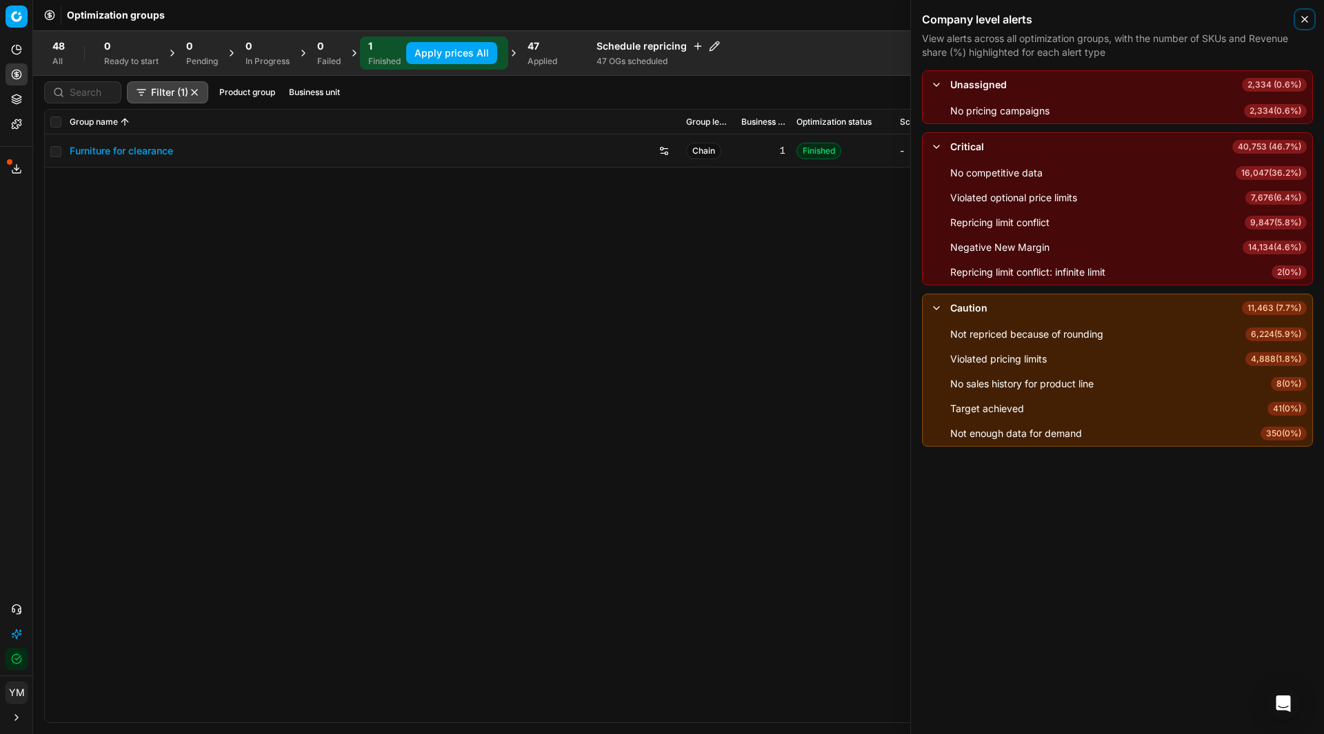
click at [1302, 23] on icon "button" at bounding box center [1304, 19] width 11 height 11
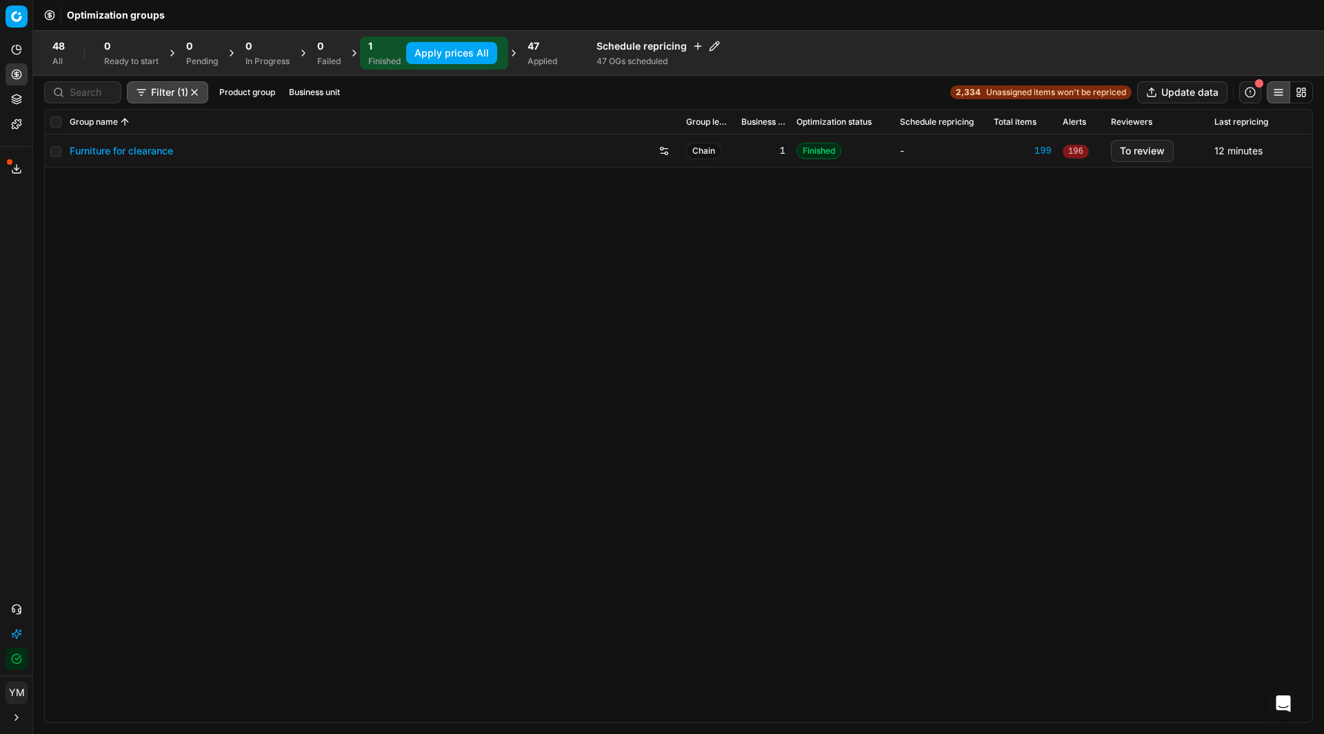
click at [1032, 90] on span "Unassigned items won't be repriced" at bounding box center [1056, 92] width 140 height 11
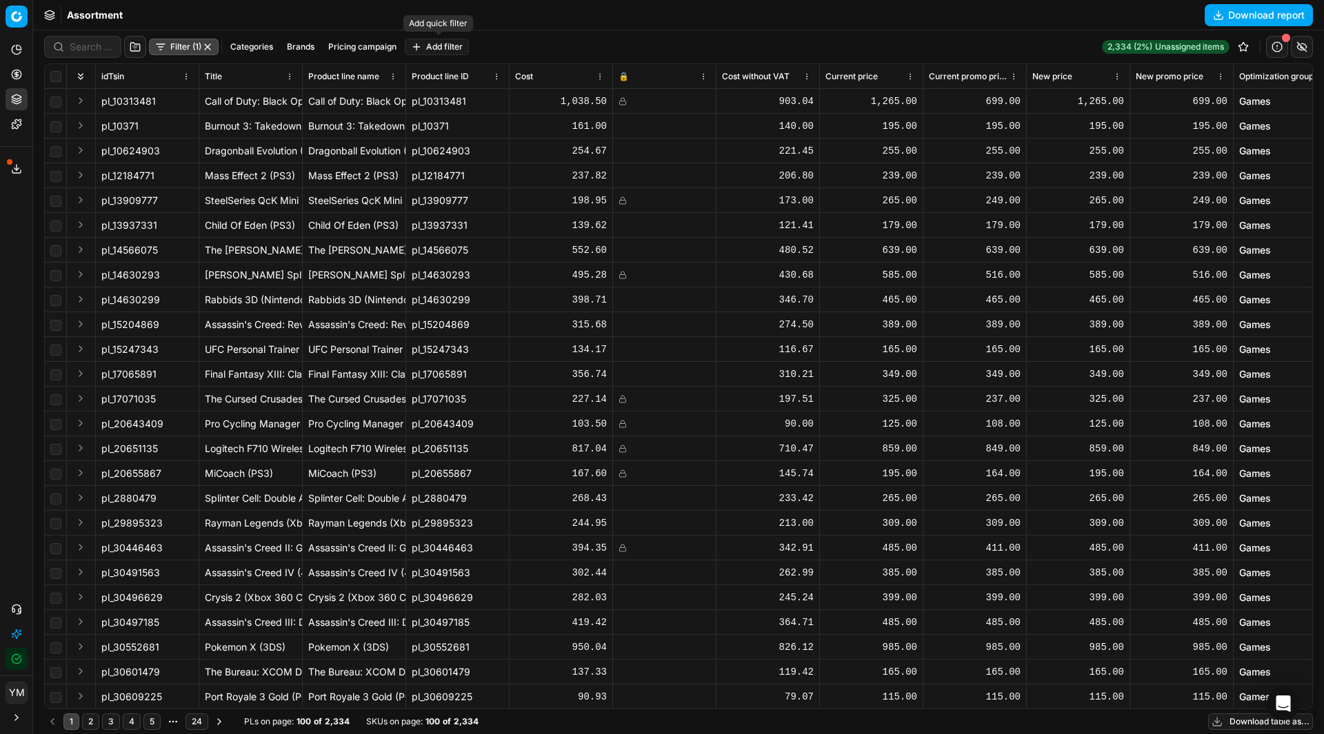
click at [421, 43] on button "Add filter" at bounding box center [437, 47] width 64 height 17
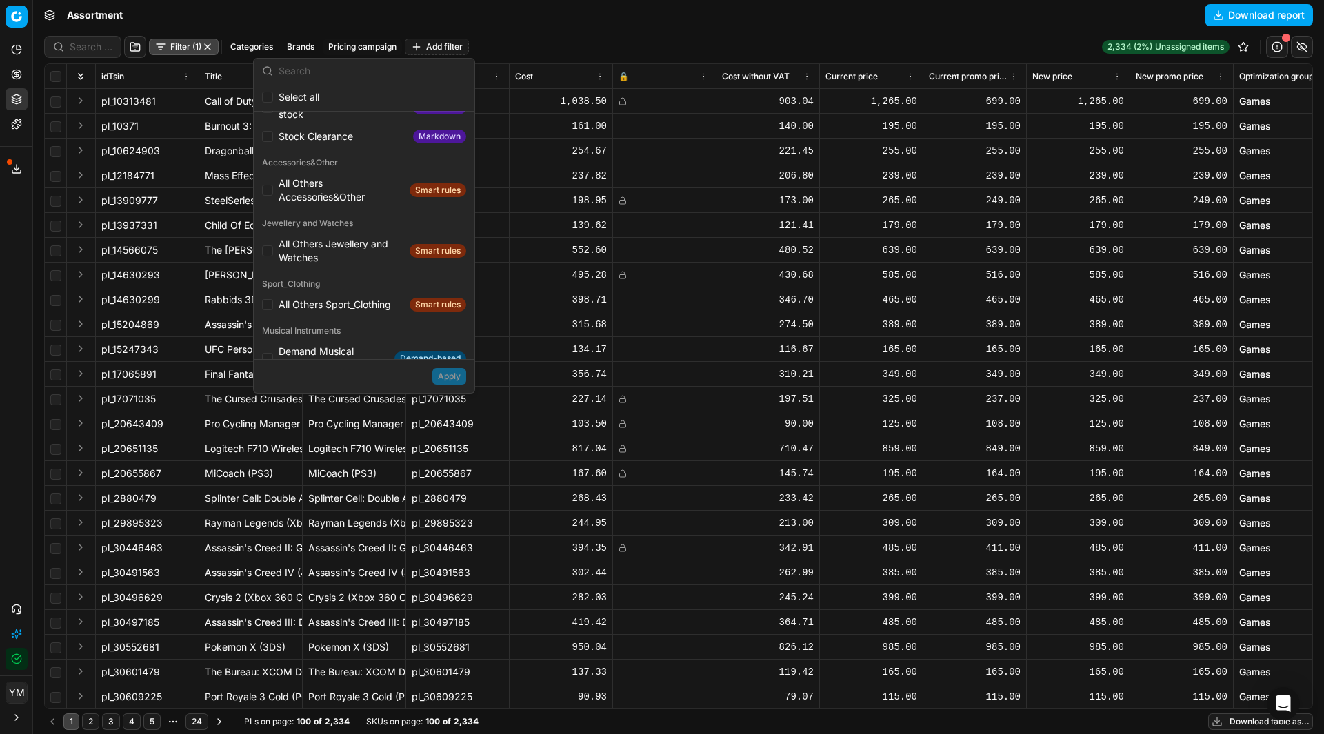
scroll to position [3999, 0]
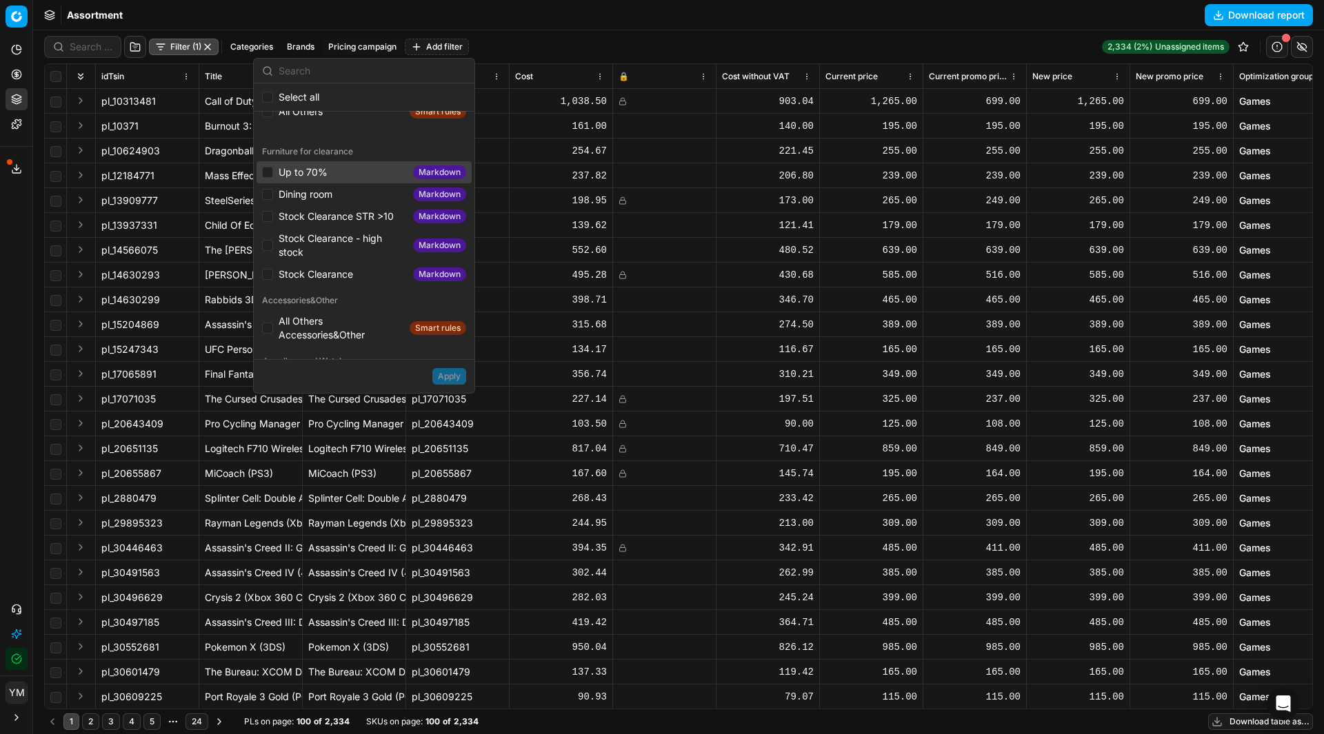
click at [270, 165] on div "Up to 70% Markdown" at bounding box center [364, 172] width 215 height 22
checkbox input "true"
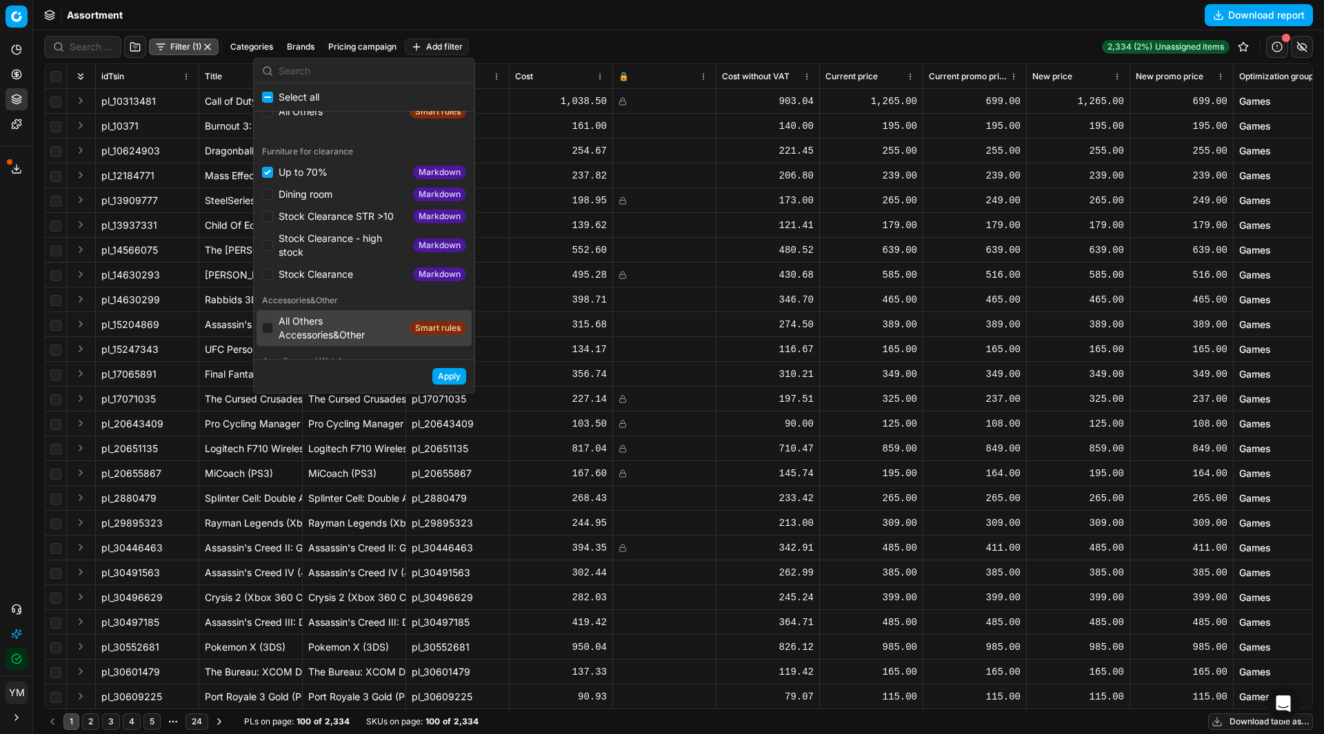
click at [433, 376] on button "Apply" at bounding box center [449, 376] width 34 height 17
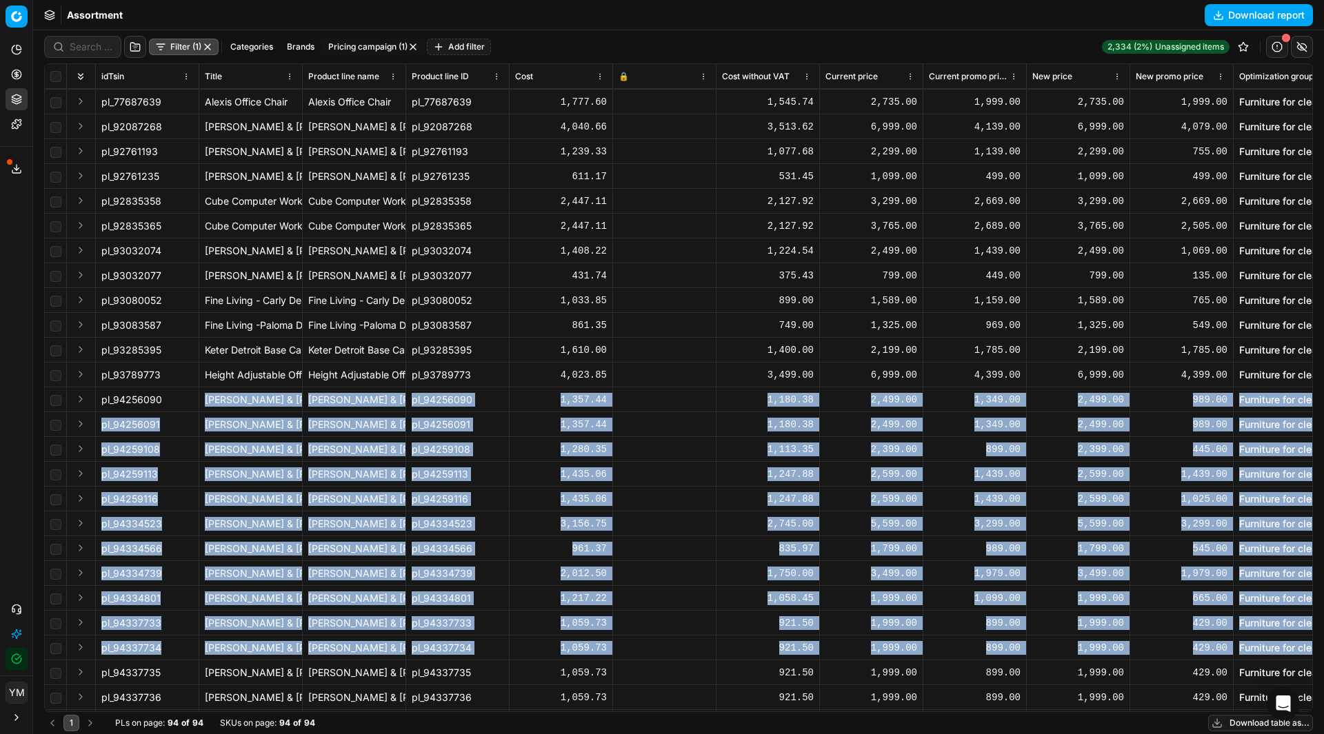
scroll to position [437, 0]
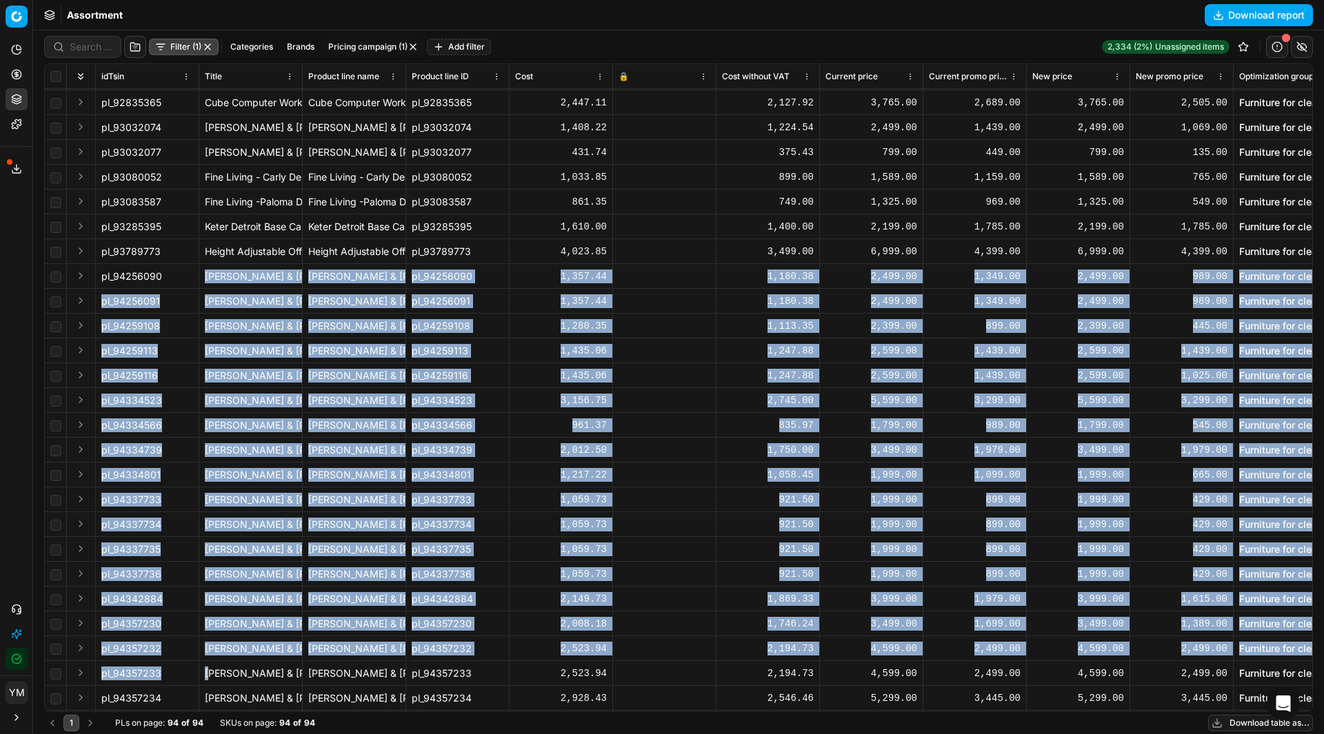
drag, startPoint x: 162, startPoint y: 700, endPoint x: 210, endPoint y: 707, distance: 48.1
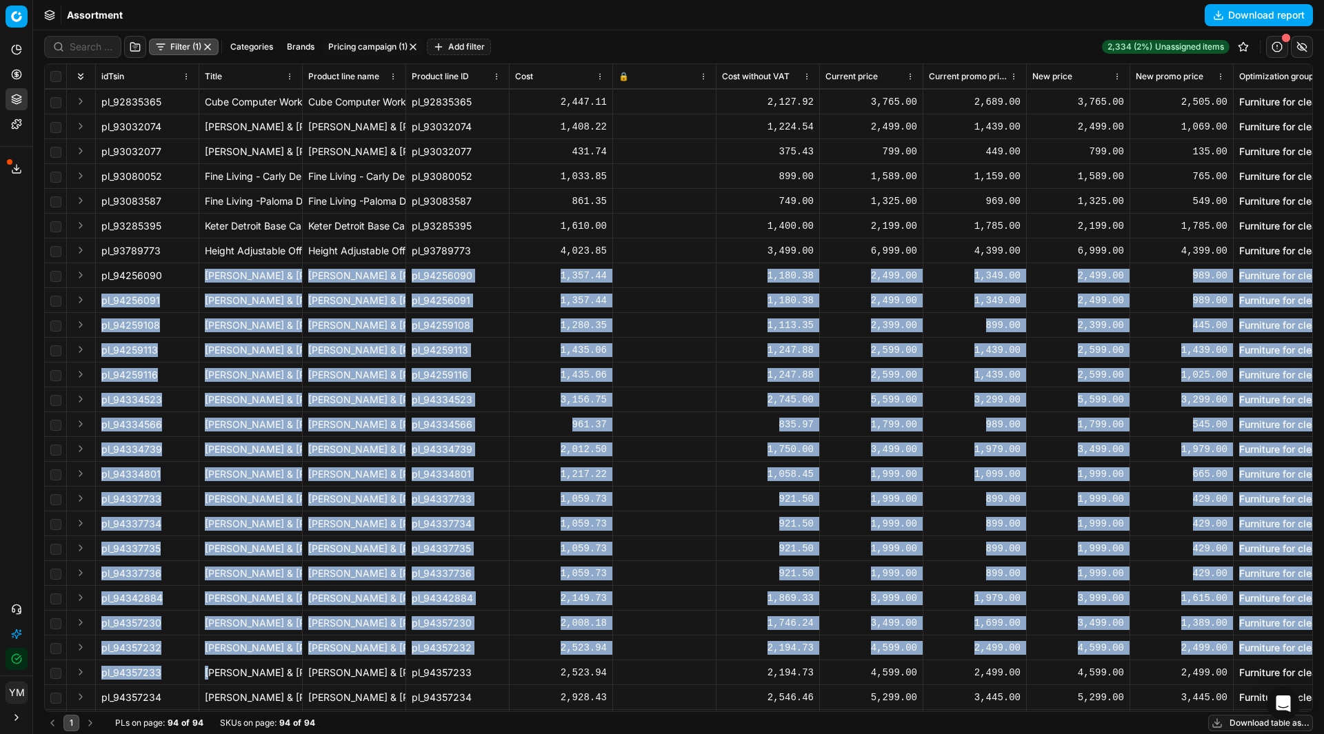
click at [210, 707] on div "idTsin Title Product line name Product line ID Cost 🔒 Cost without VAT Current …" at bounding box center [678, 388] width 1267 height 648
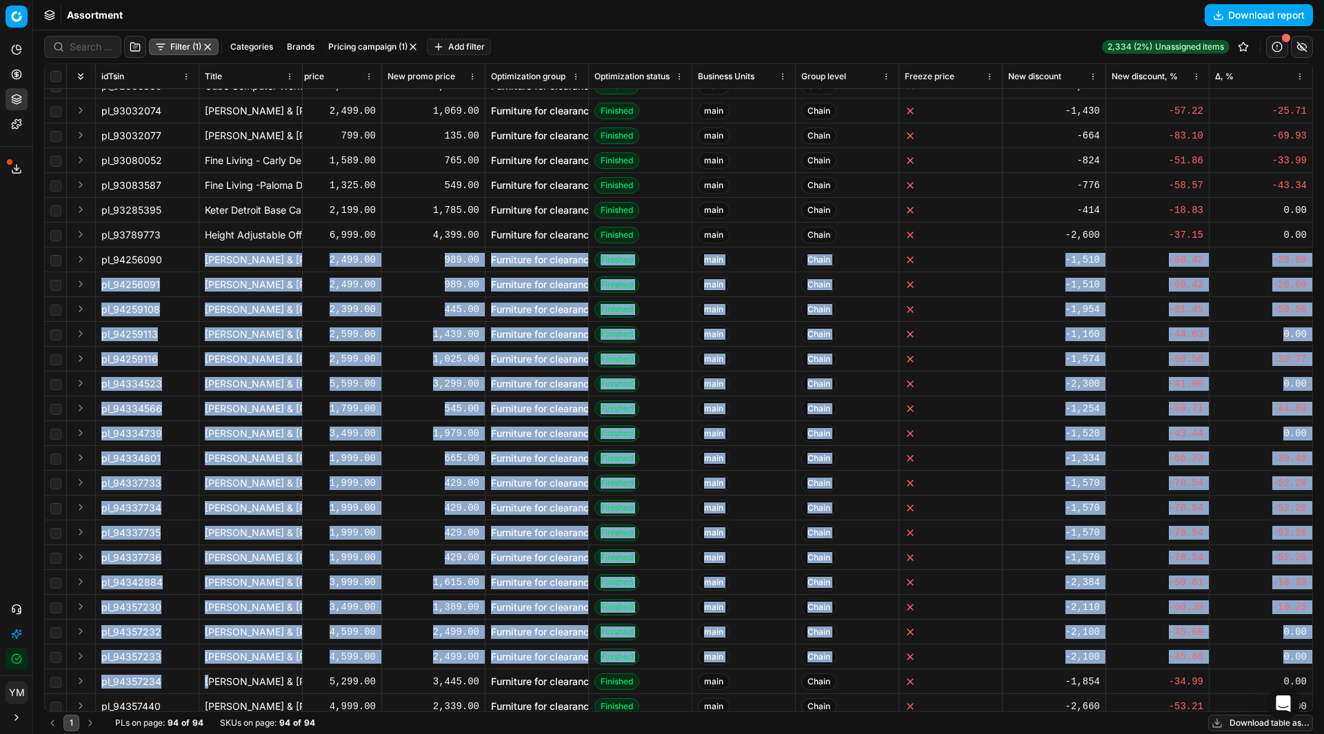
scroll to position [437, 807]
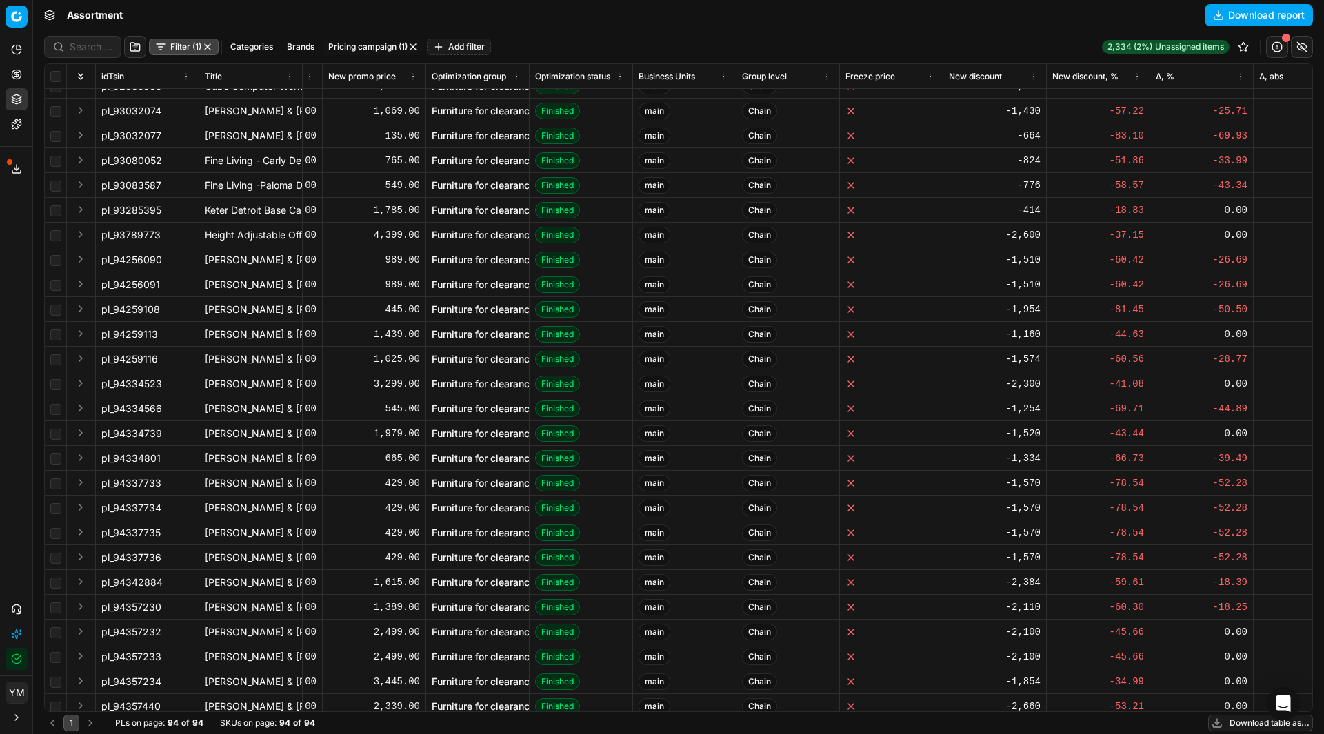
click at [708, 42] on div "Filter (1) Categories Brands Pricing campaign (1) Add filter 2,334 (2%) Unassig…" at bounding box center [678, 47] width 1269 height 22
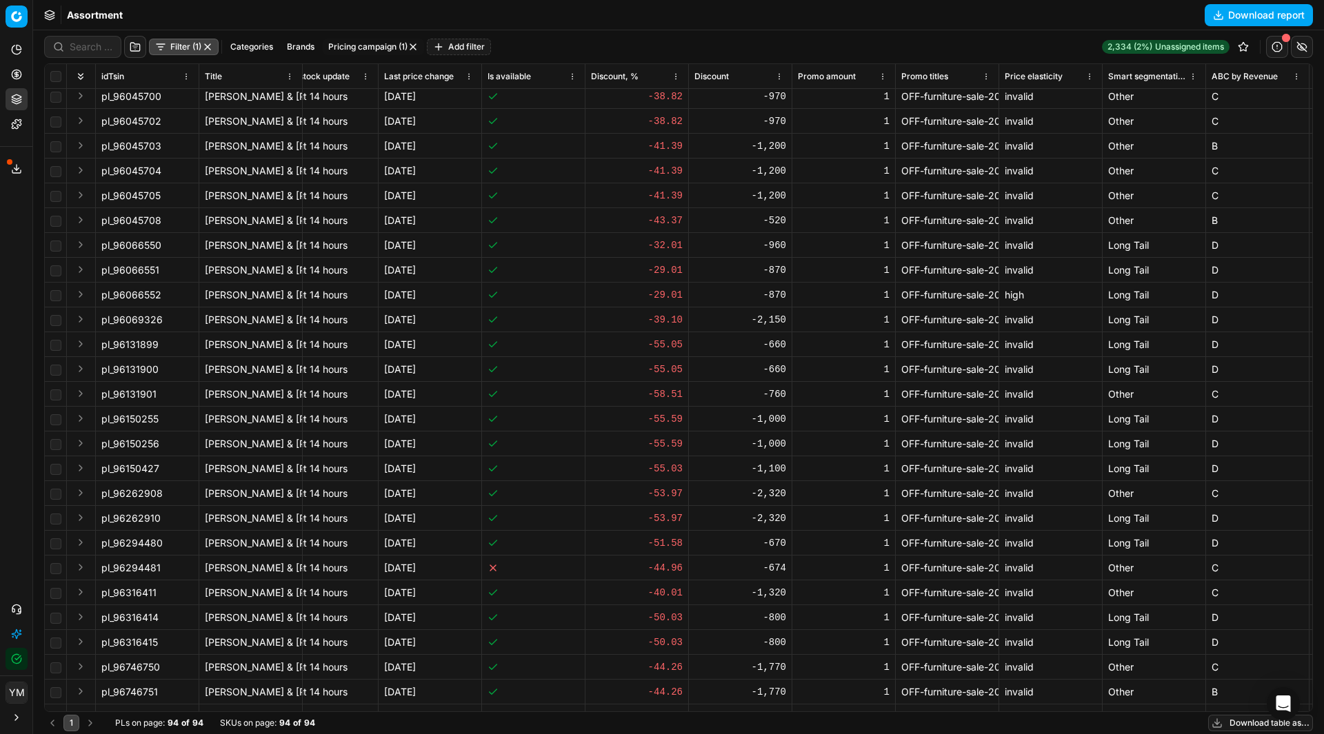
scroll to position [1721, 2717]
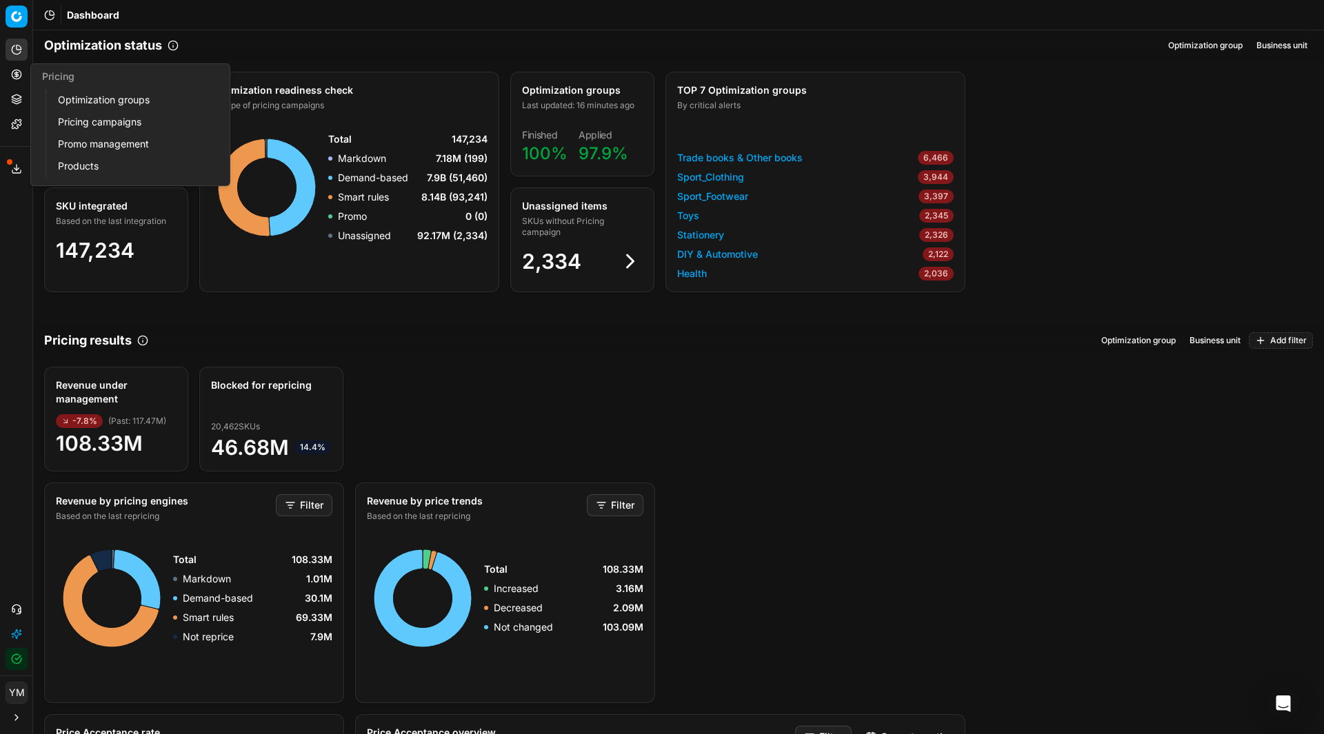
click at [65, 106] on link "Optimization groups" at bounding box center [132, 99] width 161 height 19
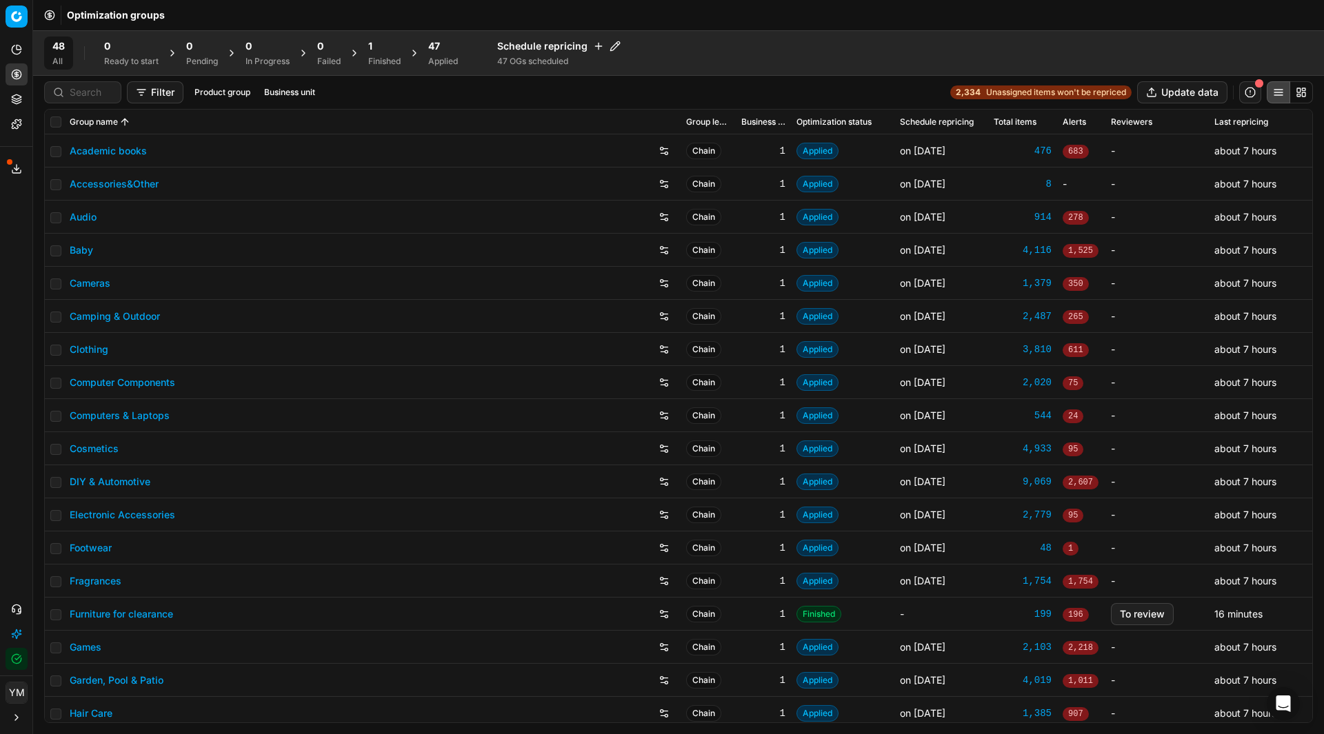
click at [369, 50] on div "1 Finished" at bounding box center [384, 53] width 49 height 33
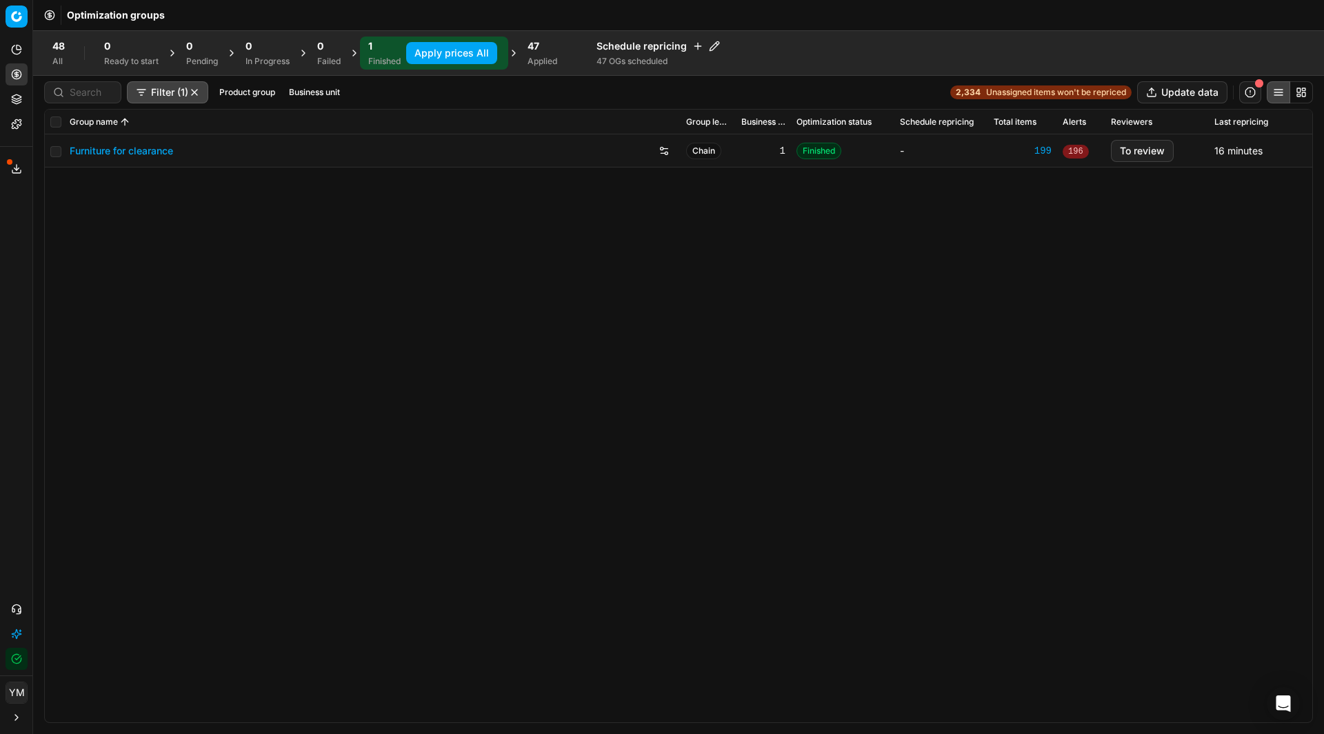
click at [1078, 149] on span "196" at bounding box center [1076, 152] width 26 height 14
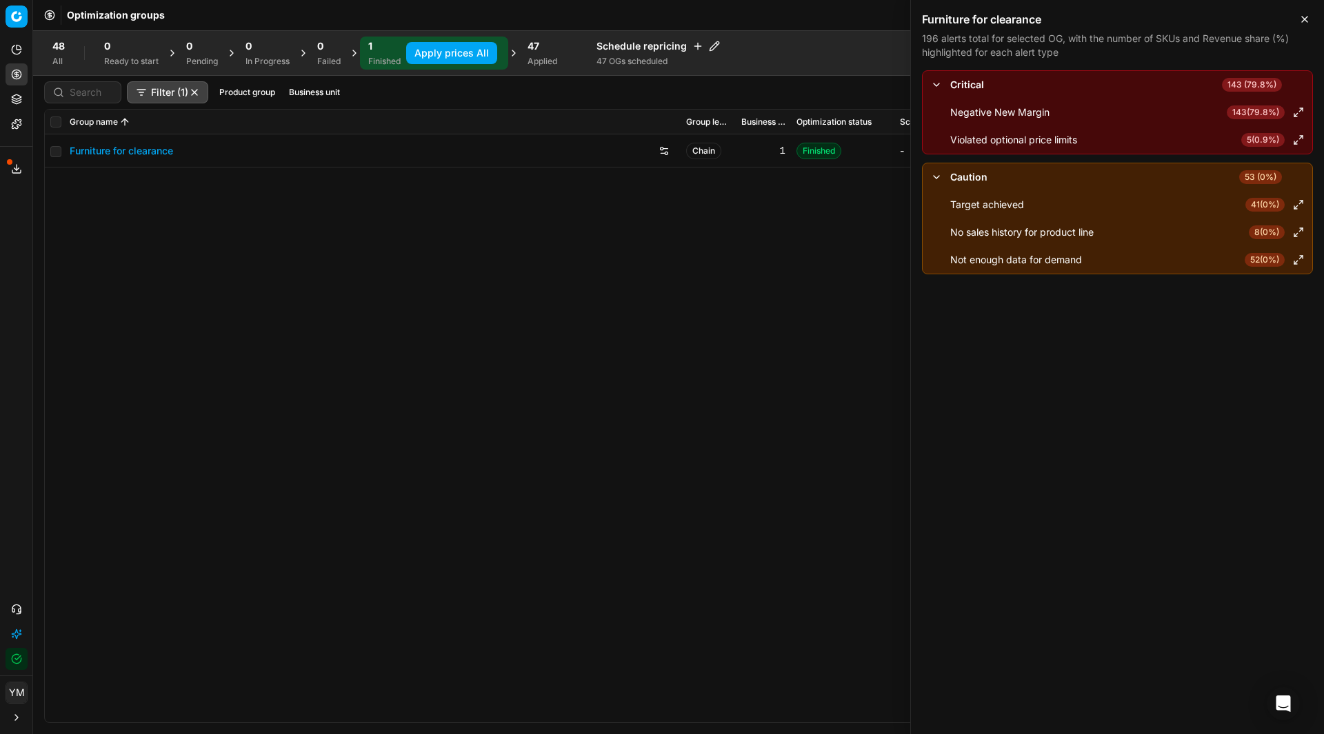
click at [1301, 14] on icon "button" at bounding box center [1304, 19] width 11 height 11
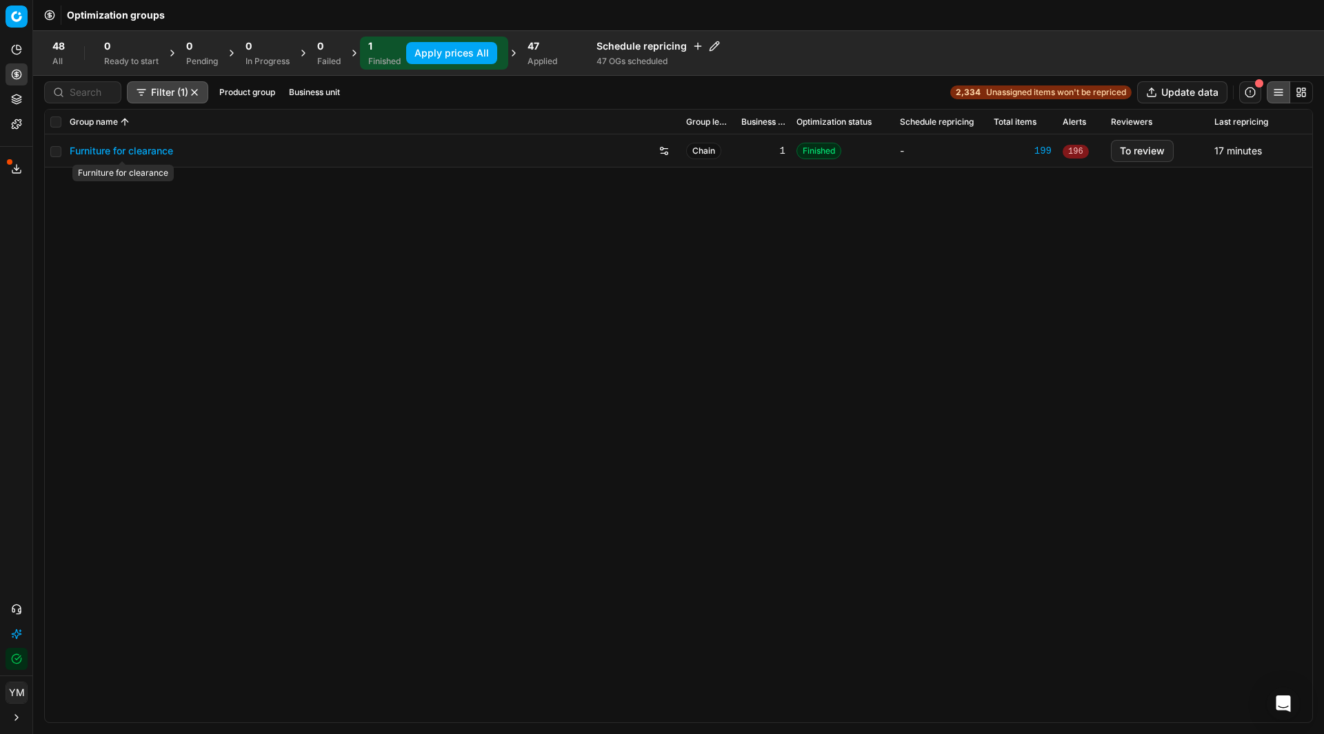
click at [128, 154] on link "Furniture for clearance" at bounding box center [121, 151] width 103 height 14
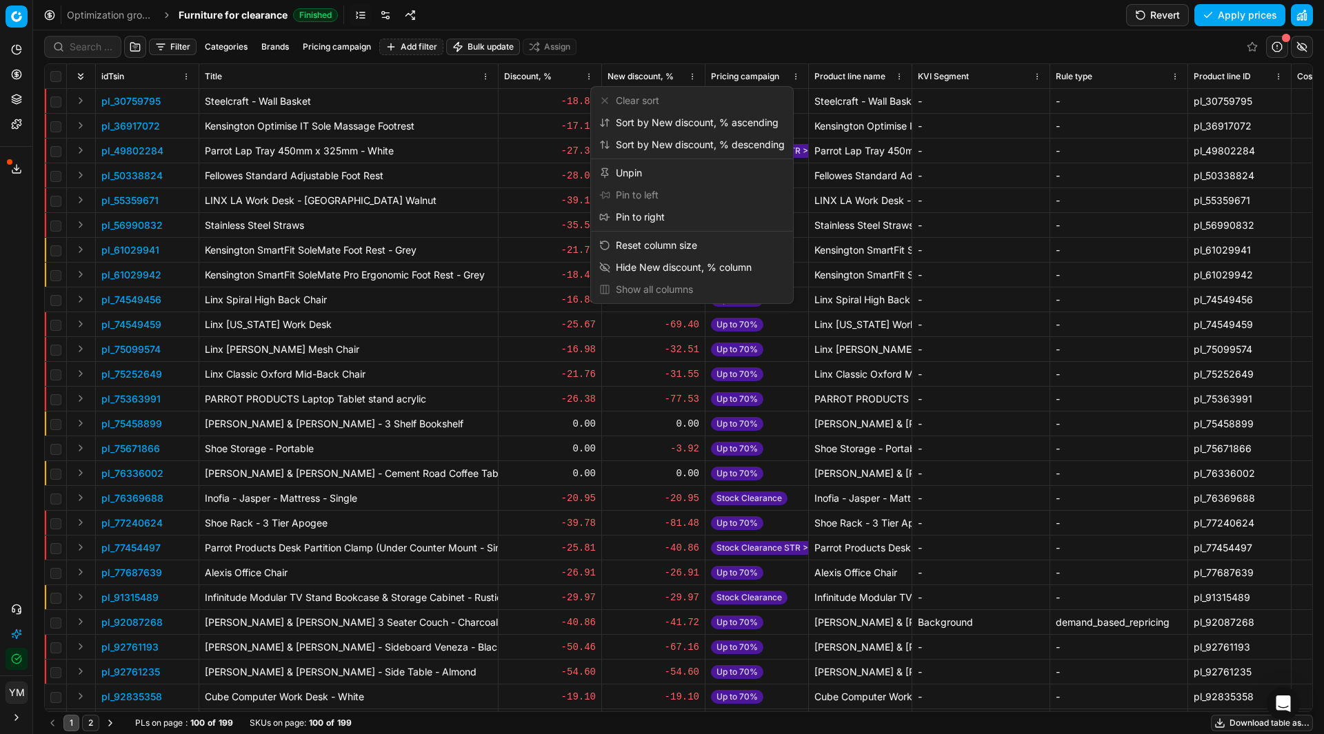
click at [693, 73] on html "Pricing platform Analytics Pricing Product portfolio Templates Export service 1…" at bounding box center [662, 367] width 1324 height 734
click at [704, 124] on div "Sort by New discount, % ascending" at bounding box center [688, 123] width 179 height 14
